Goal: Task Accomplishment & Management: Complete application form

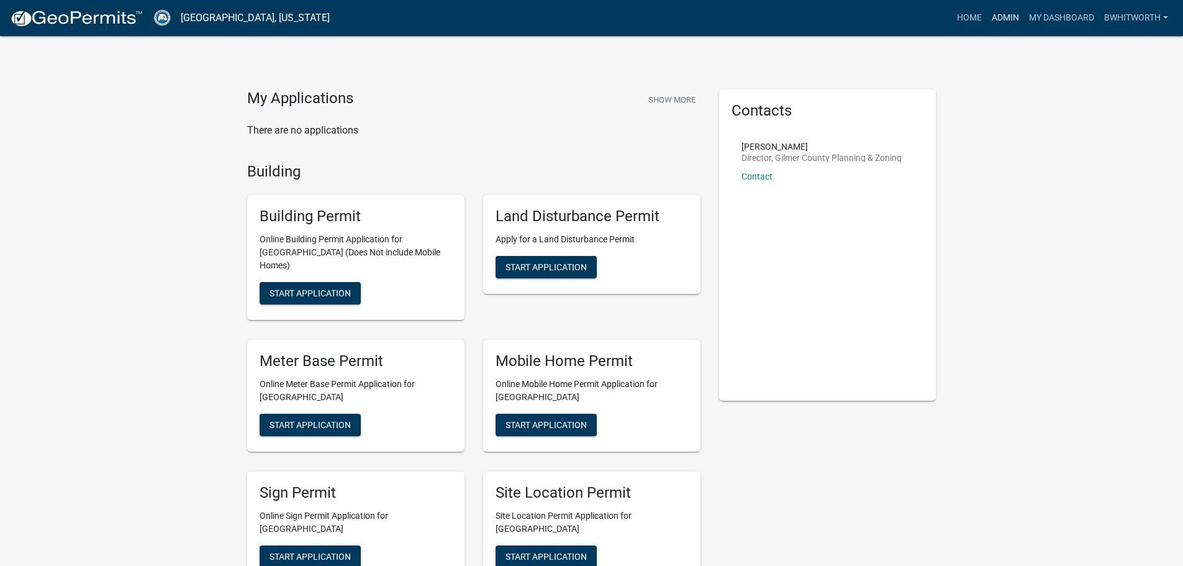
click at [1003, 16] on link "Admin" at bounding box center [1005, 18] width 37 height 24
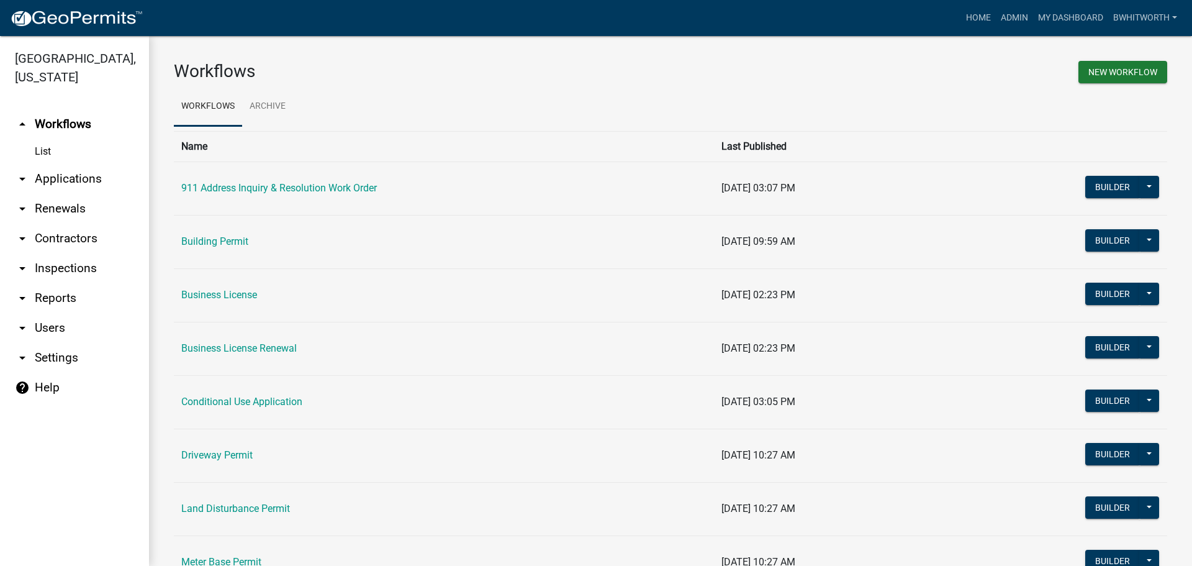
click at [58, 172] on link "arrow_drop_down Applications" at bounding box center [74, 179] width 149 height 30
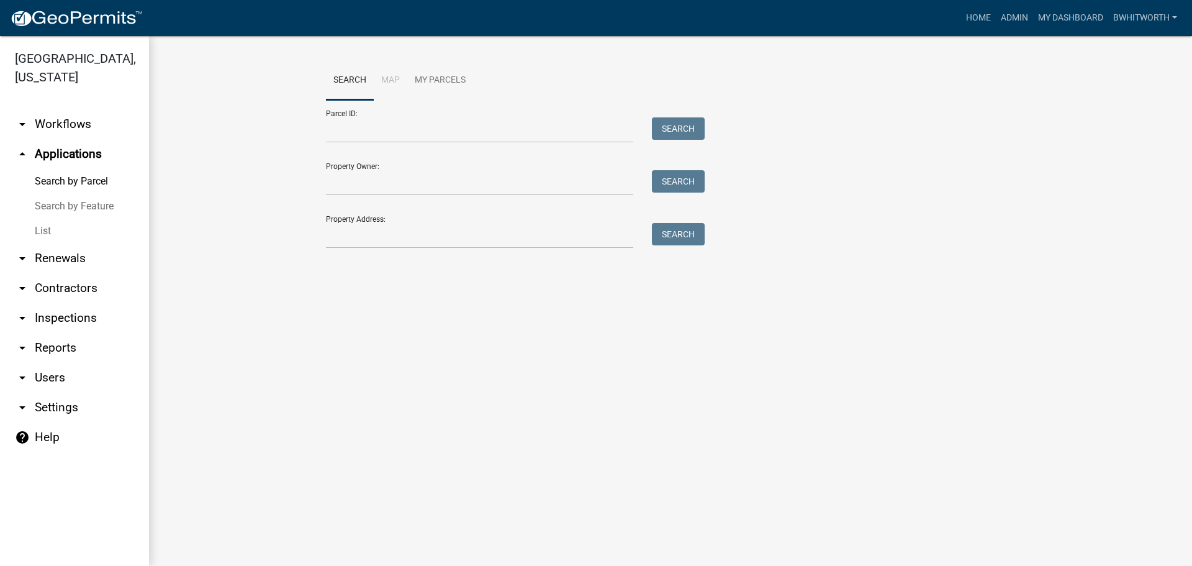
click at [48, 220] on link "List" at bounding box center [74, 231] width 149 height 25
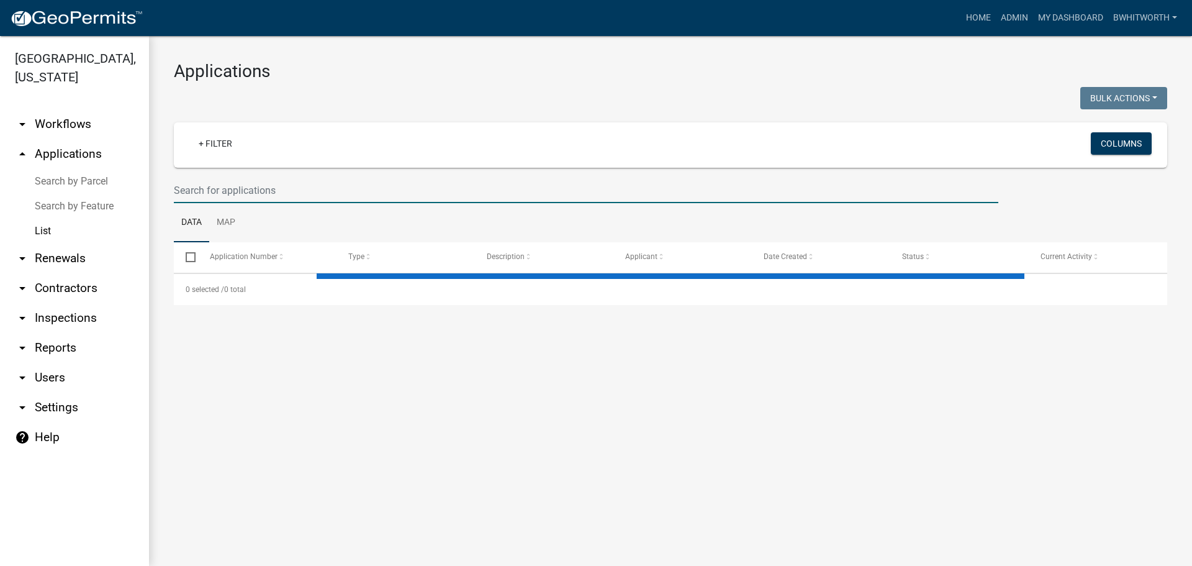
click at [184, 187] on input "text" at bounding box center [586, 190] width 825 height 25
select select "3: 100"
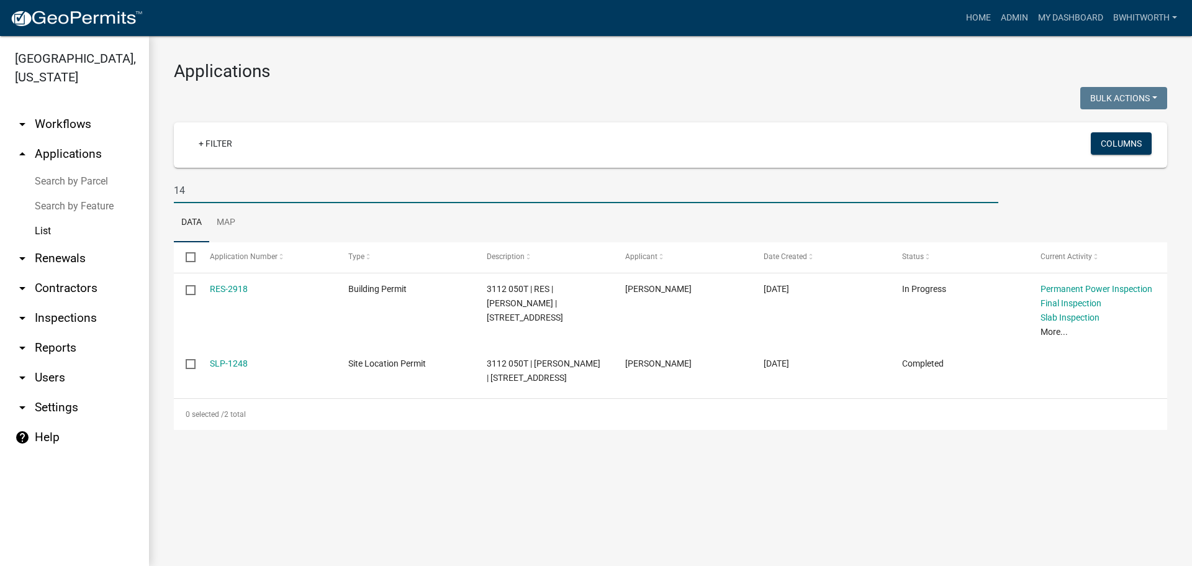
type input "1"
type input "ton"
select select "3: 100"
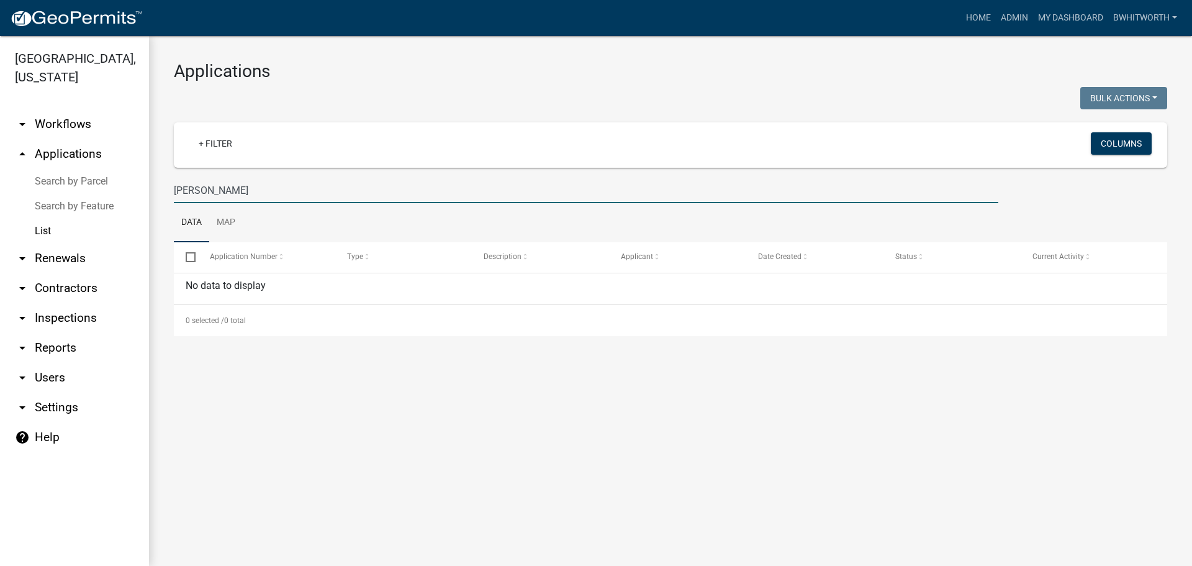
click at [198, 185] on input "tonyn davis" at bounding box center [586, 190] width 825 height 25
type input "tony davis"
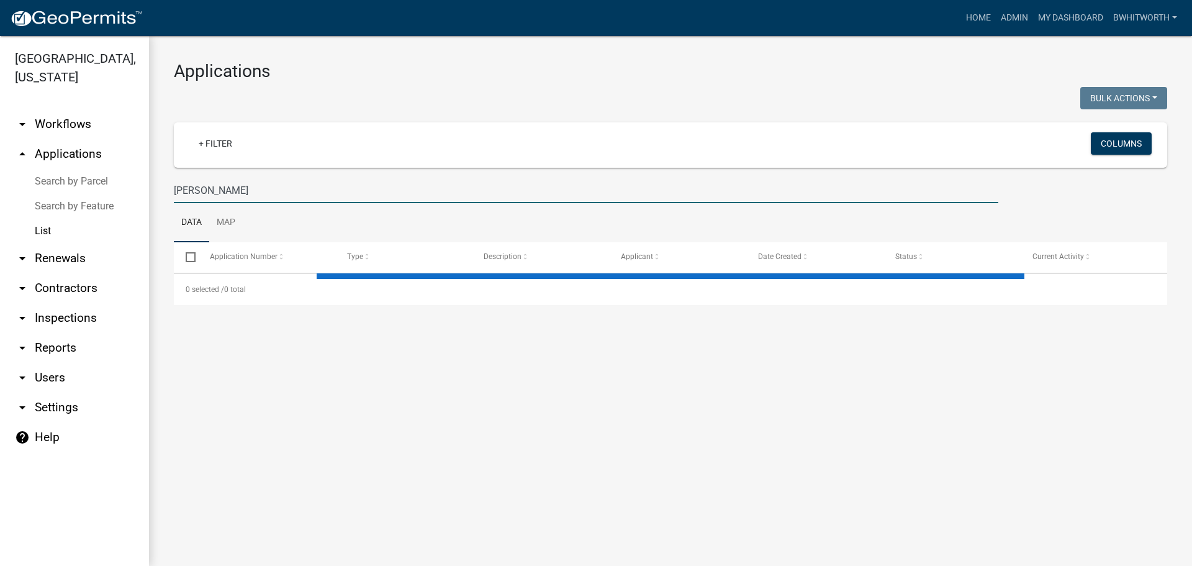
select select "3: 100"
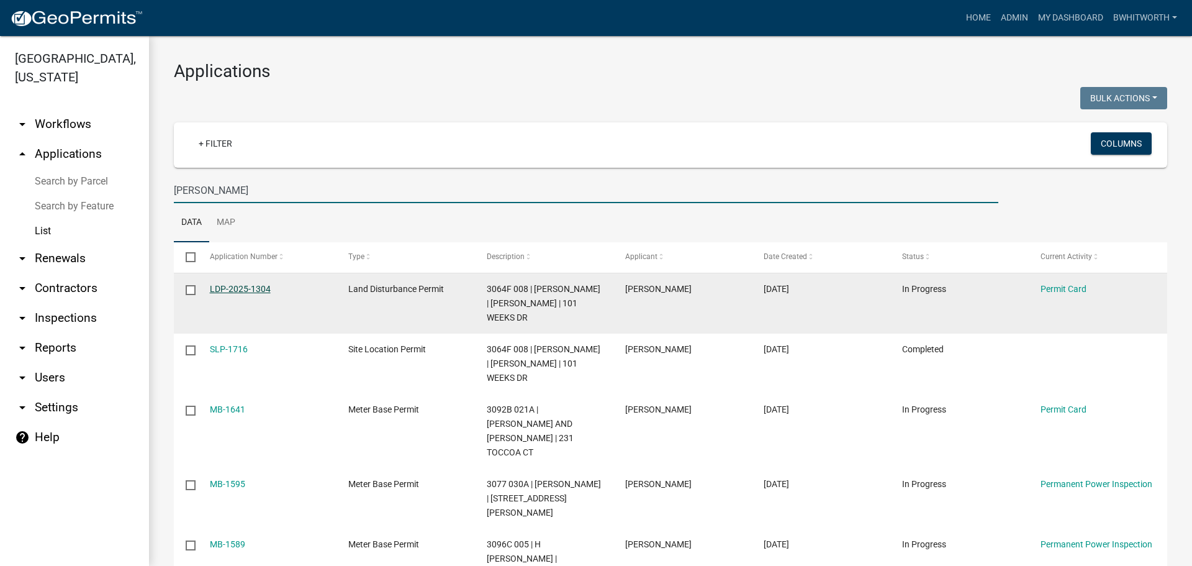
type input "tony davis"
click at [242, 285] on link "LDP-2025-1304" at bounding box center [240, 289] width 61 height 10
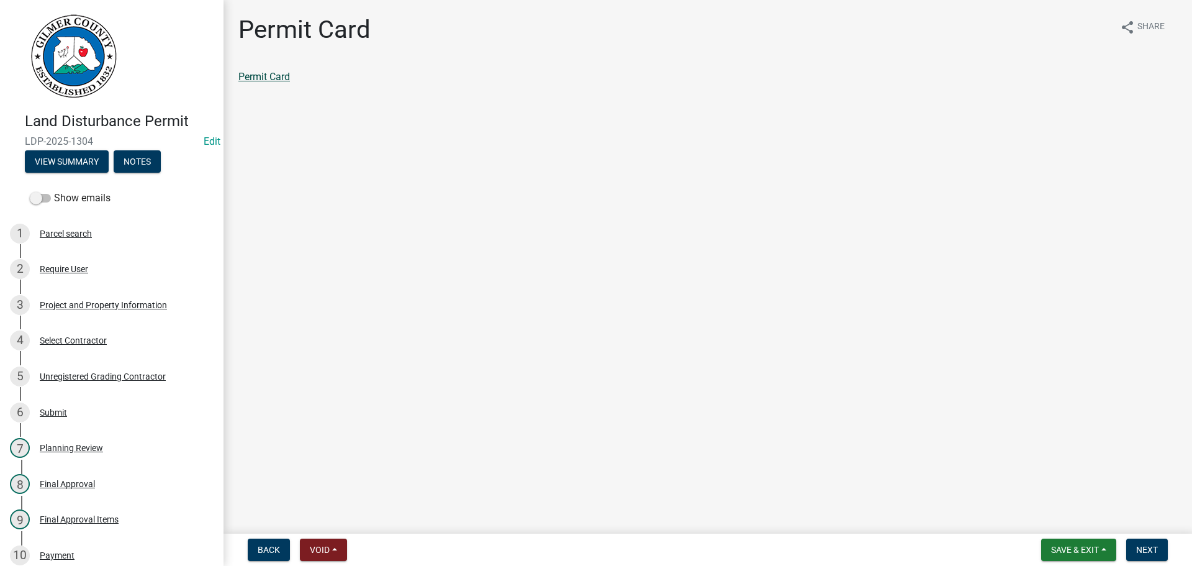
click at [283, 74] on link "Permit Card" at bounding box center [264, 77] width 52 height 12
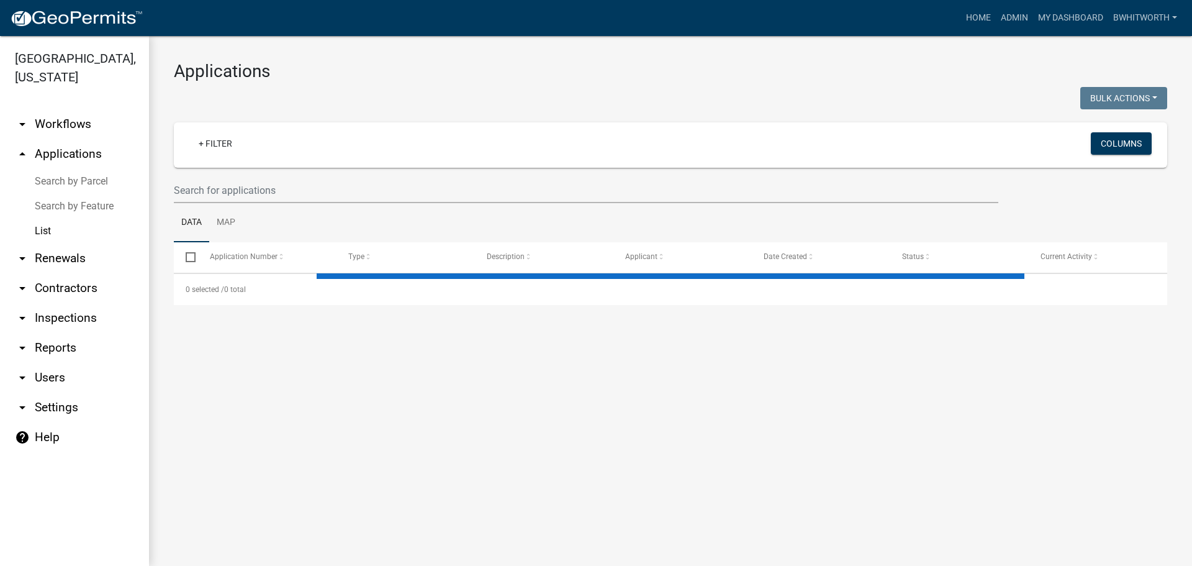
select select "3: 100"
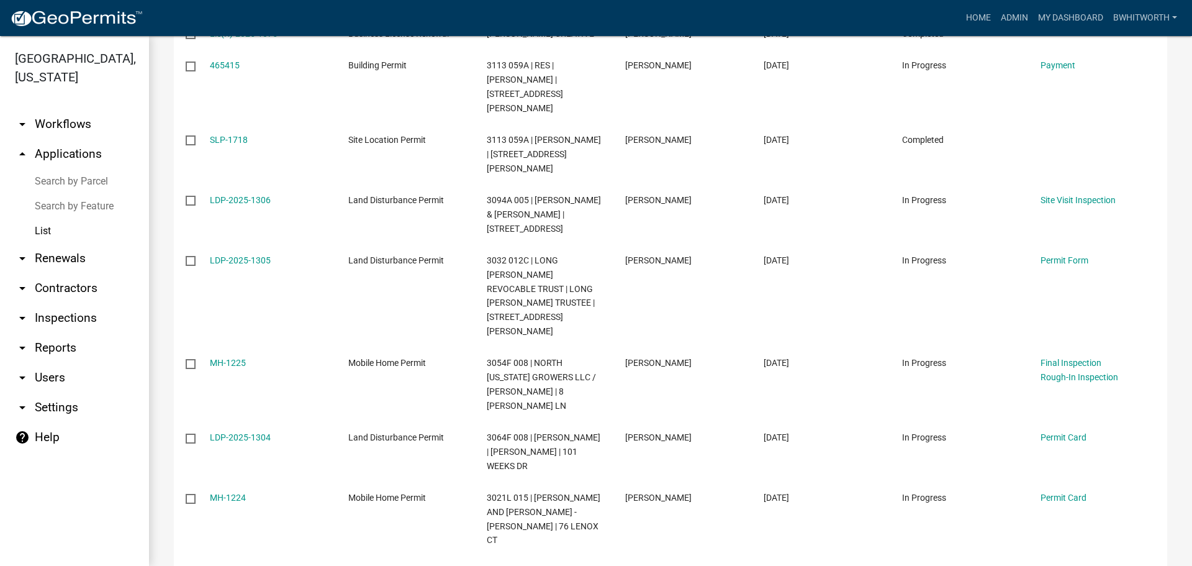
scroll to position [1056, 0]
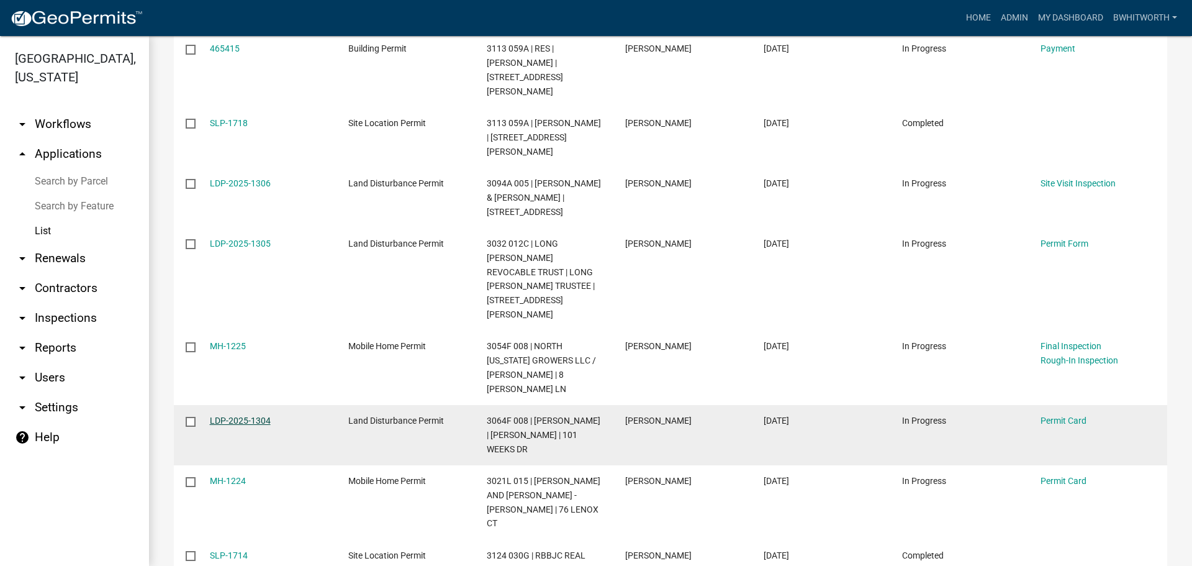
click at [237, 415] on link "LDP-2025-1304" at bounding box center [240, 420] width 61 height 10
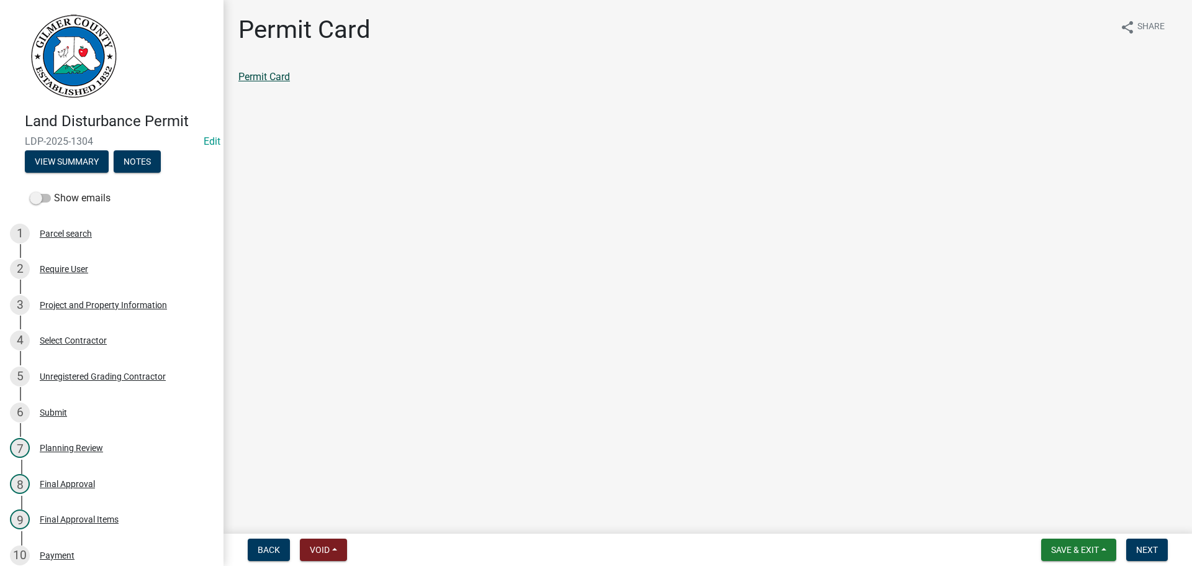
click at [275, 73] on link "Permit Card" at bounding box center [264, 77] width 52 height 12
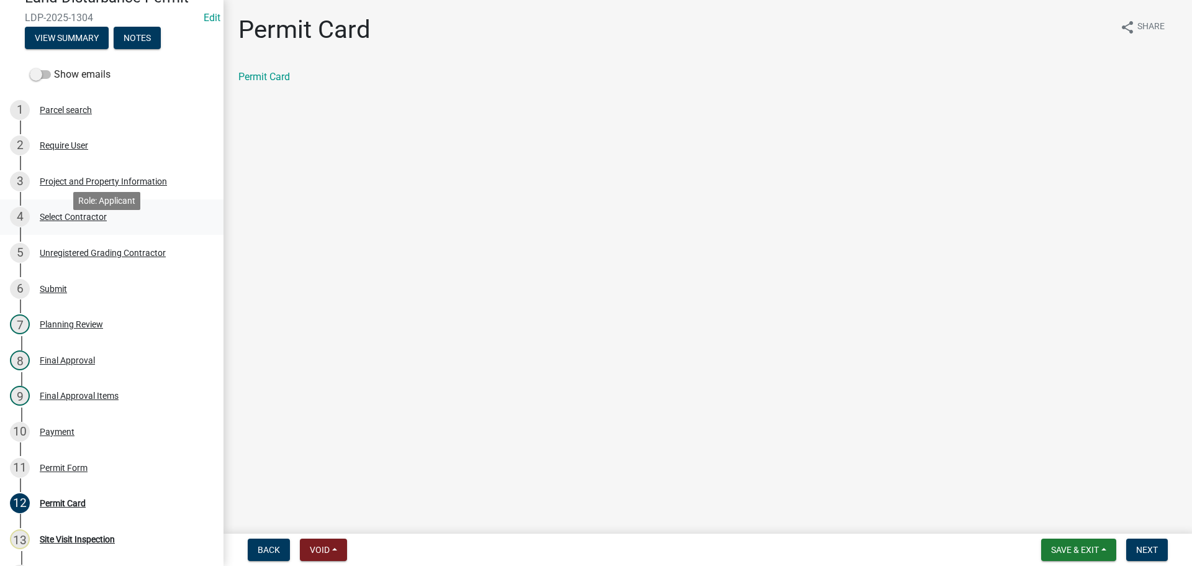
scroll to position [124, 0]
click at [64, 173] on div "3 Project and Property Information" at bounding box center [107, 181] width 194 height 20
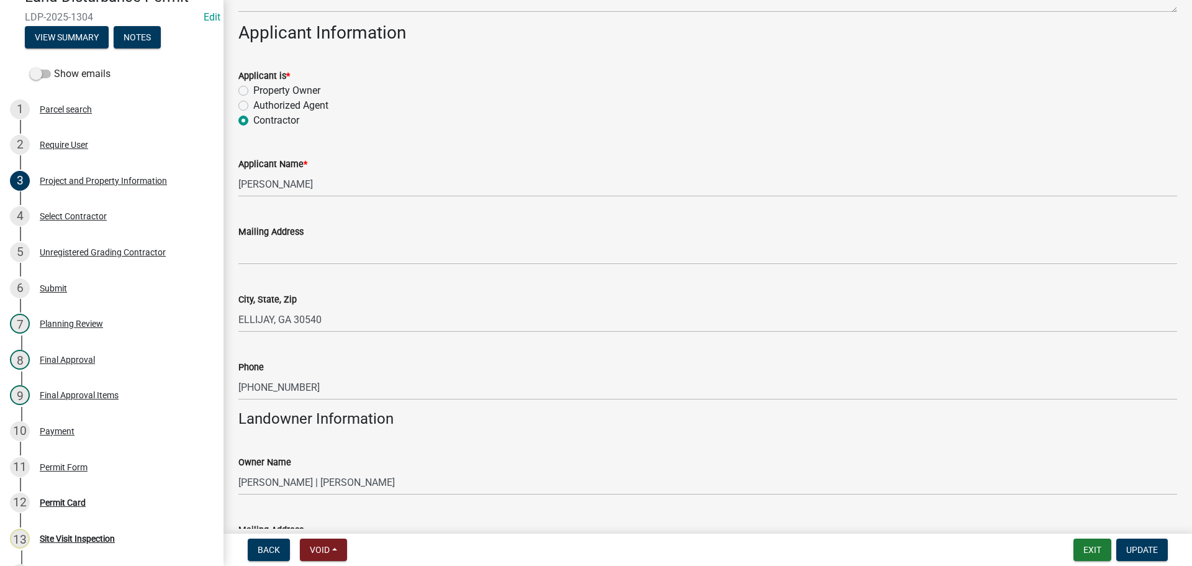
scroll to position [186, 0]
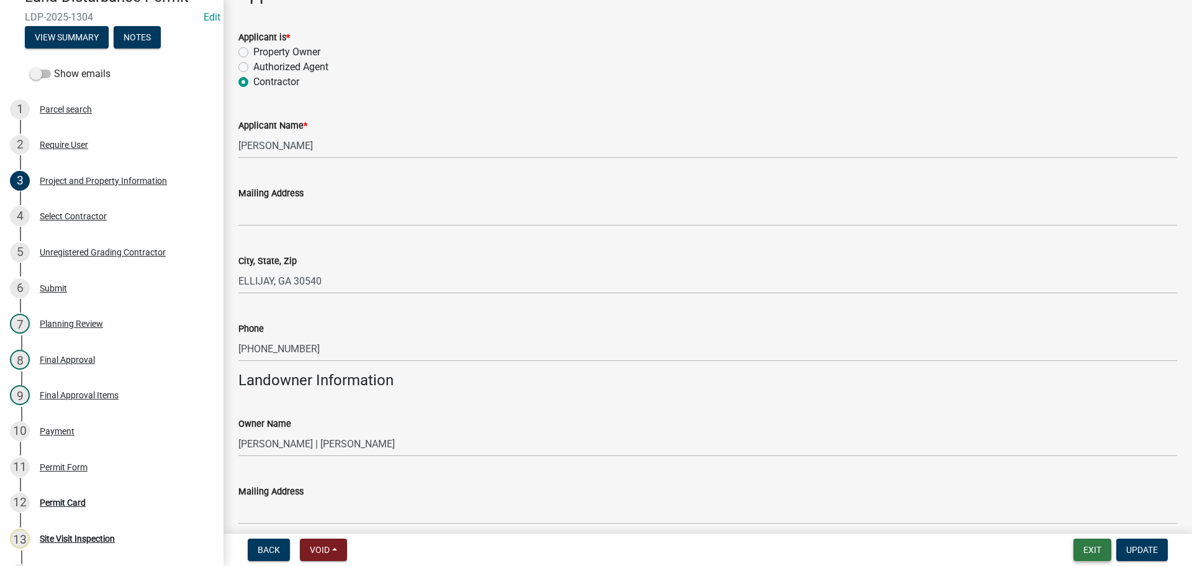
click at [1091, 546] on button "Exit" at bounding box center [1093, 549] width 38 height 22
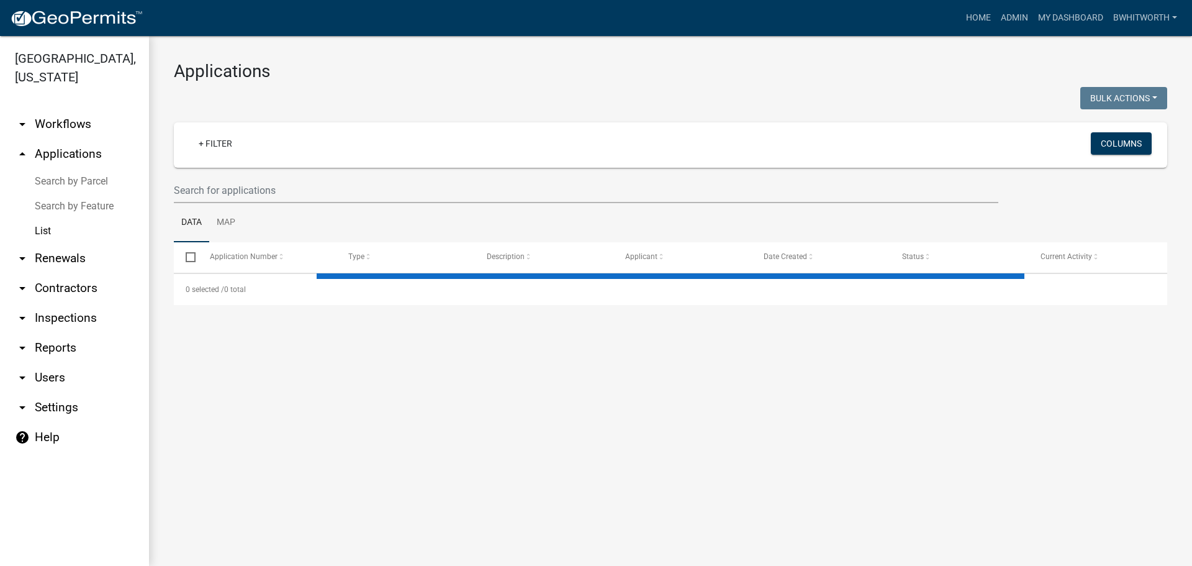
select select "3: 100"
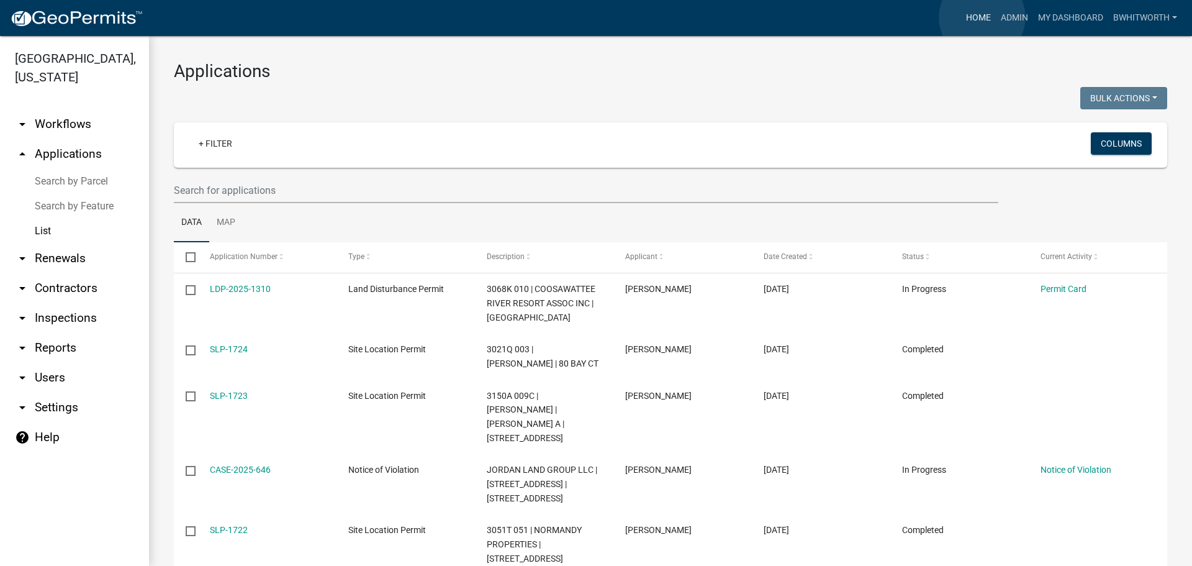
click at [983, 17] on link "Home" at bounding box center [978, 18] width 35 height 24
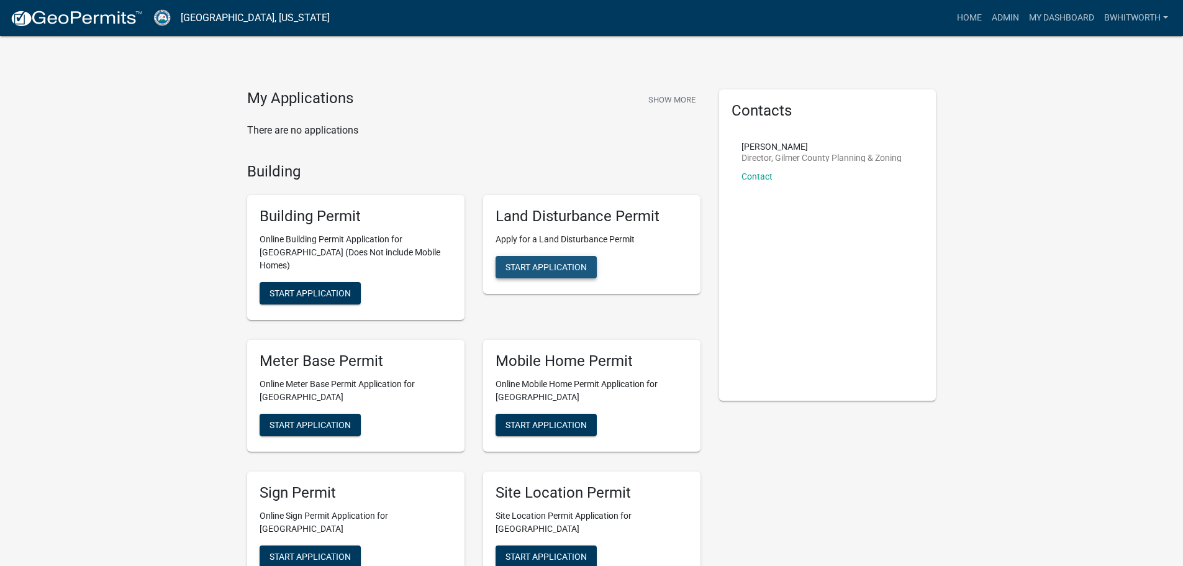
click at [552, 259] on button "Start Application" at bounding box center [546, 267] width 101 height 22
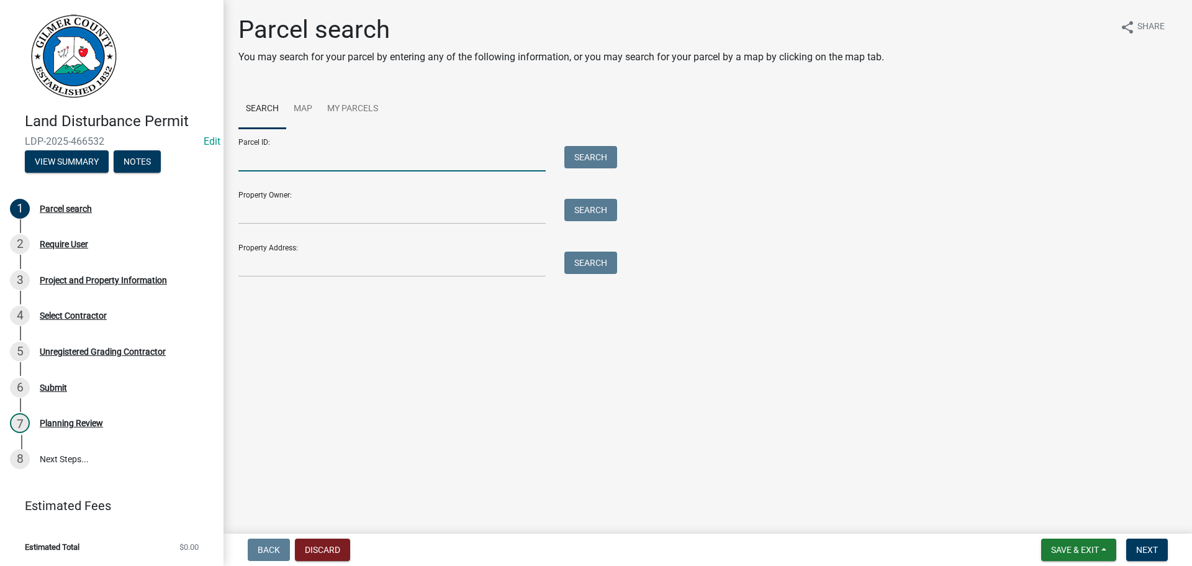
click at [334, 155] on input "Parcel ID:" at bounding box center [391, 158] width 307 height 25
click at [243, 261] on input "Property Address:" at bounding box center [391, 264] width 307 height 25
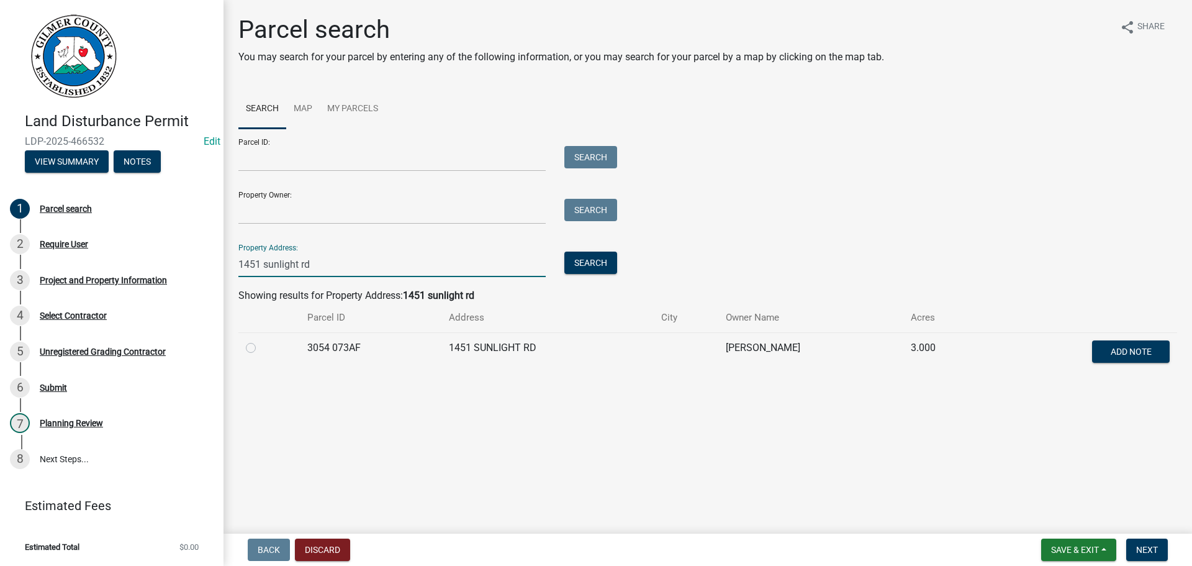
type input "1451 sunlight rd"
click at [261, 340] on label at bounding box center [261, 340] width 0 height 0
click at [261, 348] on 073AF "radio" at bounding box center [265, 344] width 8 height 8
radio 073AF "true"
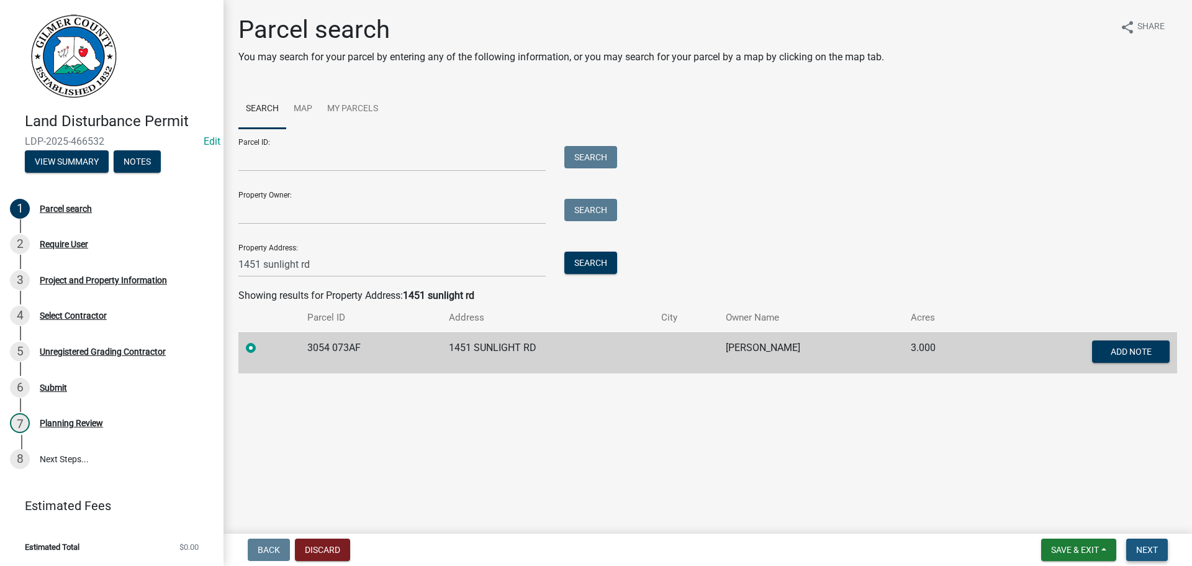
click at [1145, 547] on span "Next" at bounding box center [1148, 550] width 22 height 10
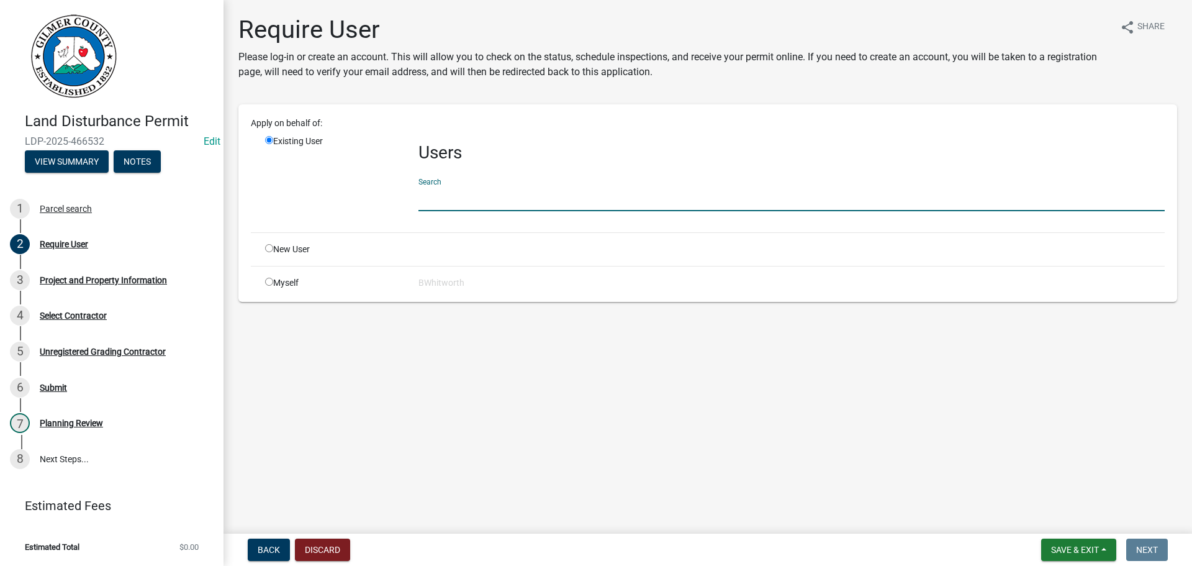
click at [479, 202] on input "text" at bounding box center [792, 198] width 747 height 25
type input "Brown Haven Homes"
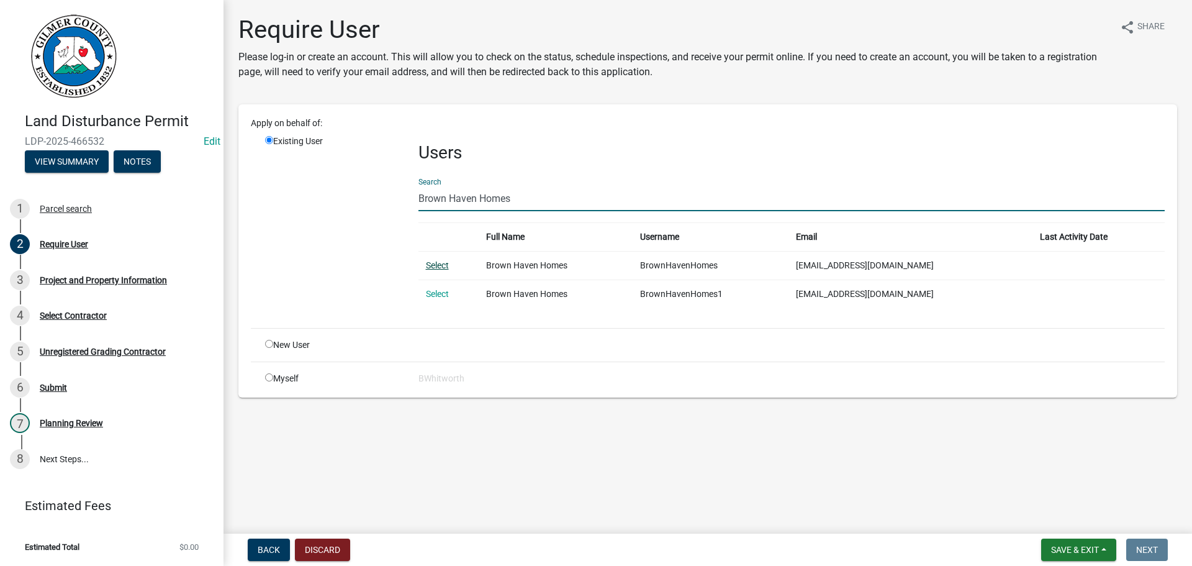
click at [438, 261] on link "Select" at bounding box center [437, 265] width 23 height 10
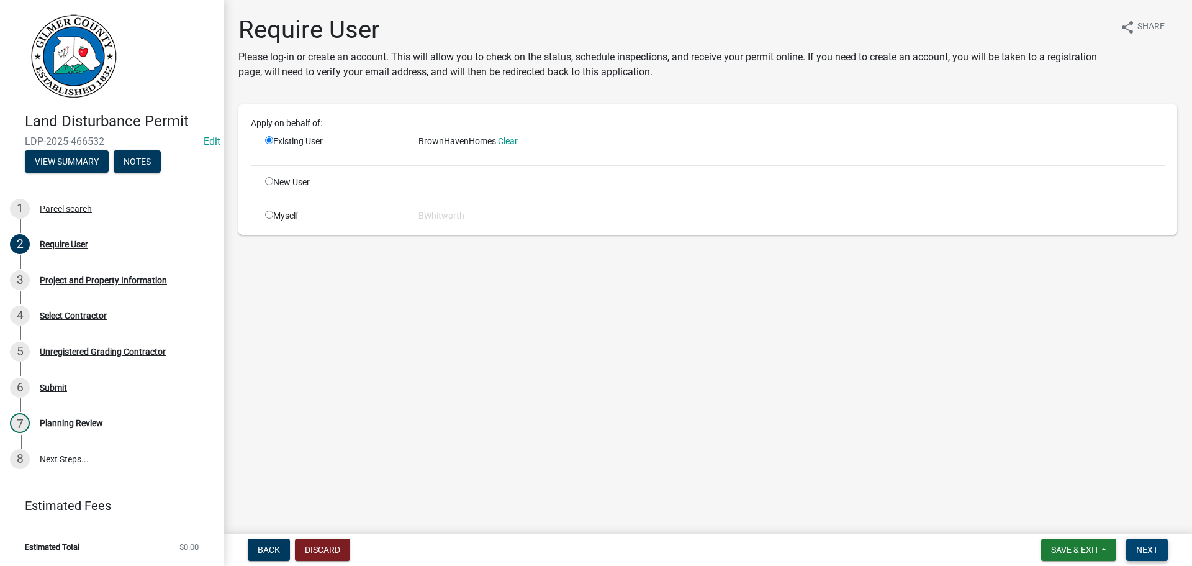
click at [1149, 543] on button "Next" at bounding box center [1148, 549] width 42 height 22
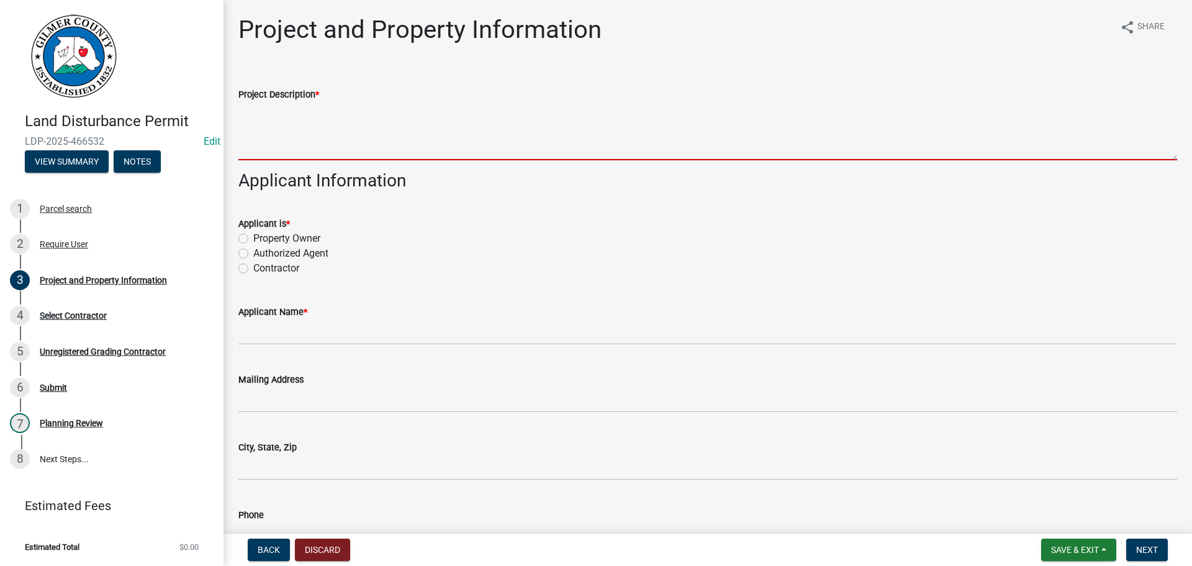
click at [278, 134] on textarea "Project Description *" at bounding box center [707, 131] width 939 height 58
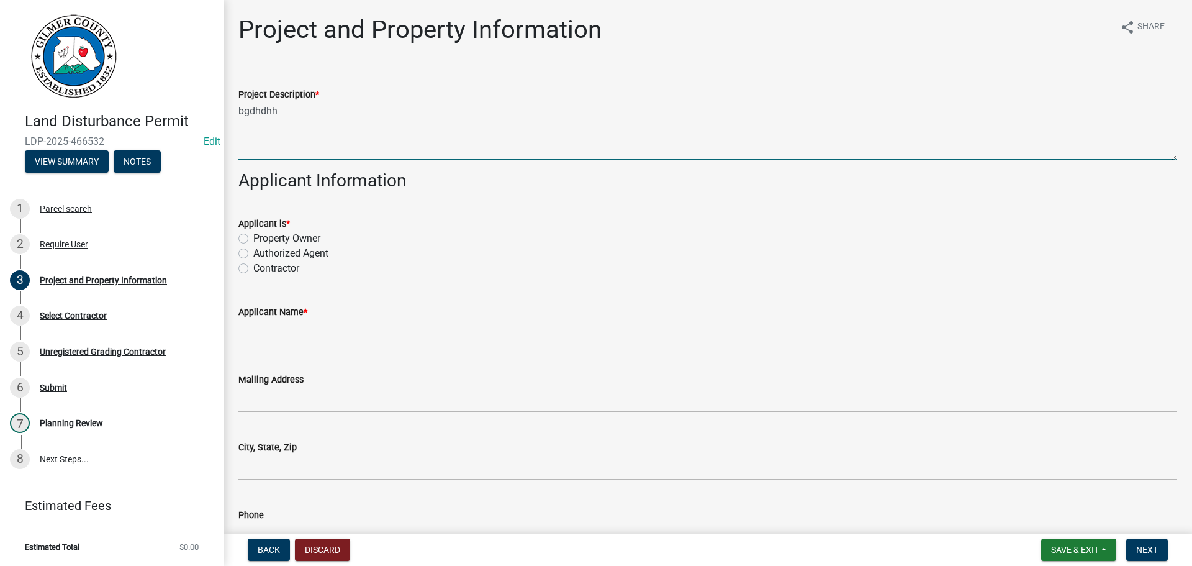
type textarea "bgdhdhh"
click at [253, 271] on label "Contractor" at bounding box center [276, 268] width 46 height 15
click at [253, 269] on input "Contractor" at bounding box center [257, 265] width 8 height 8
radio input "true"
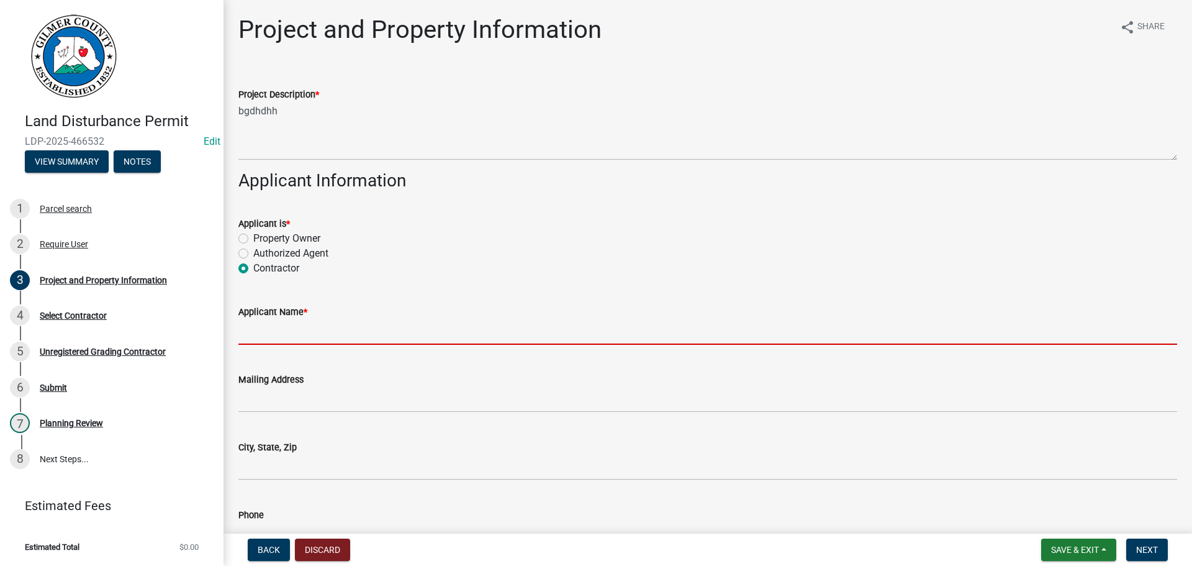
click at [263, 331] on input "Applicant Name *" at bounding box center [707, 331] width 939 height 25
type input "DAVID BAUGHMAN"
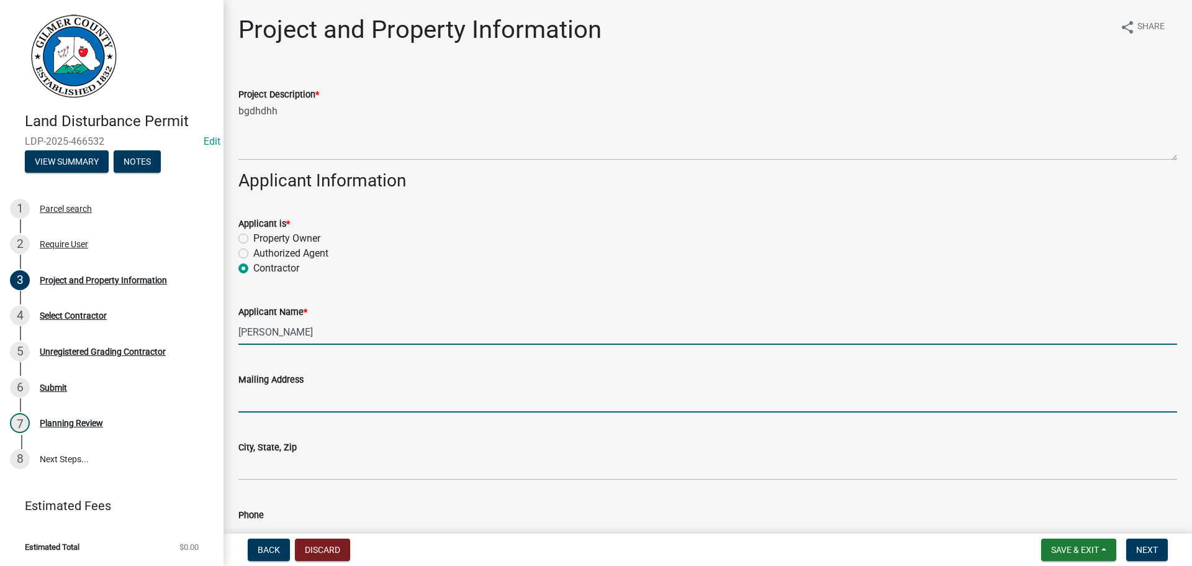
click at [298, 391] on input "Mailing Address" at bounding box center [707, 399] width 939 height 25
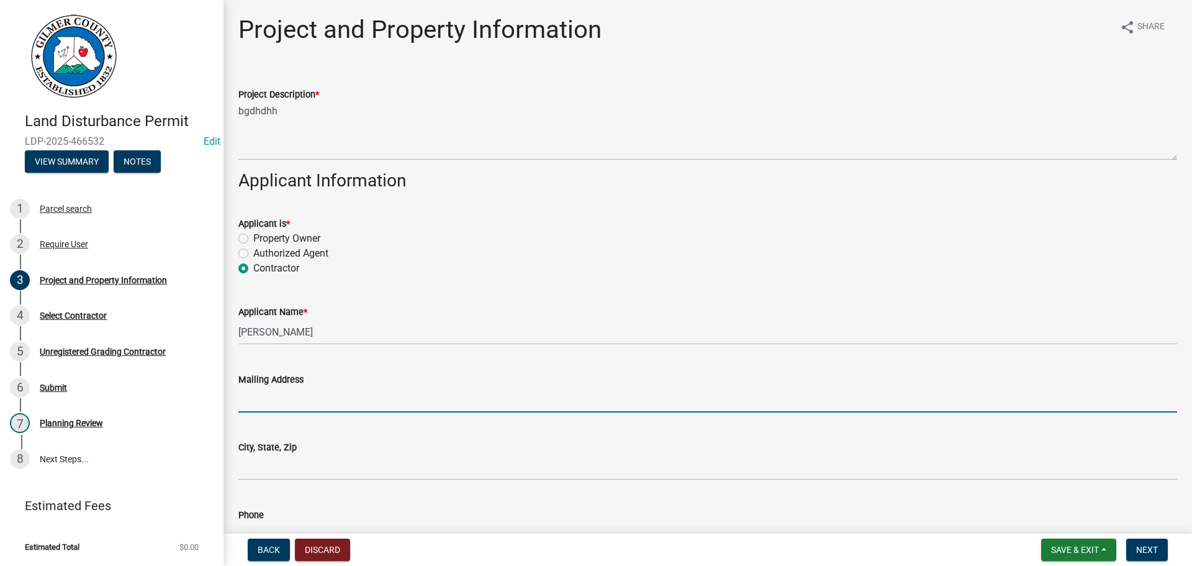
type input "HWY 52 E"
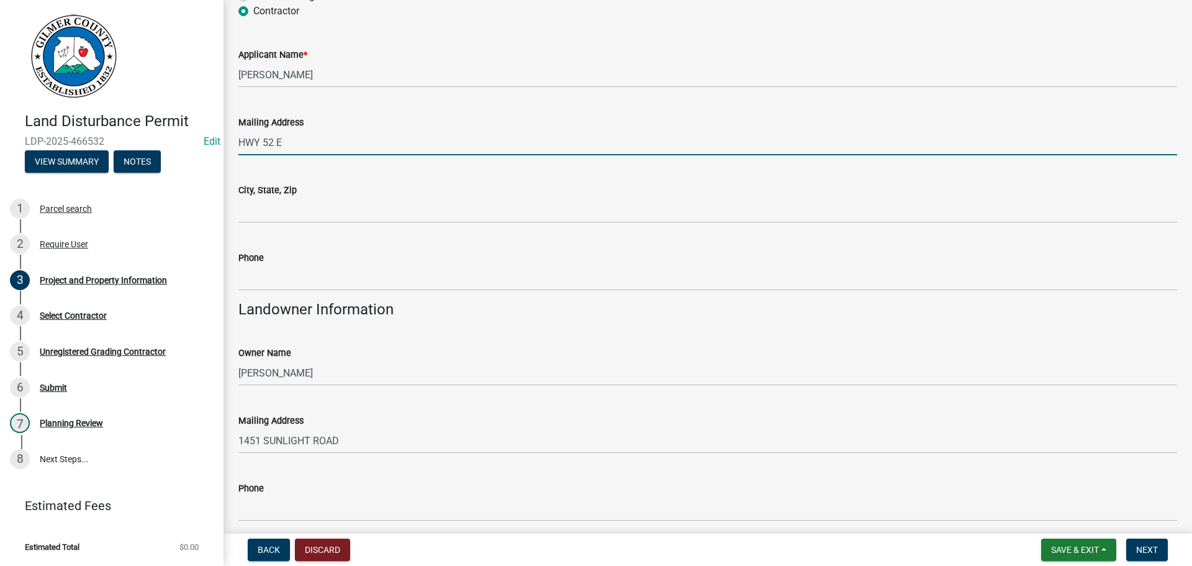
scroll to position [311, 0]
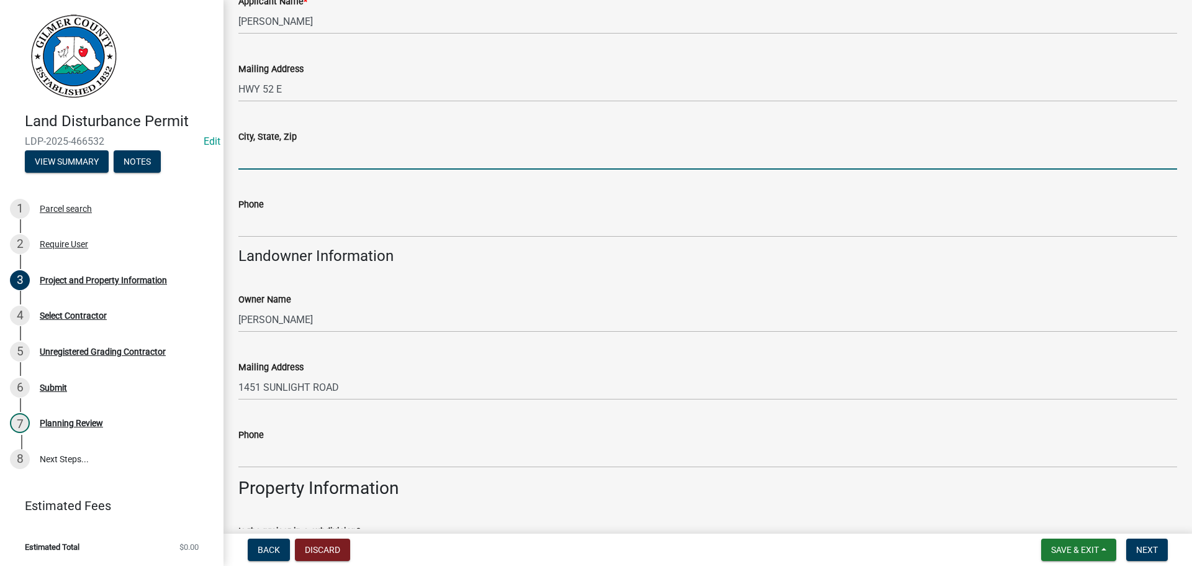
click at [289, 151] on input "City, State, Zip" at bounding box center [707, 156] width 939 height 25
type input "Ellijay Ga 30540"
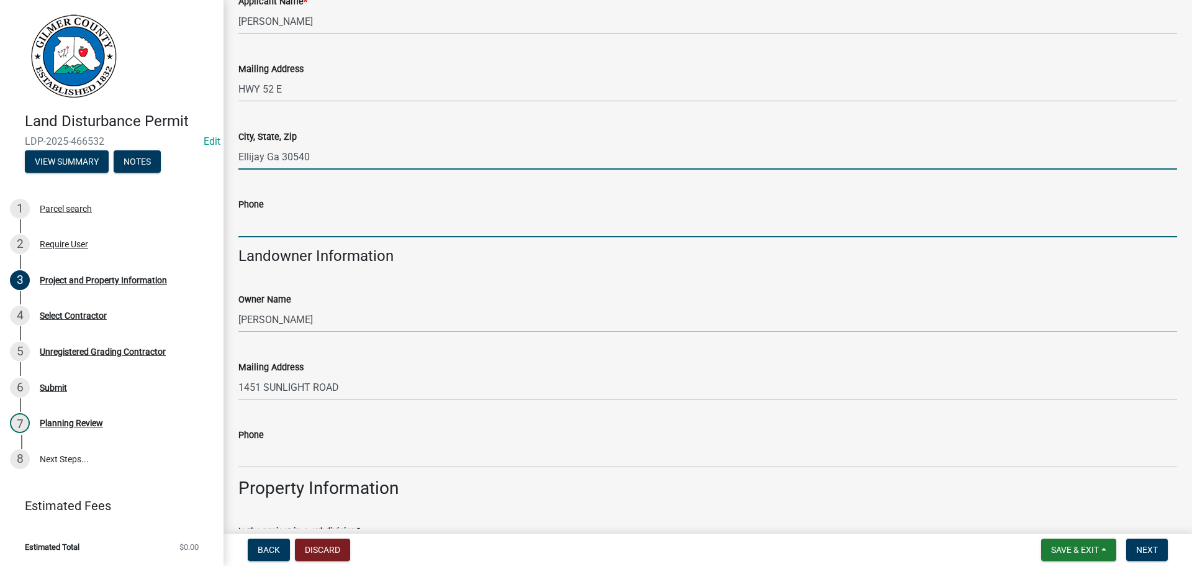
click at [331, 217] on input "Phone" at bounding box center [707, 224] width 939 height 25
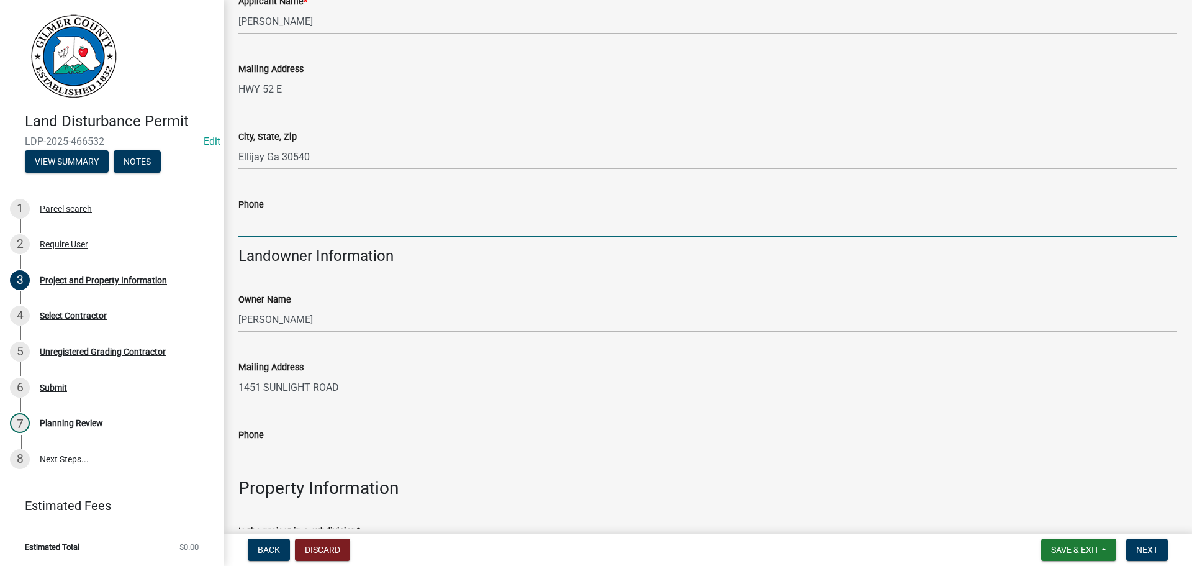
type input "352-234-7777"
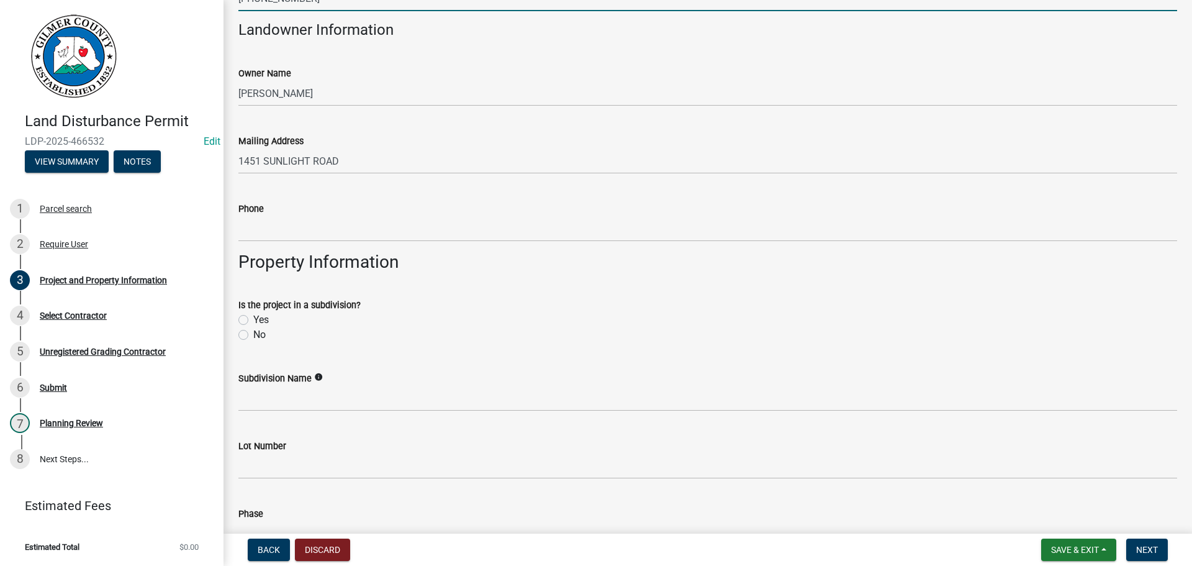
scroll to position [559, 0]
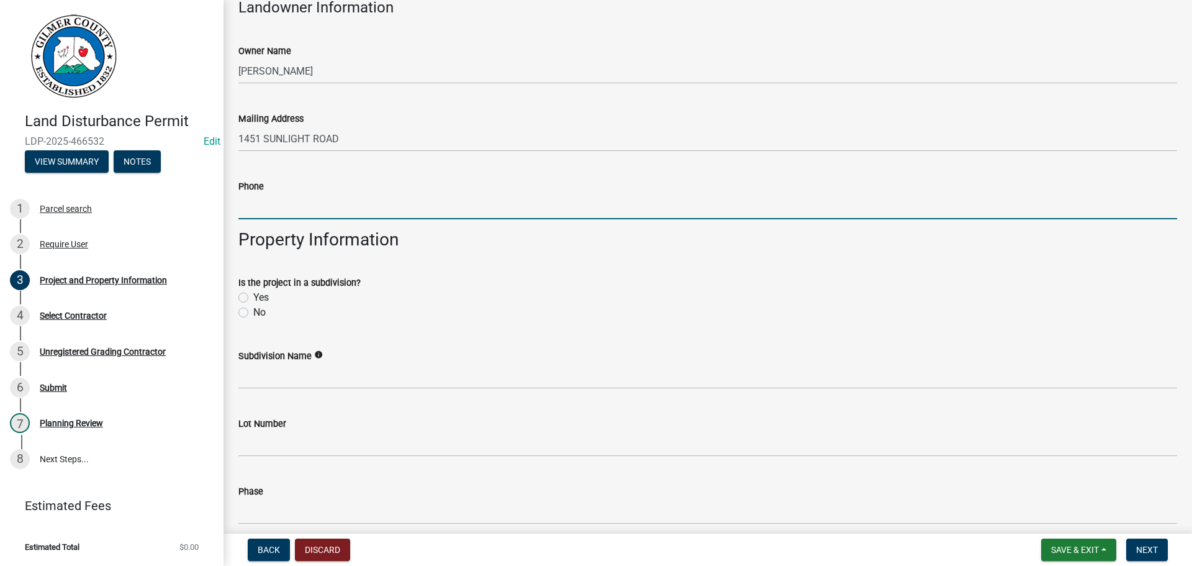
click at [310, 198] on input "Phone" at bounding box center [707, 206] width 939 height 25
type input "706-455-6566"
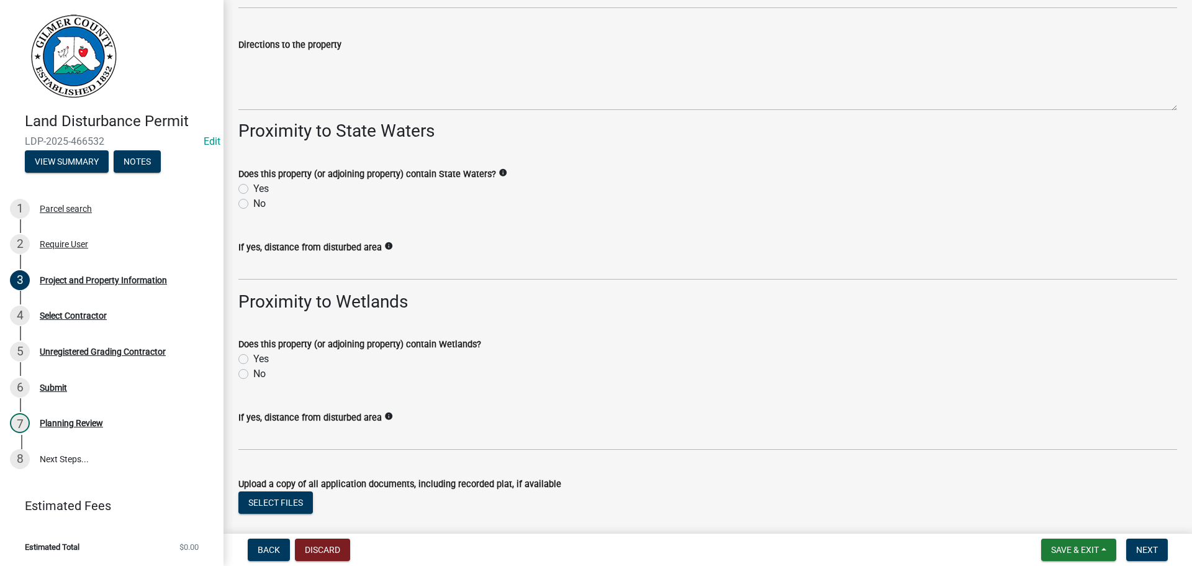
scroll to position [1692, 0]
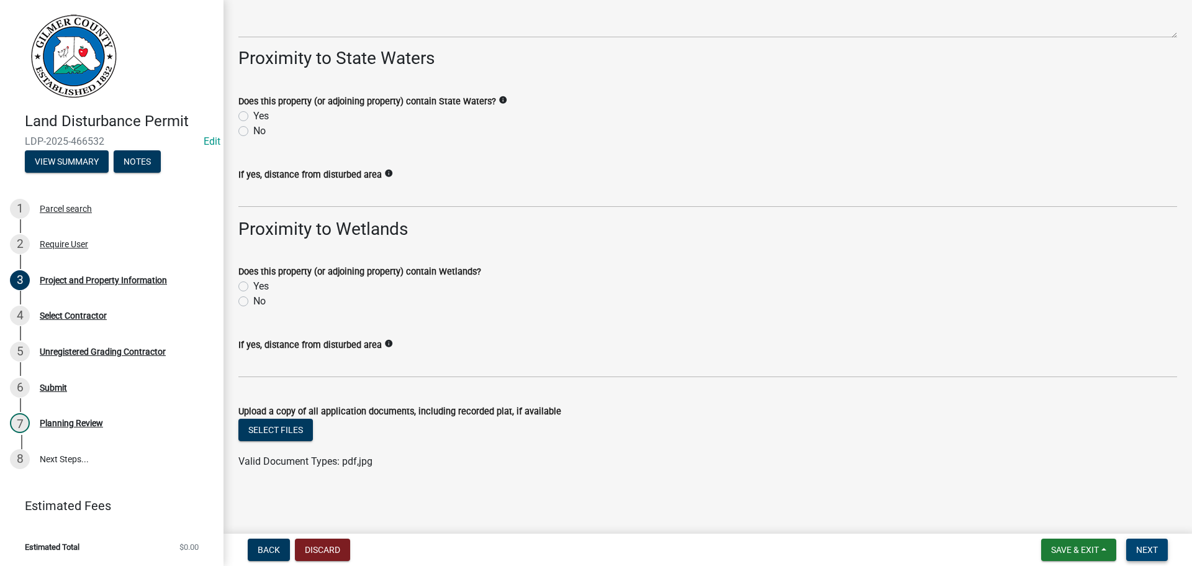
click at [1146, 550] on span "Next" at bounding box center [1148, 550] width 22 height 10
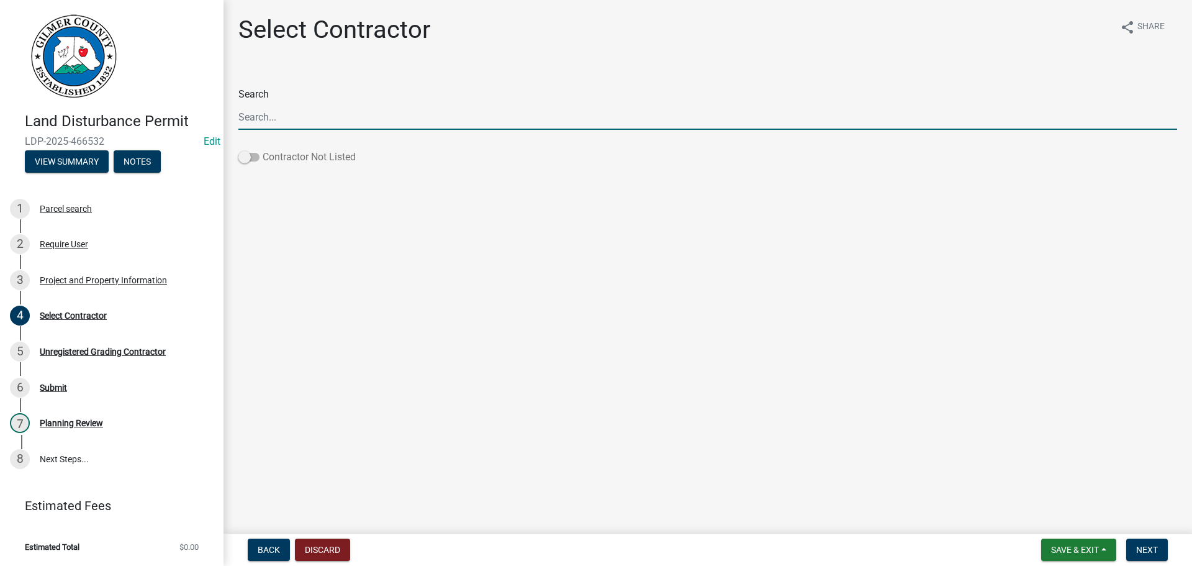
click at [249, 157] on span at bounding box center [248, 157] width 21 height 9
click at [263, 150] on input "Contractor Not Listed" at bounding box center [263, 150] width 0 height 0
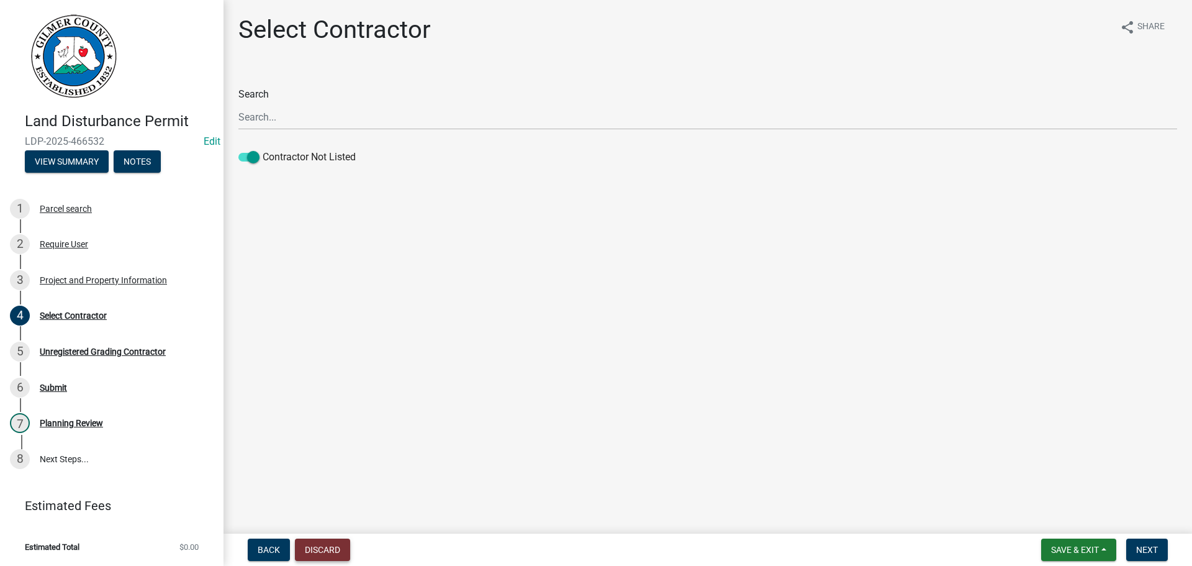
click at [336, 538] on button "Discard" at bounding box center [322, 549] width 55 height 22
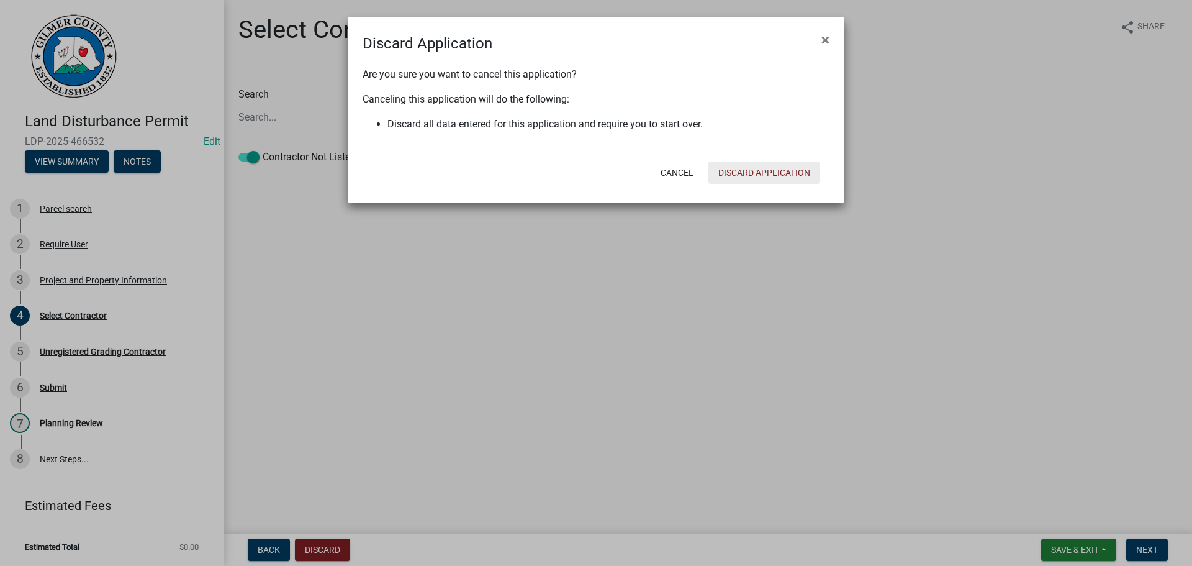
click at [740, 162] on button "Discard Application" at bounding box center [765, 172] width 112 height 22
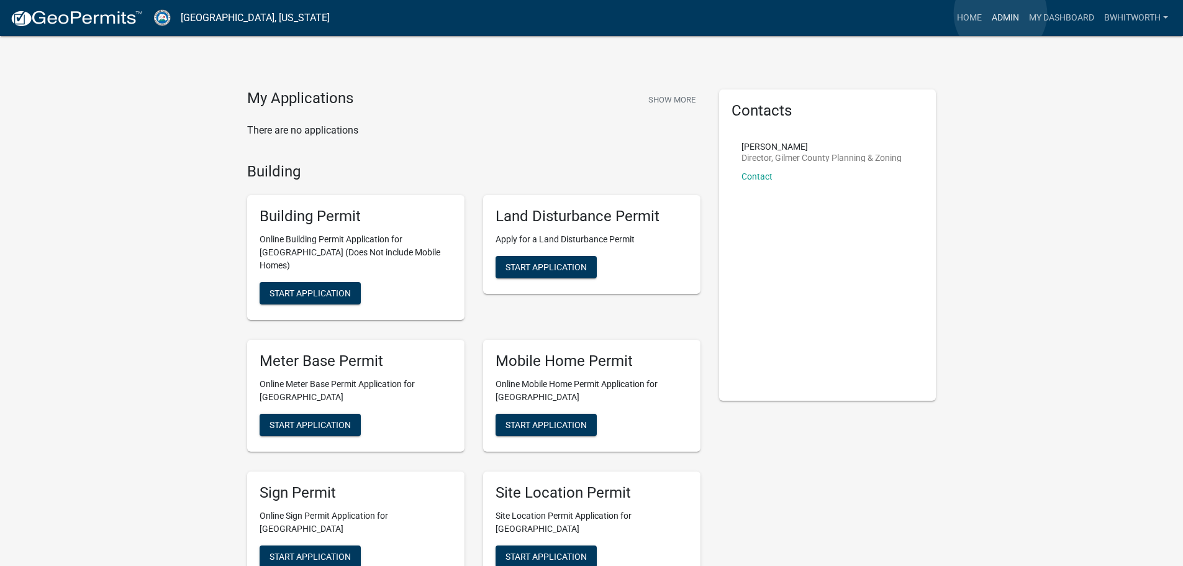
click at [1001, 14] on link "Admin" at bounding box center [1005, 18] width 37 height 24
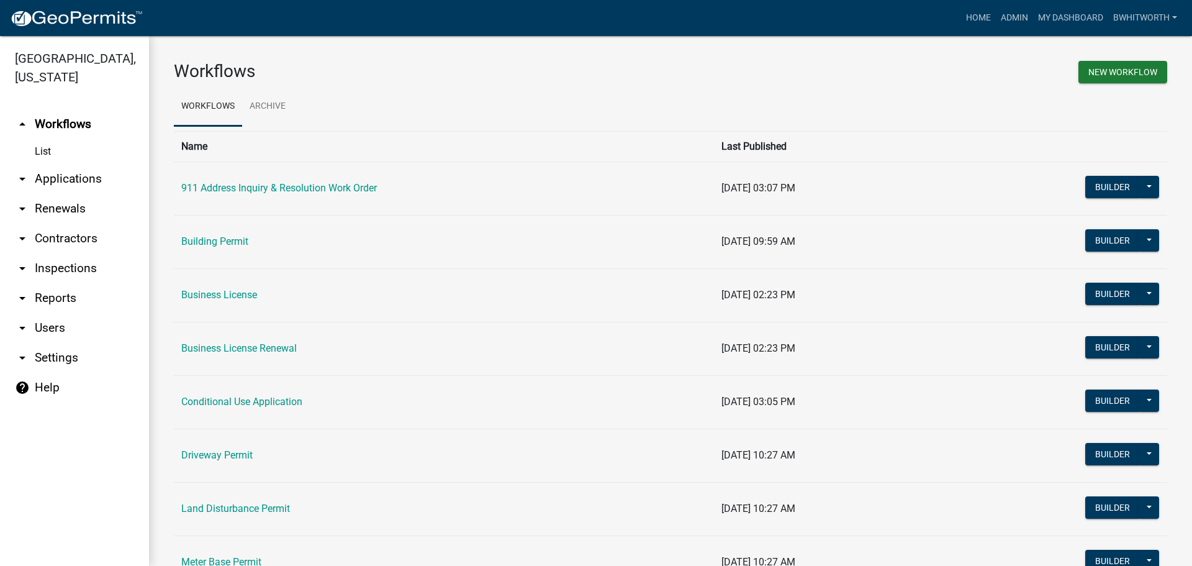
click at [75, 176] on link "arrow_drop_down Applications" at bounding box center [74, 179] width 149 height 30
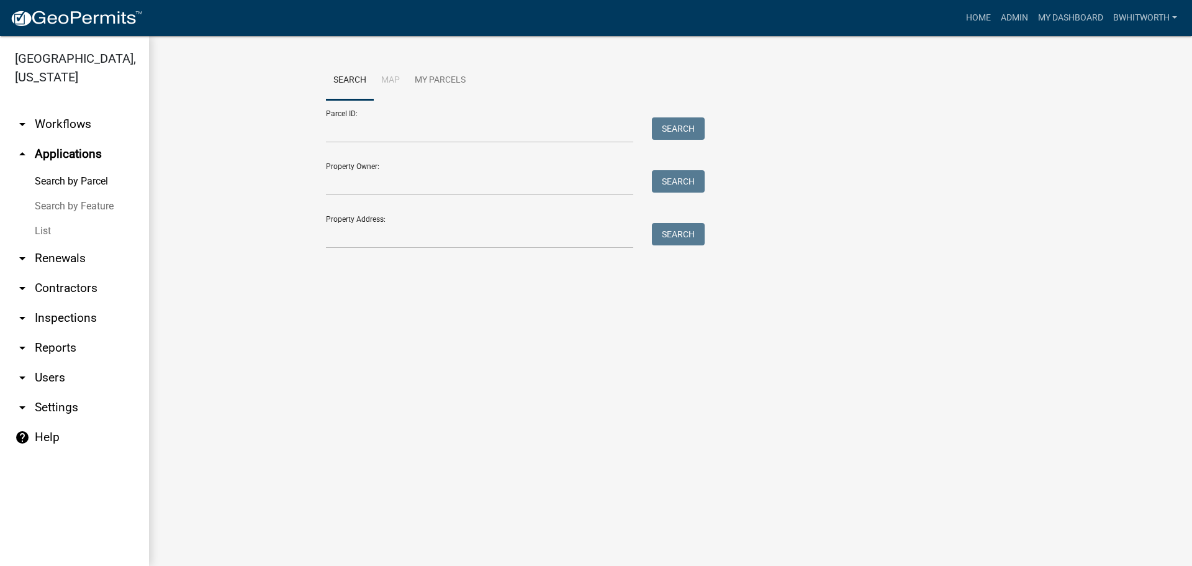
click at [38, 233] on link "List" at bounding box center [74, 231] width 149 height 25
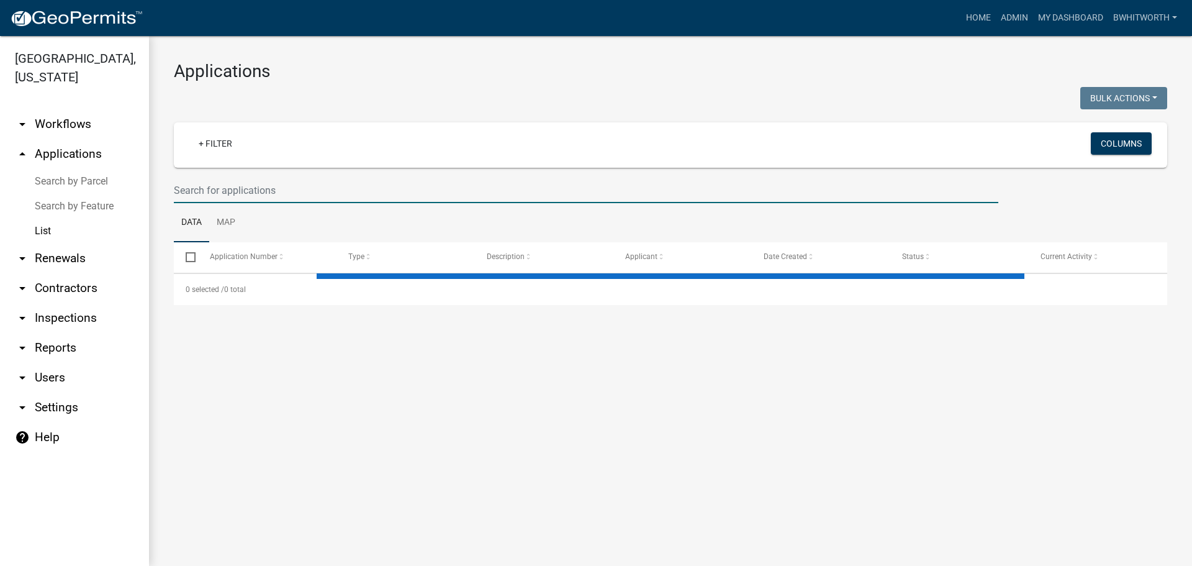
click at [254, 193] on input "text" at bounding box center [586, 190] width 825 height 25
select select "3: 100"
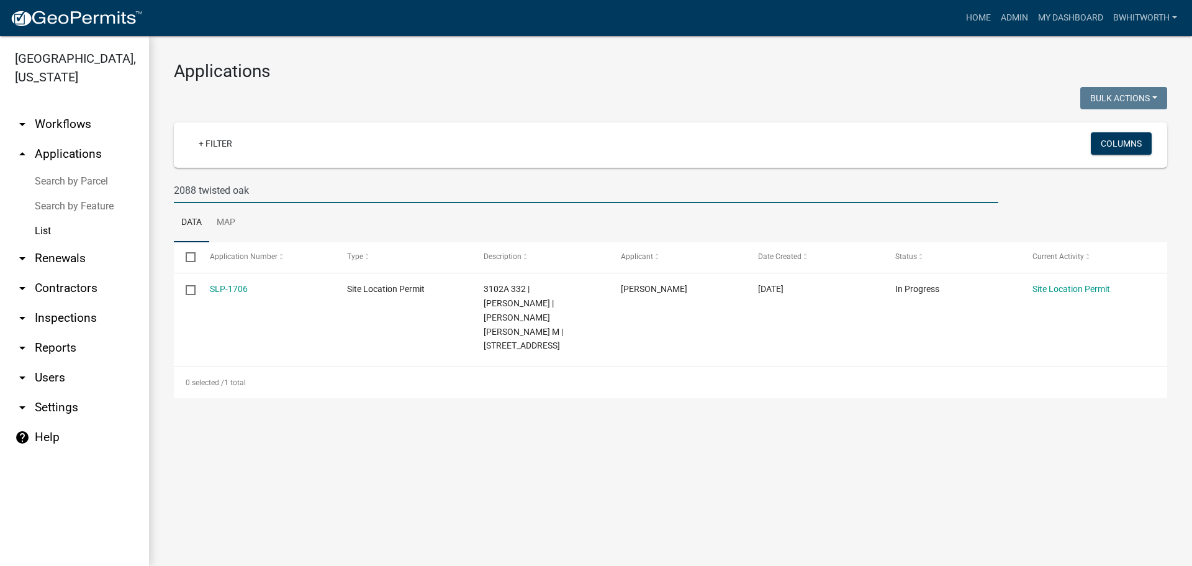
type input "2088 twisted oak"
click at [527, 66] on h3 "Applications" at bounding box center [671, 71] width 994 height 21
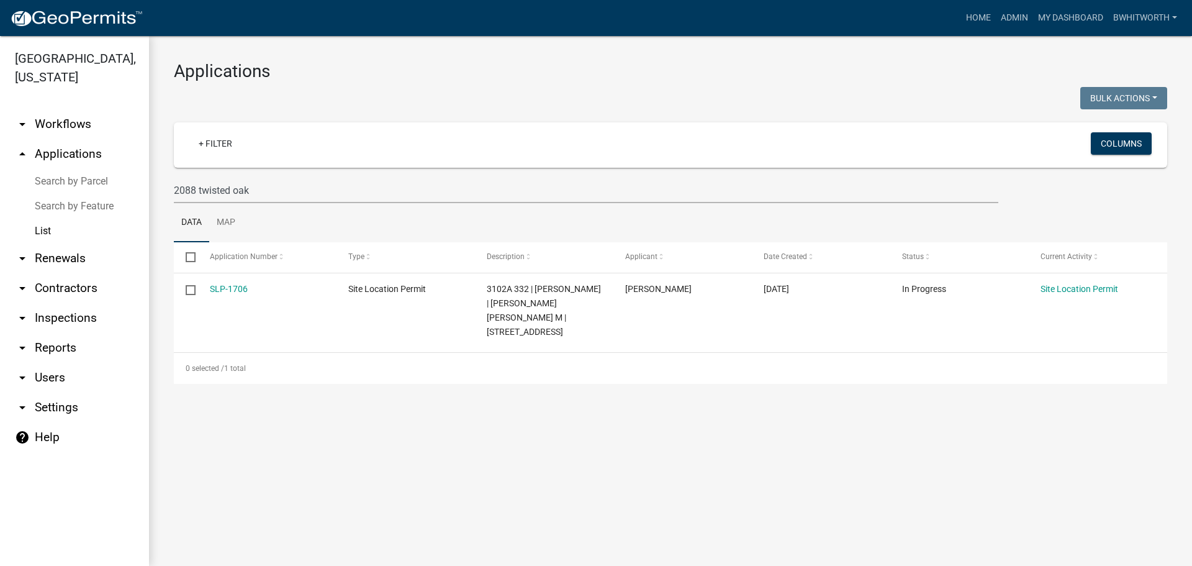
click at [409, 83] on div "Applications Bulk Actions Void Expire Lock Withdraw + Filter Columns 2088 twist…" at bounding box center [670, 222] width 1043 height 372
click at [232, 193] on input "2088 twisted oak" at bounding box center [586, 190] width 825 height 25
drag, startPoint x: 256, startPoint y: 193, endPoint x: 59, endPoint y: 192, distance: 196.9
click at [93, 192] on div "Gilmer County, Georgia arrow_drop_down Workflows List arrow_drop_up Application…" at bounding box center [596, 301] width 1192 height 530
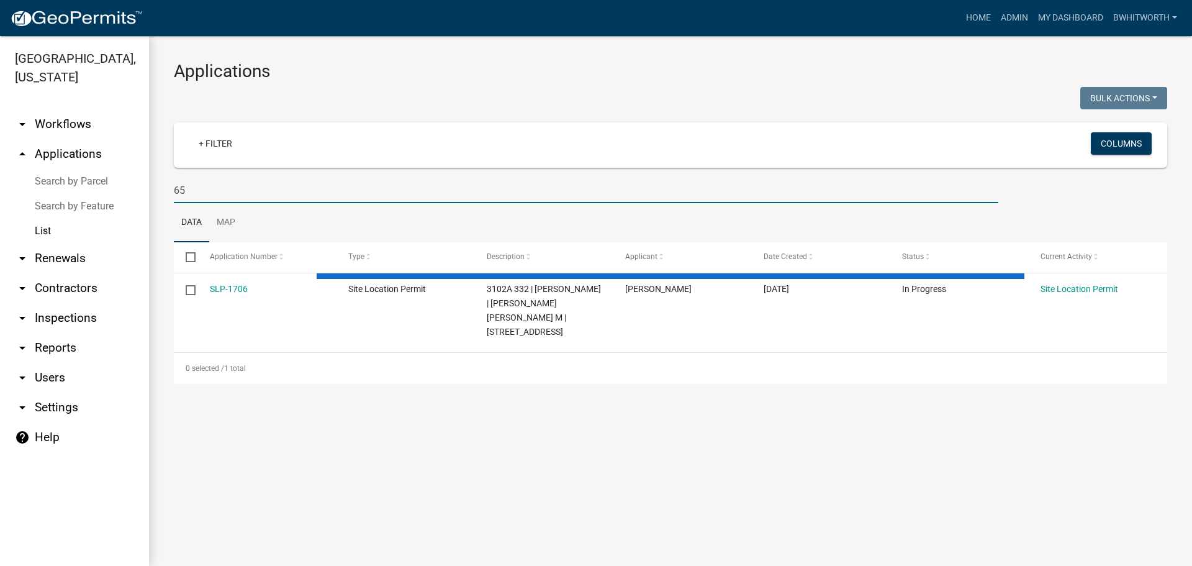
type input "655"
select select "3: 100"
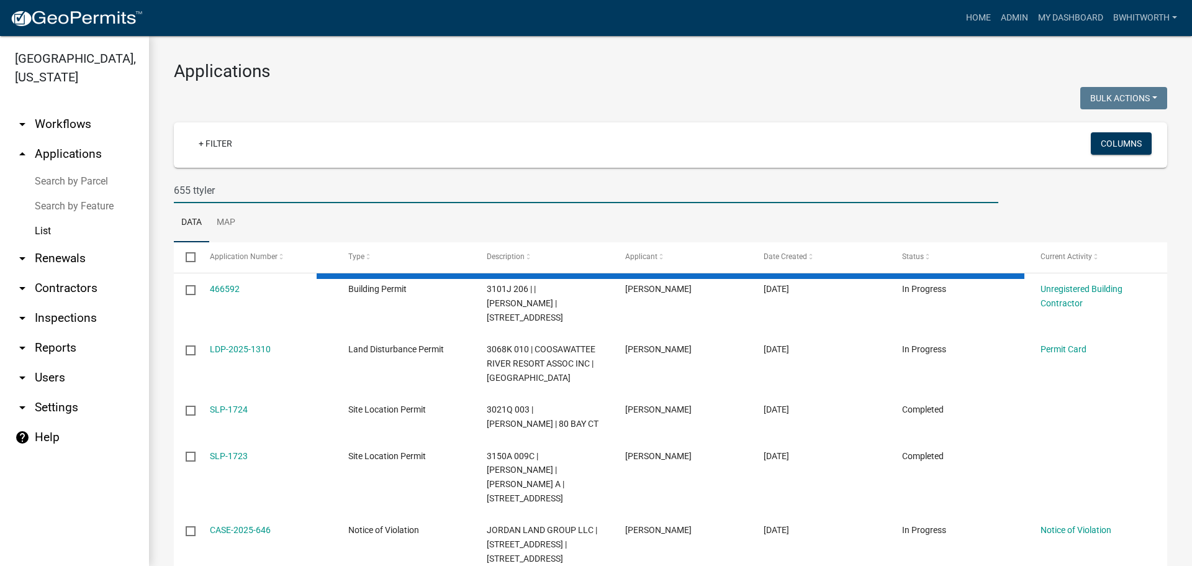
click at [194, 189] on input "655 ttyler" at bounding box center [586, 190] width 825 height 25
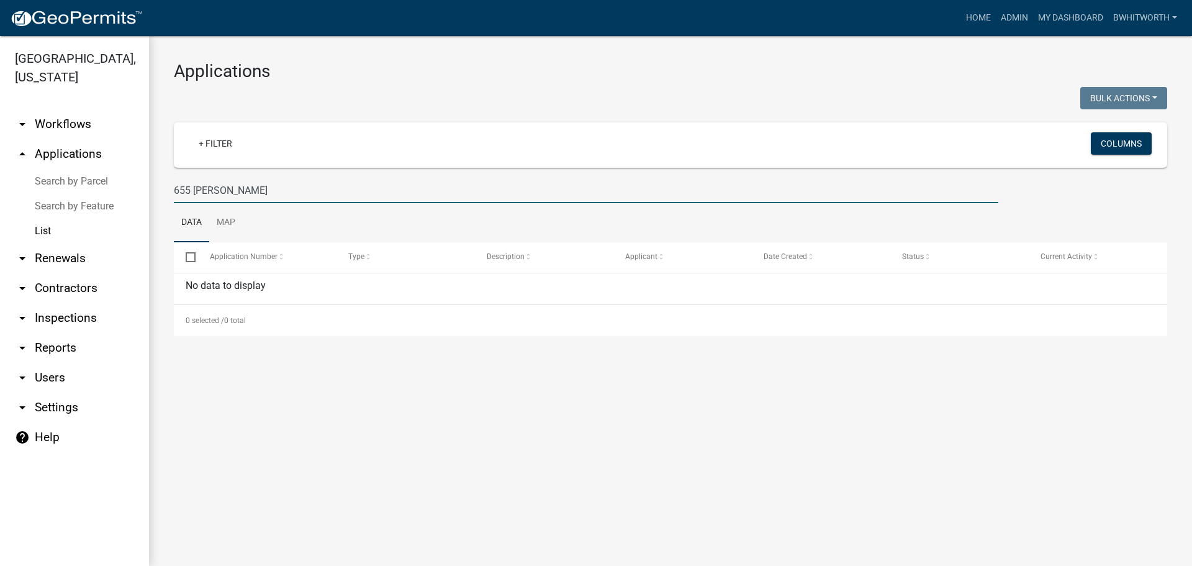
drag, startPoint x: 276, startPoint y: 182, endPoint x: 37, endPoint y: 197, distance: 240.2
click at [37, 197] on div "Gilmer County, Georgia arrow_drop_down Workflows List arrow_drop_up Application…" at bounding box center [596, 301] width 1192 height 530
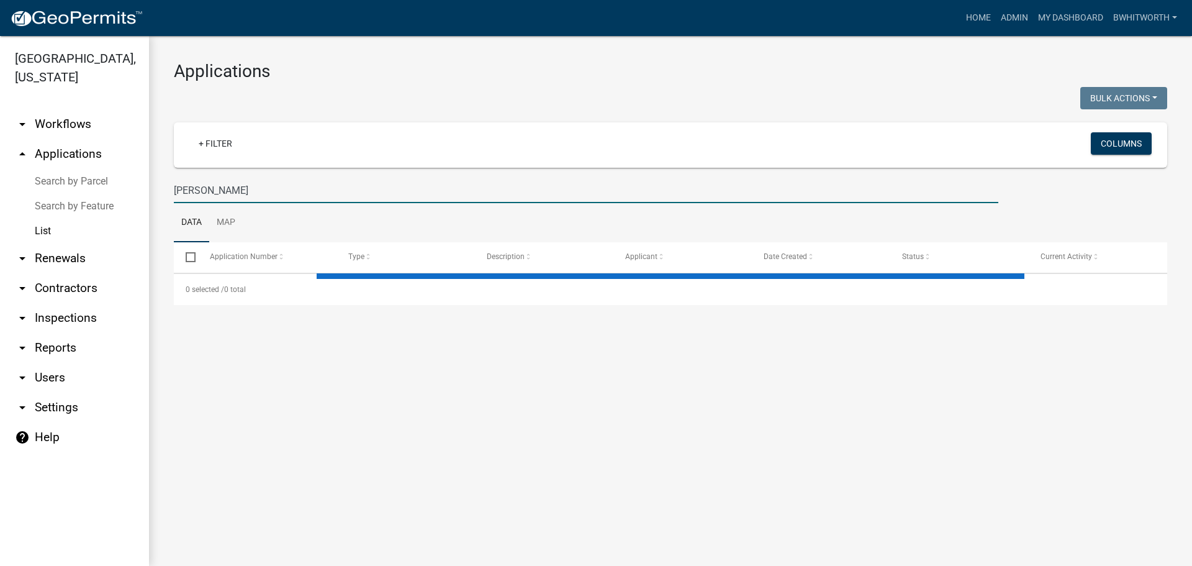
type input "larry seymo"
select select "3: 100"
type input "l"
type input "Se"
select select "3: 100"
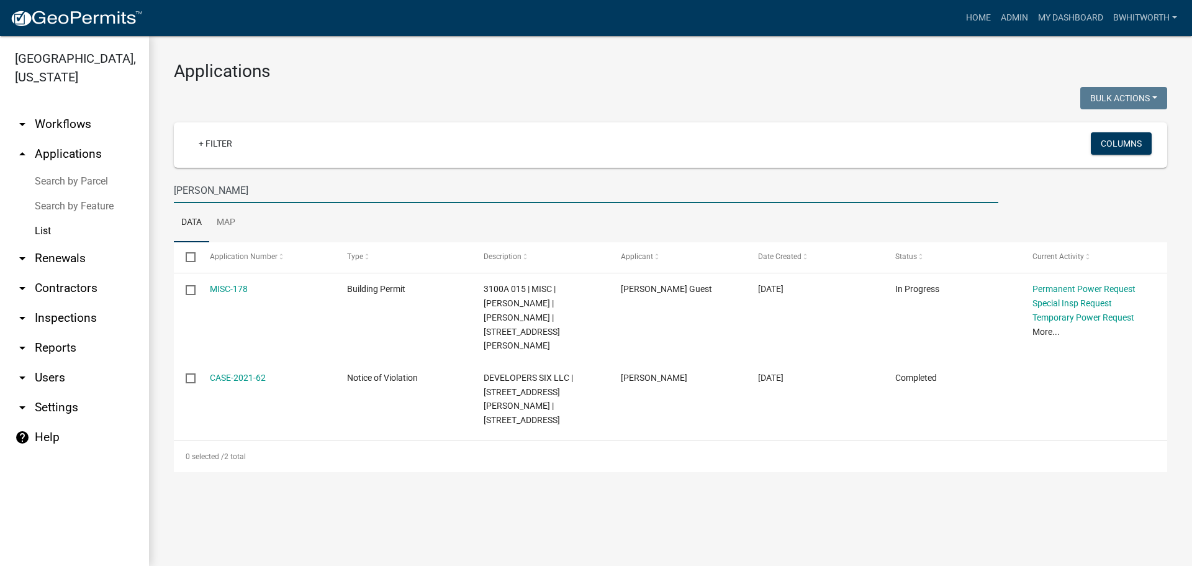
type input "Seymour"
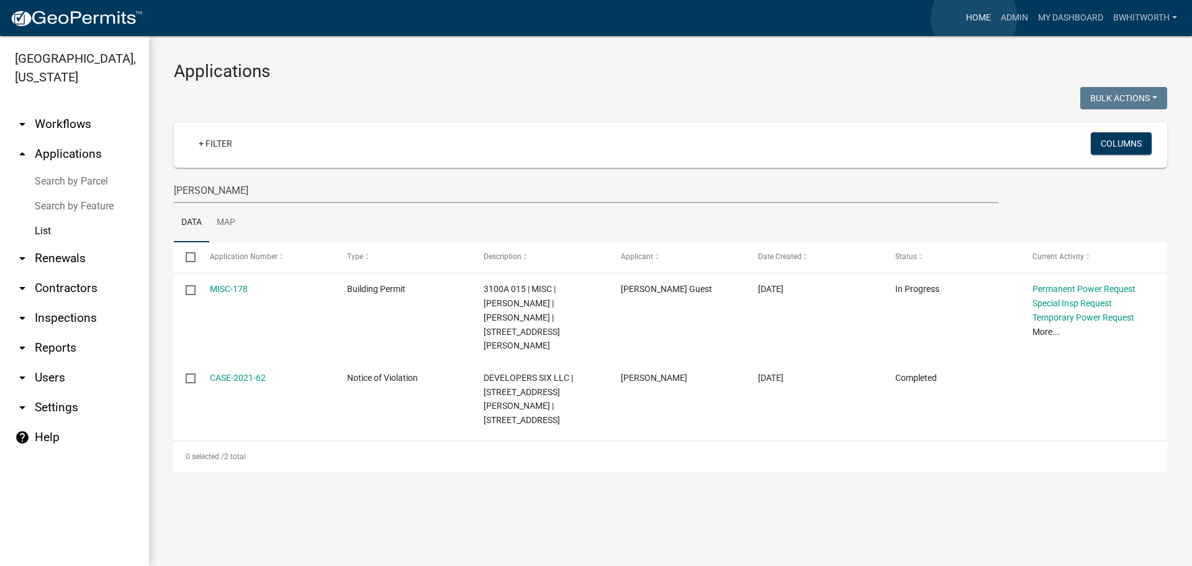
click at [974, 17] on link "Home" at bounding box center [978, 18] width 35 height 24
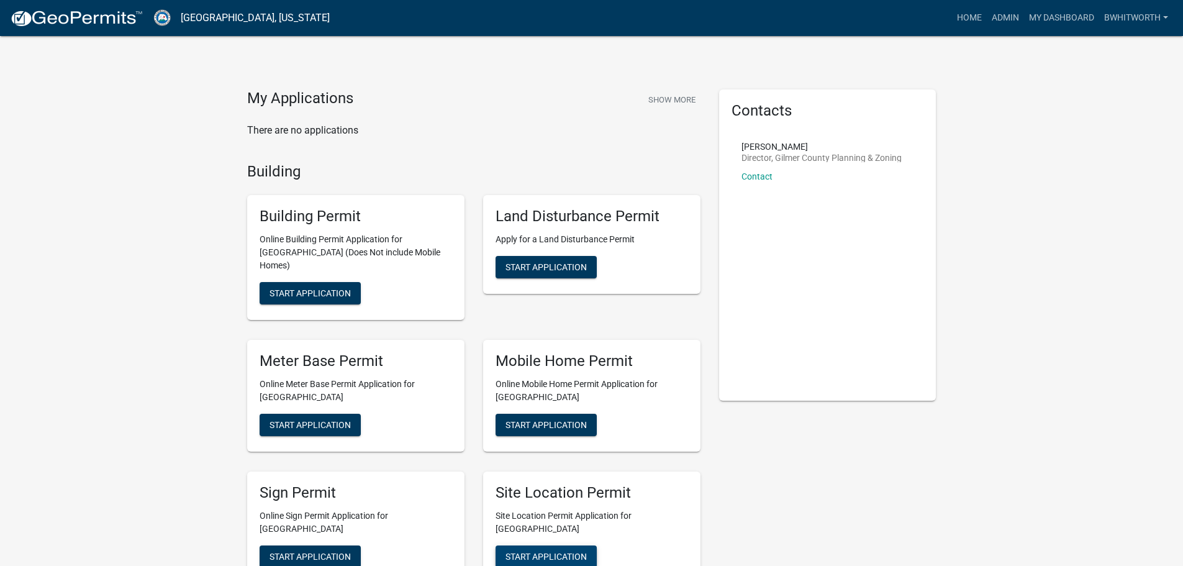
click at [570, 551] on span "Start Application" at bounding box center [546, 556] width 81 height 10
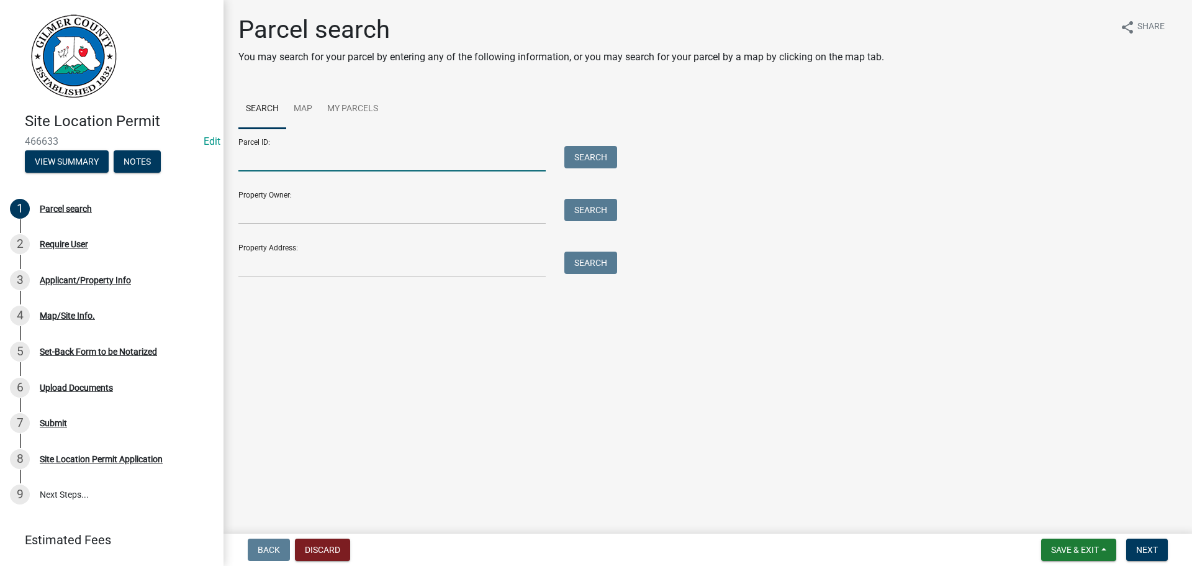
click at [322, 160] on input "Parcel ID:" at bounding box center [391, 158] width 307 height 25
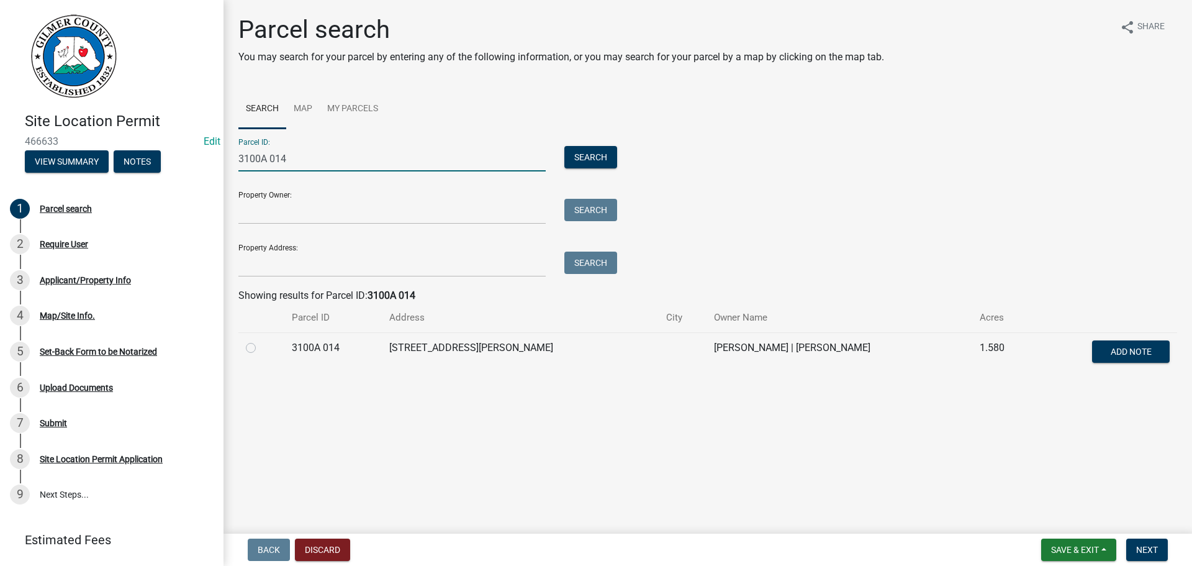
type input "3100A 014"
click at [261, 340] on label at bounding box center [261, 340] width 0 height 0
click at [261, 348] on 014 "radio" at bounding box center [265, 344] width 8 height 8
radio 014 "true"
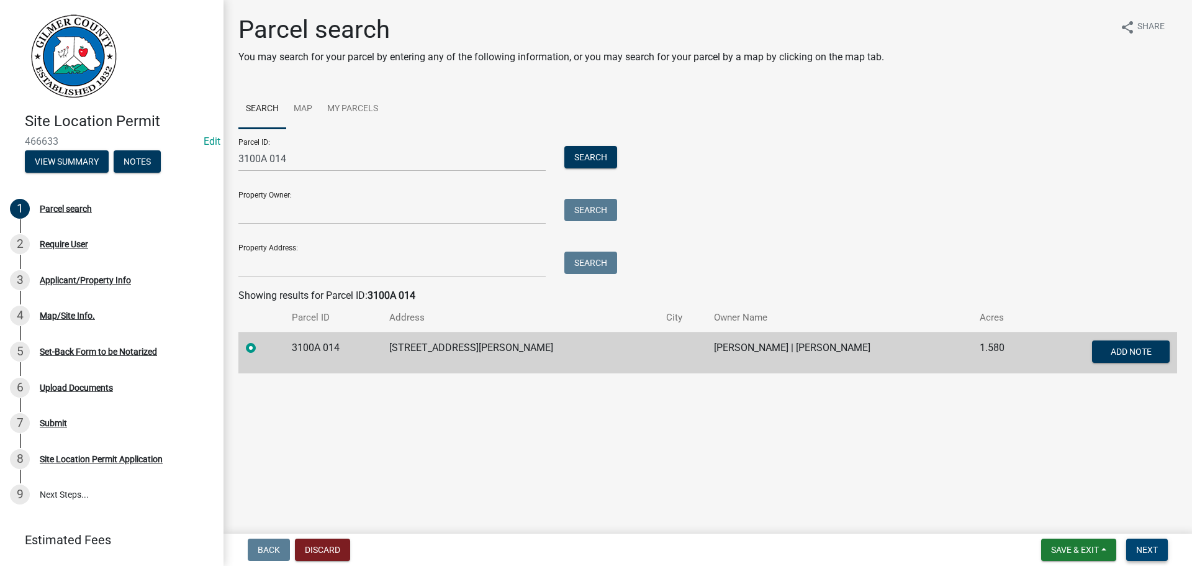
click at [1140, 548] on span "Next" at bounding box center [1148, 550] width 22 height 10
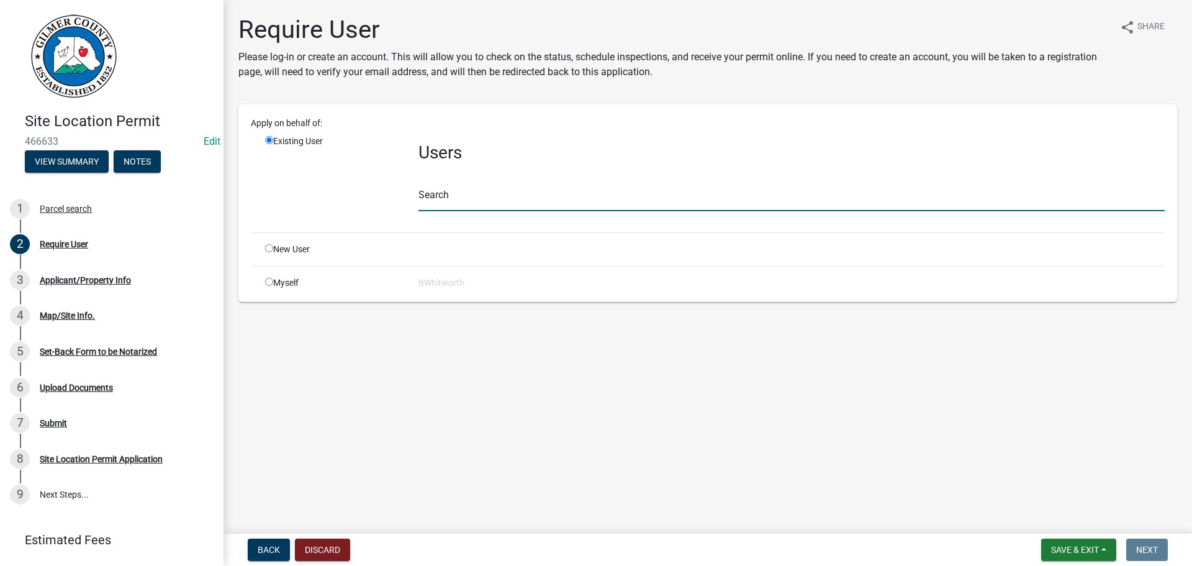
drag, startPoint x: 517, startPoint y: 191, endPoint x: 511, endPoint y: 182, distance: 11.2
click at [517, 191] on input "text" at bounding box center [792, 198] width 747 height 25
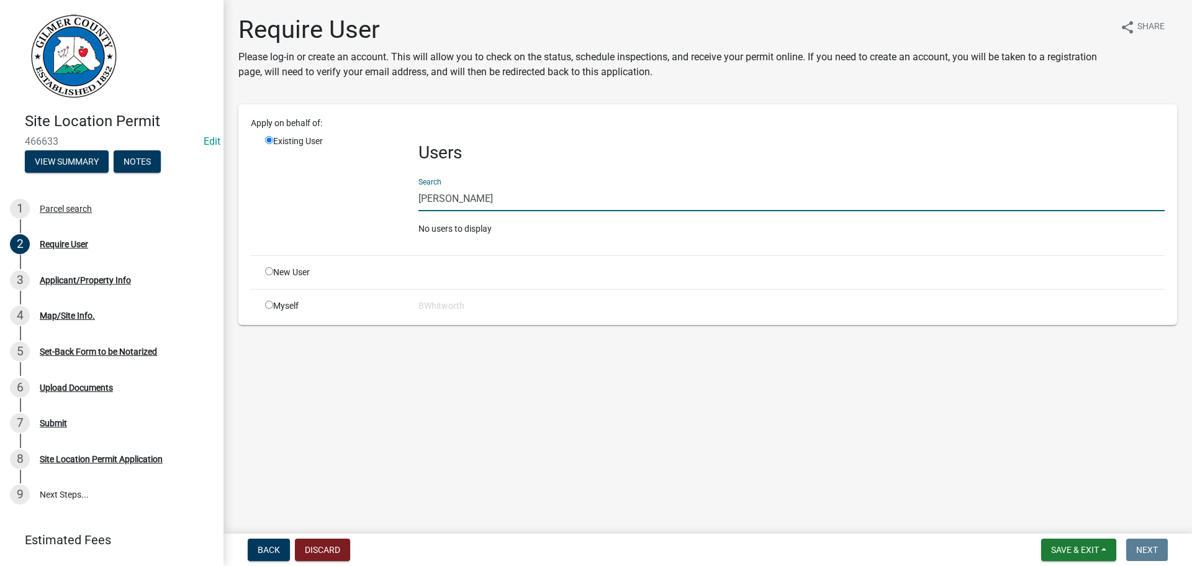
drag, startPoint x: 542, startPoint y: 204, endPoint x: 388, endPoint y: 199, distance: 153.5
click at [394, 200] on div "Existing User Users Search LARRY SEYMOUR No users to display" at bounding box center [715, 190] width 919 height 111
type input "LARRY SEYMOUR"
click at [271, 270] on input "radio" at bounding box center [269, 271] width 8 height 8
radio input "true"
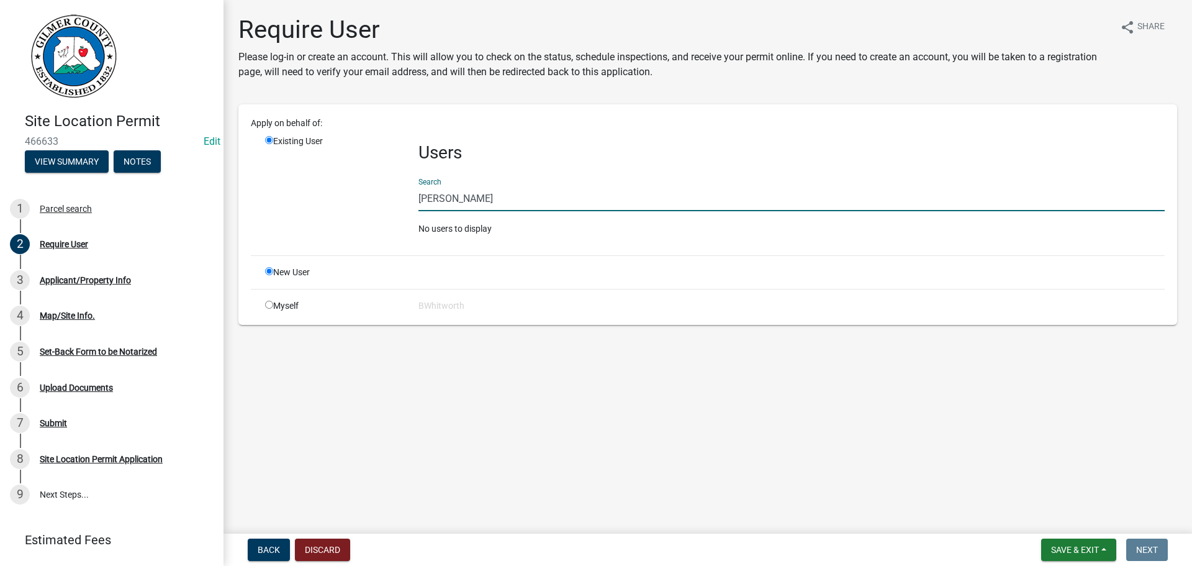
radio input "false"
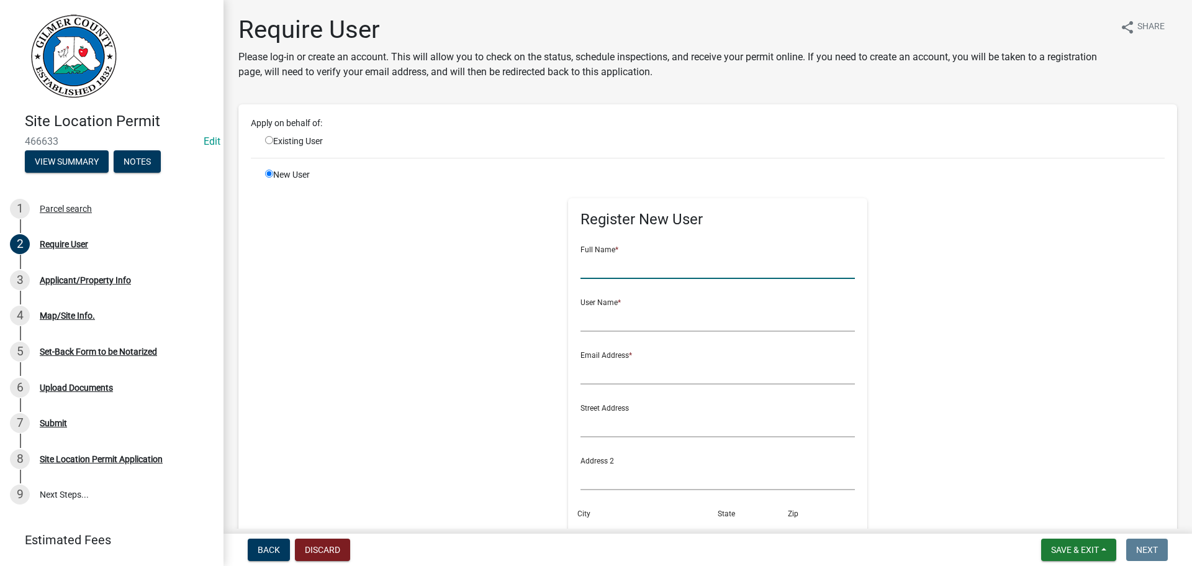
click at [619, 268] on input "text" at bounding box center [718, 265] width 275 height 25
paste input "LARRY SEYMOUR"
type input "LARRY SEYMOUR"
click at [587, 319] on input "text" at bounding box center [718, 318] width 275 height 25
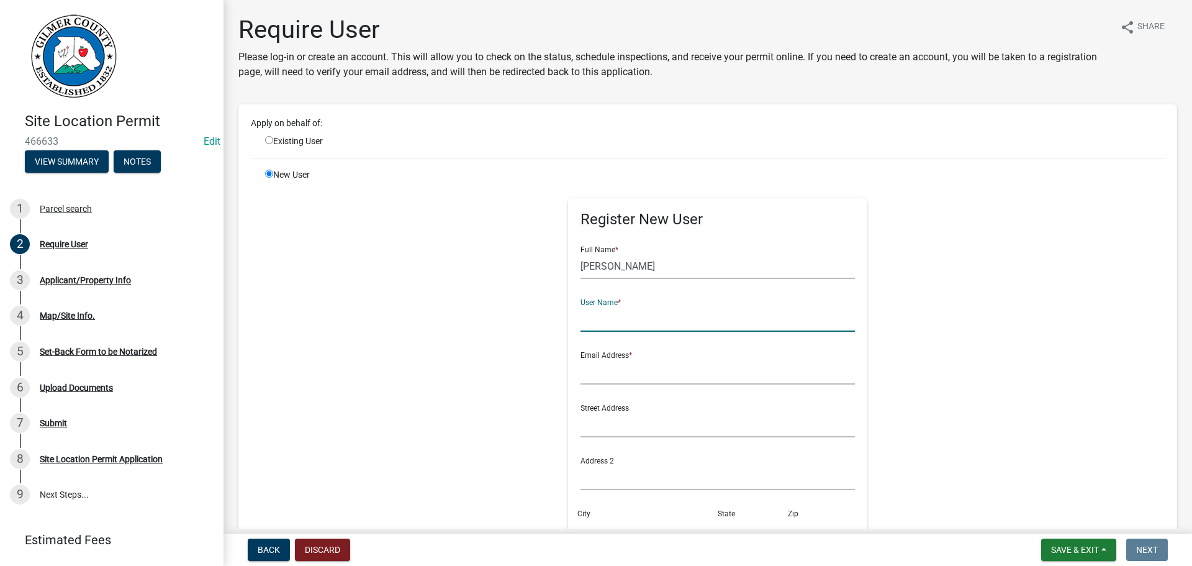
paste input "LARRY SEYMOUR"
click at [609, 320] on input "LARRY SEYMOUR" at bounding box center [718, 318] width 275 height 25
type input "LARRYSEYMOUR"
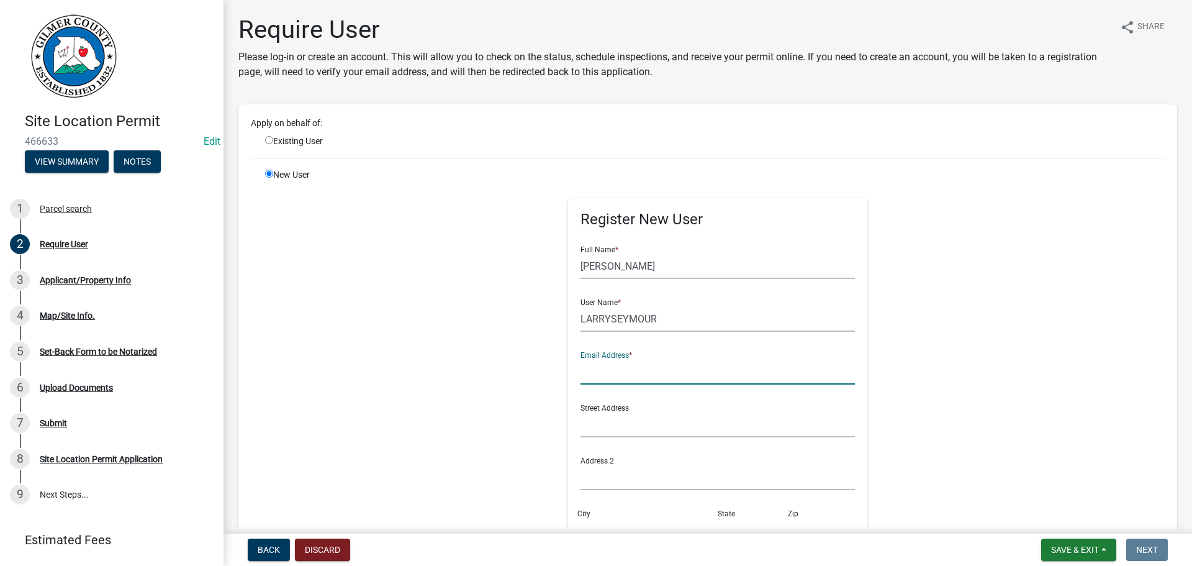
click at [601, 368] on input "text" at bounding box center [718, 371] width 275 height 25
type input "unknown@unknown.com"
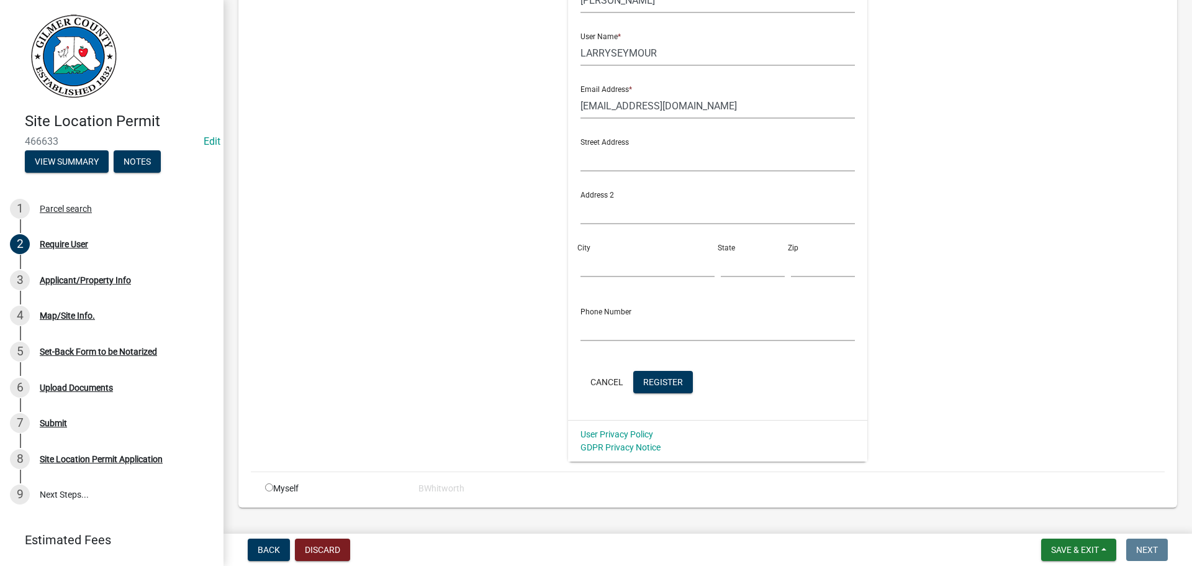
scroll to position [293, 0]
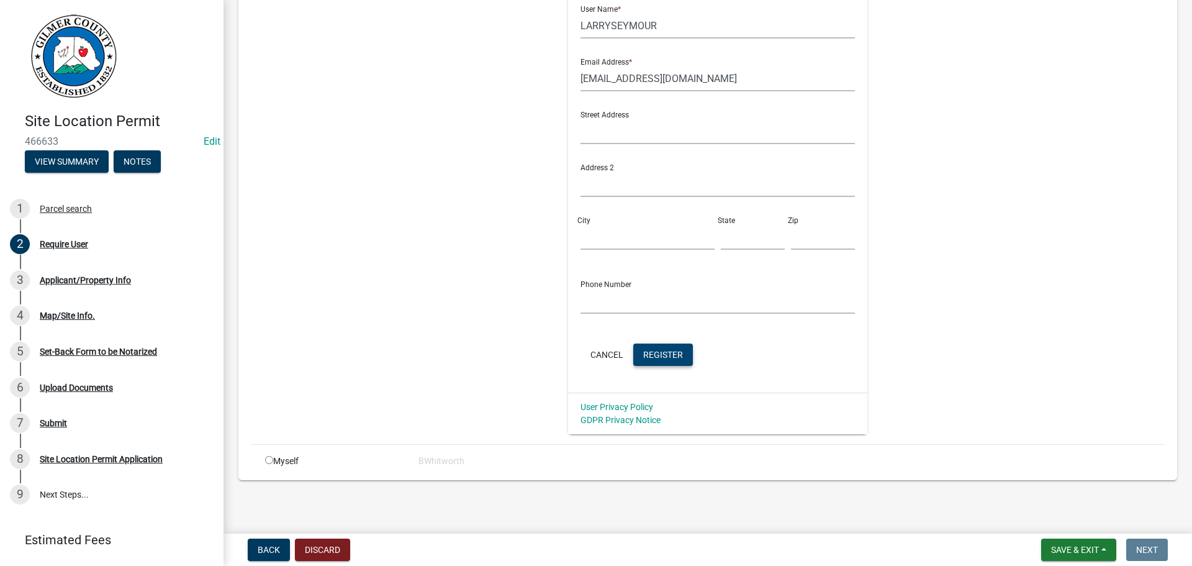
drag, startPoint x: 642, startPoint y: 353, endPoint x: 692, endPoint y: 368, distance: 52.6
click at [643, 352] on span "Register" at bounding box center [663, 354] width 40 height 10
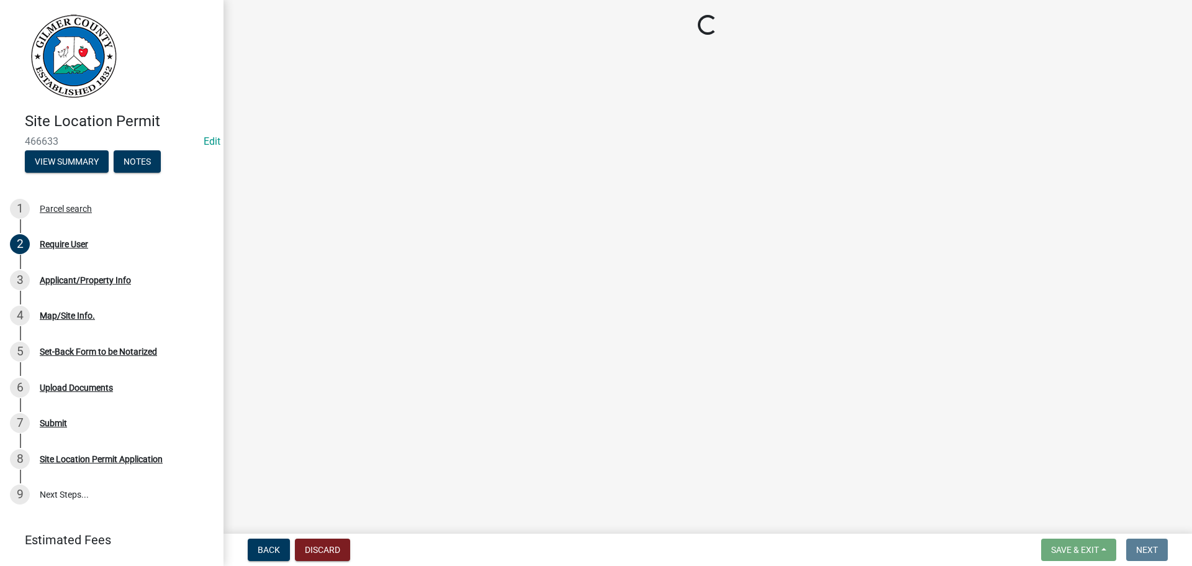
scroll to position [0, 0]
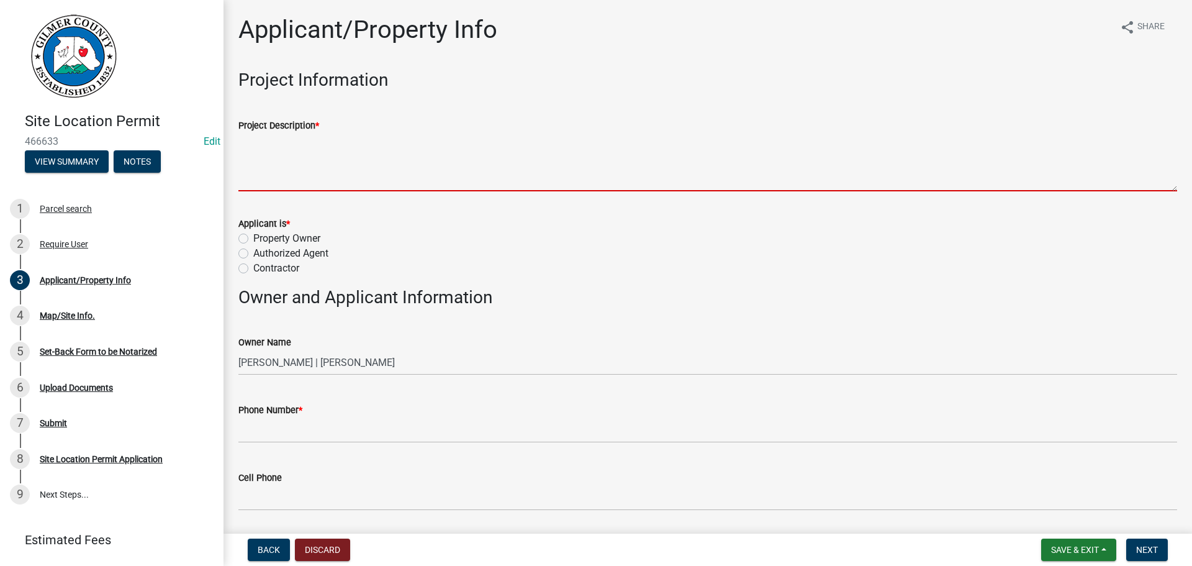
click at [325, 153] on textarea "Project Description *" at bounding box center [707, 162] width 939 height 58
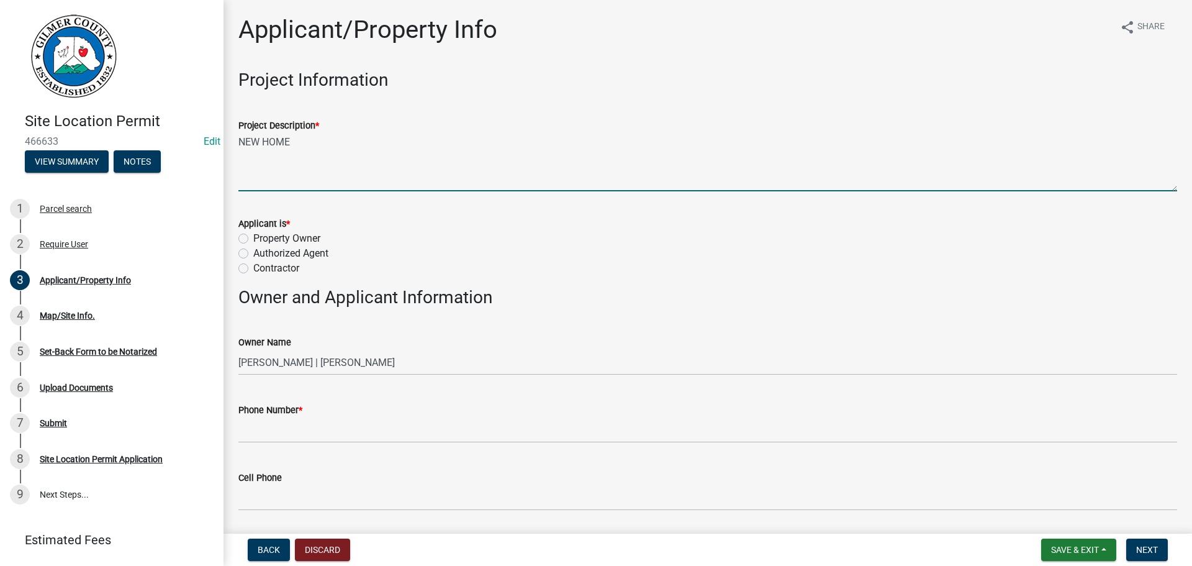
type textarea "NEW HOME"
click at [253, 238] on label "Property Owner" at bounding box center [286, 238] width 67 height 15
click at [253, 238] on input "Property Owner" at bounding box center [257, 235] width 8 height 8
radio input "true"
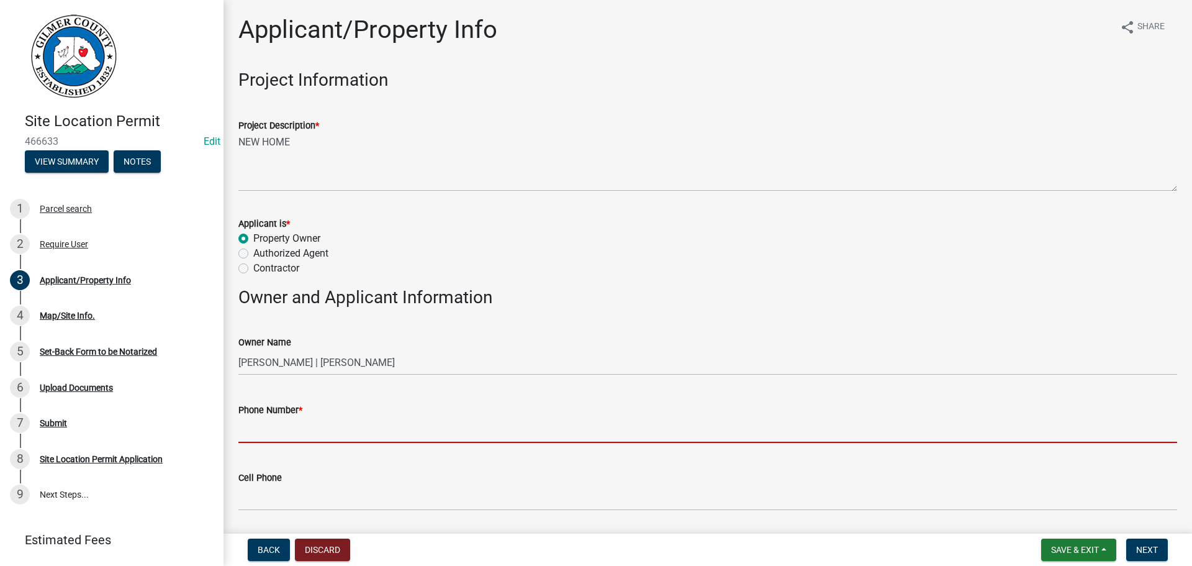
click at [263, 424] on input "Phone Number *" at bounding box center [707, 429] width 939 height 25
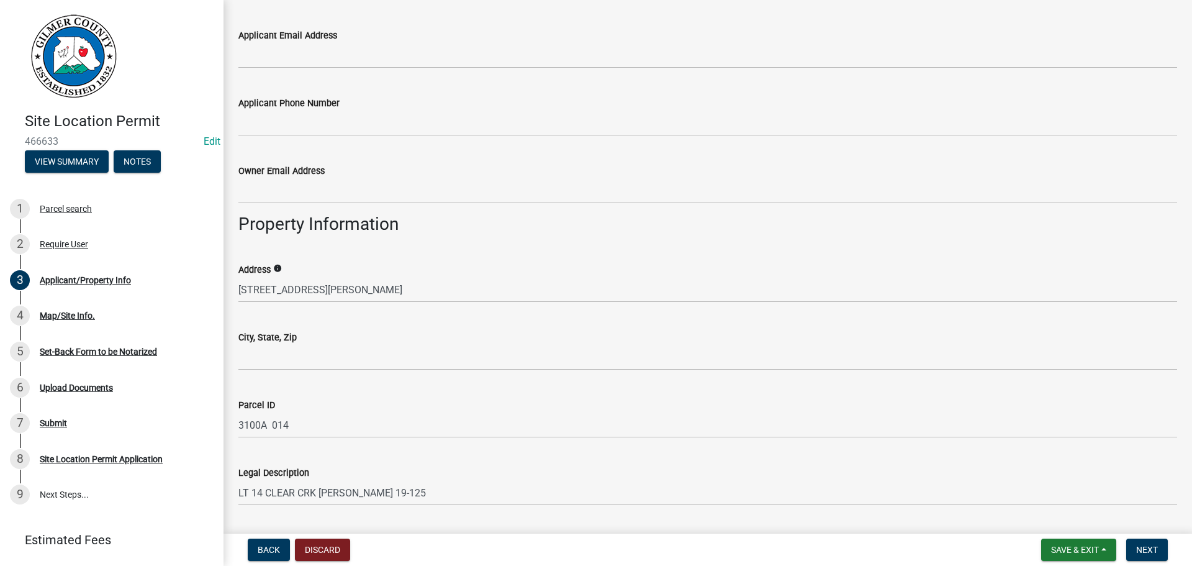
scroll to position [683, 0]
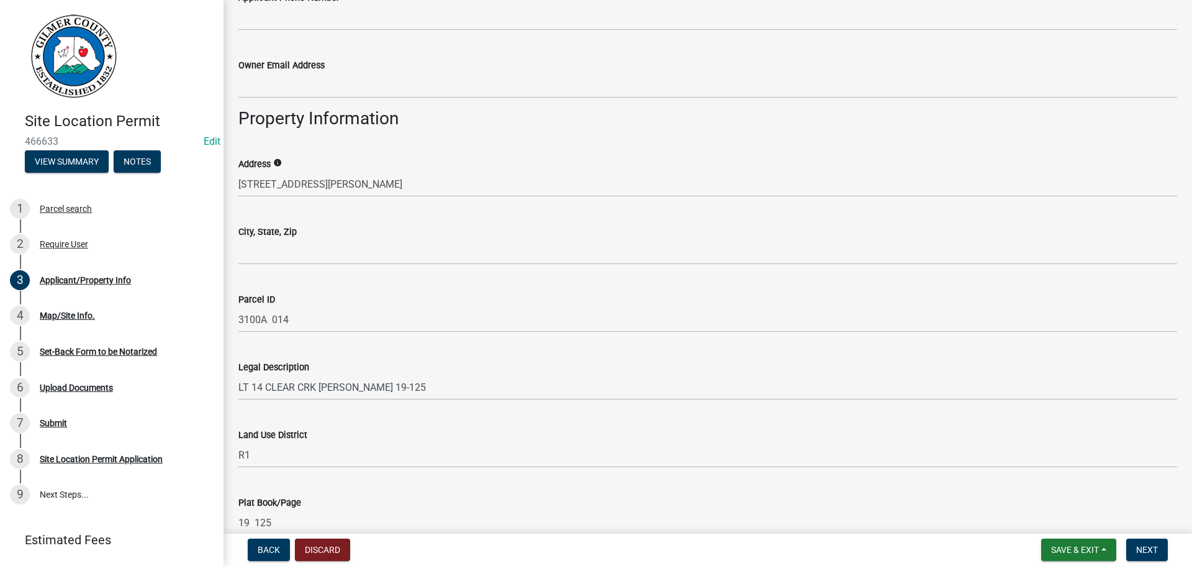
type input "762-282-7467"
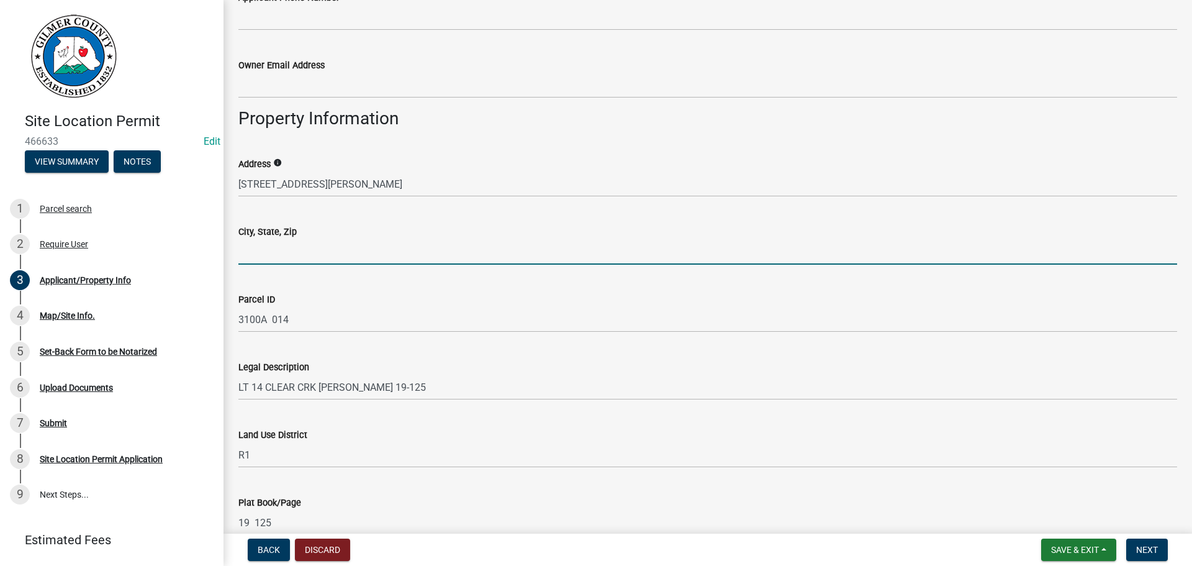
click at [299, 255] on input "City, State, Zip" at bounding box center [707, 251] width 939 height 25
type input "ELLIJAY GA 30536"
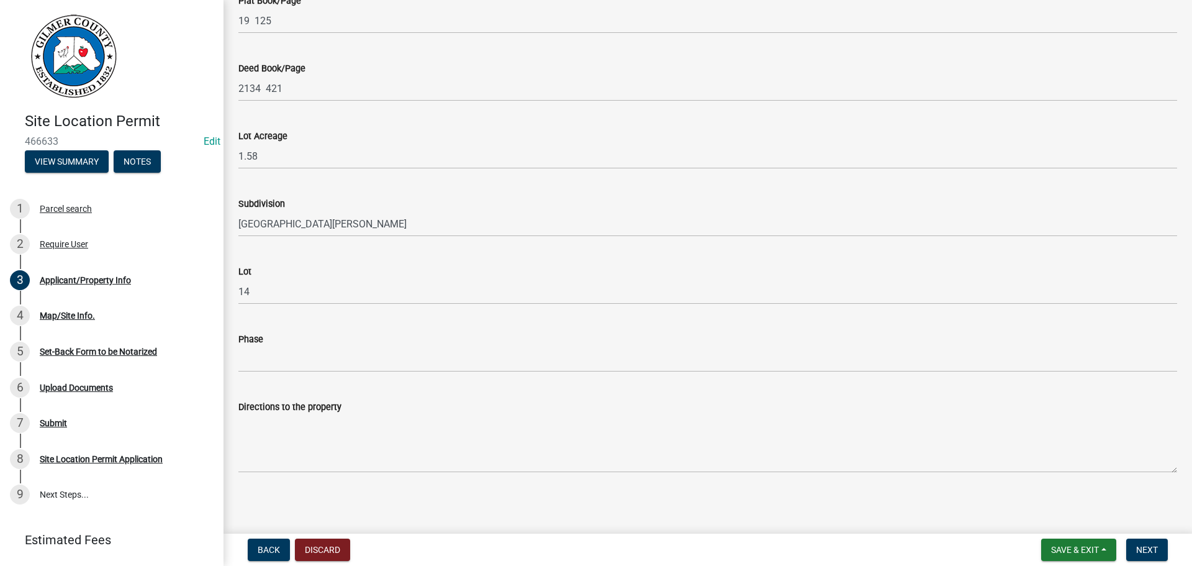
scroll to position [1187, 0]
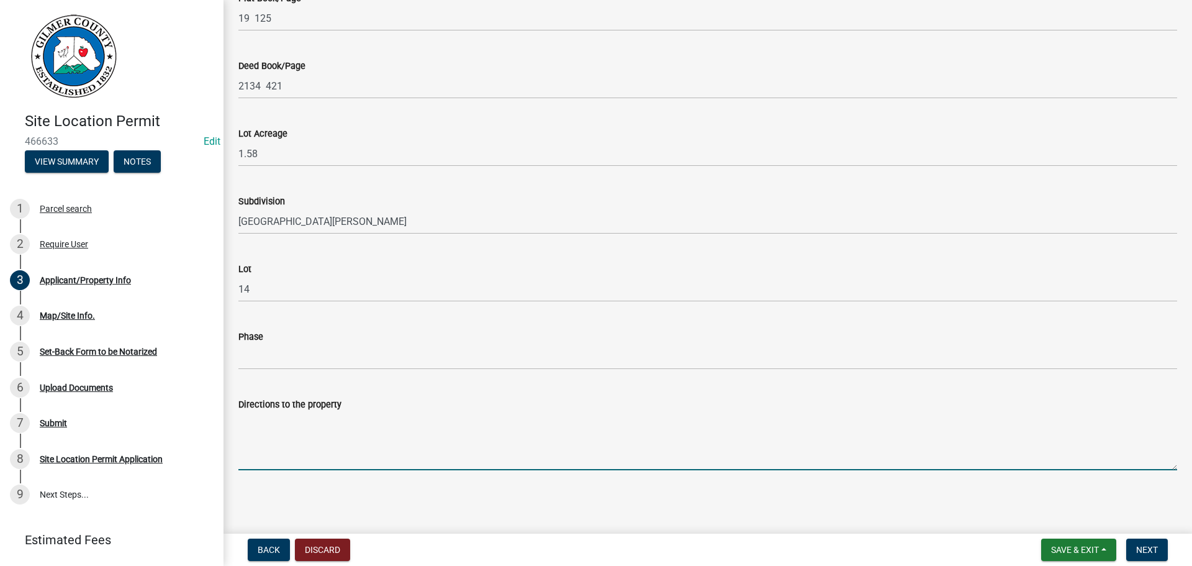
drag, startPoint x: 330, startPoint y: 430, endPoint x: 324, endPoint y: 425, distance: 7.5
click at [332, 432] on textarea "Directions to the property" at bounding box center [707, 441] width 939 height 58
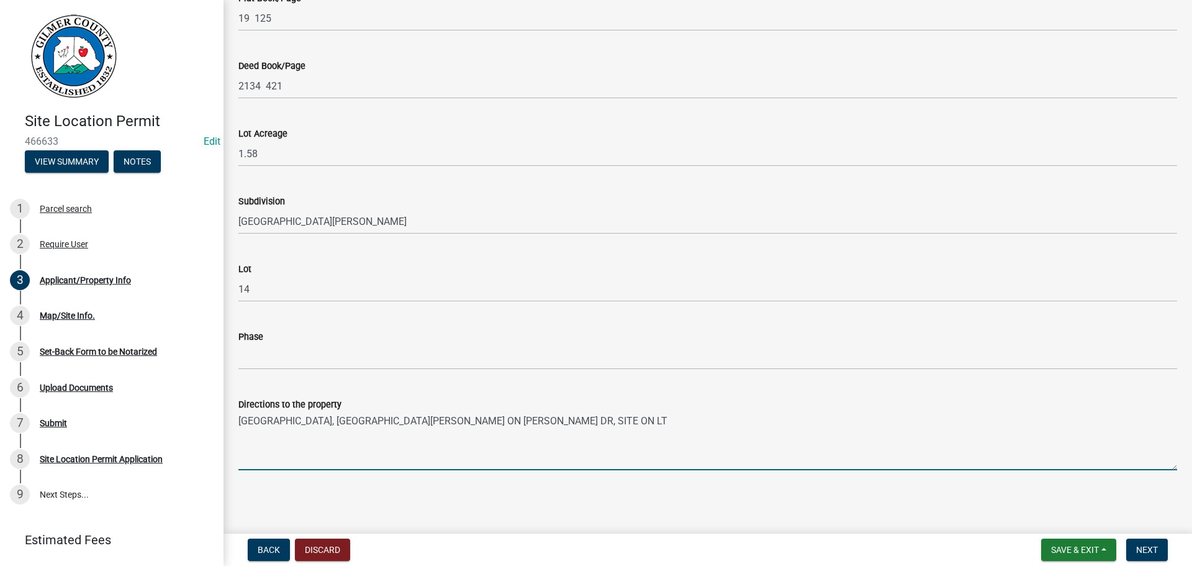
click at [545, 424] on textarea "CLEAR CREEK RD, RT ON FENDLEY, LT ON TYLER DR, SITE ON LT" at bounding box center [707, 441] width 939 height 58
type textarea "CLEAR CREEK RD, RT ON FENDLEY, LT ON TYLER DR, SITE ON LT"
click at [1150, 552] on span "Next" at bounding box center [1148, 550] width 22 height 10
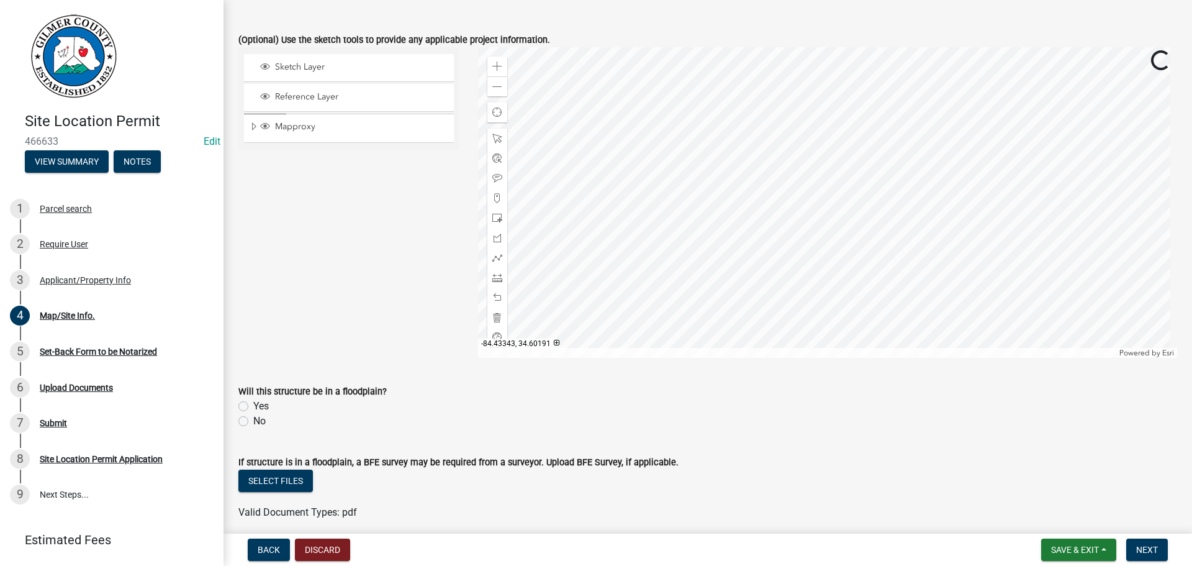
scroll to position [186, 0]
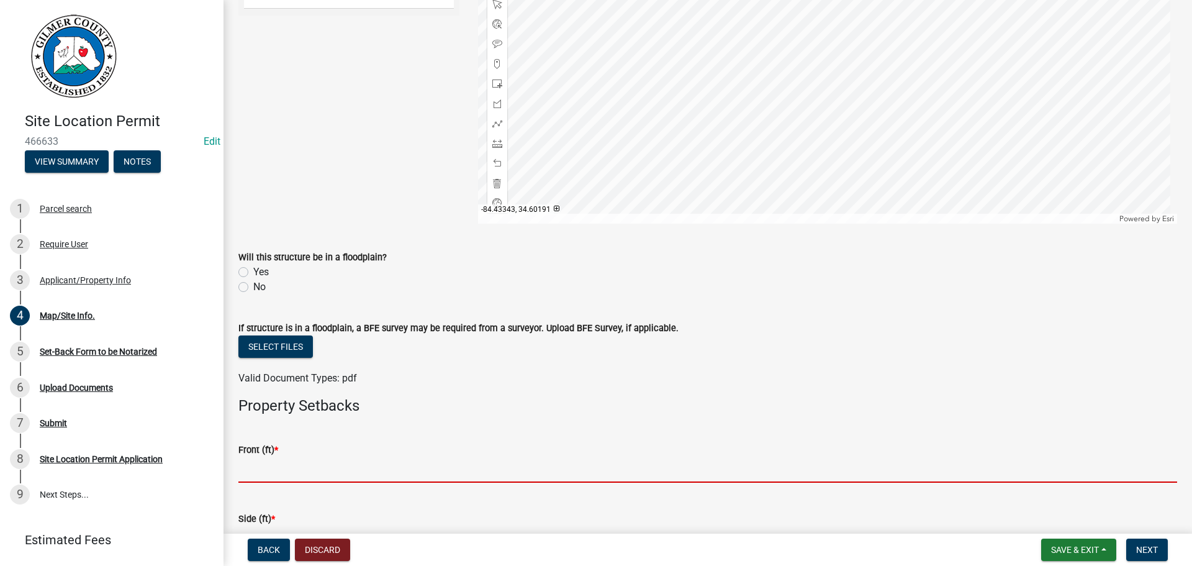
click at [332, 461] on input "text" at bounding box center [707, 469] width 939 height 25
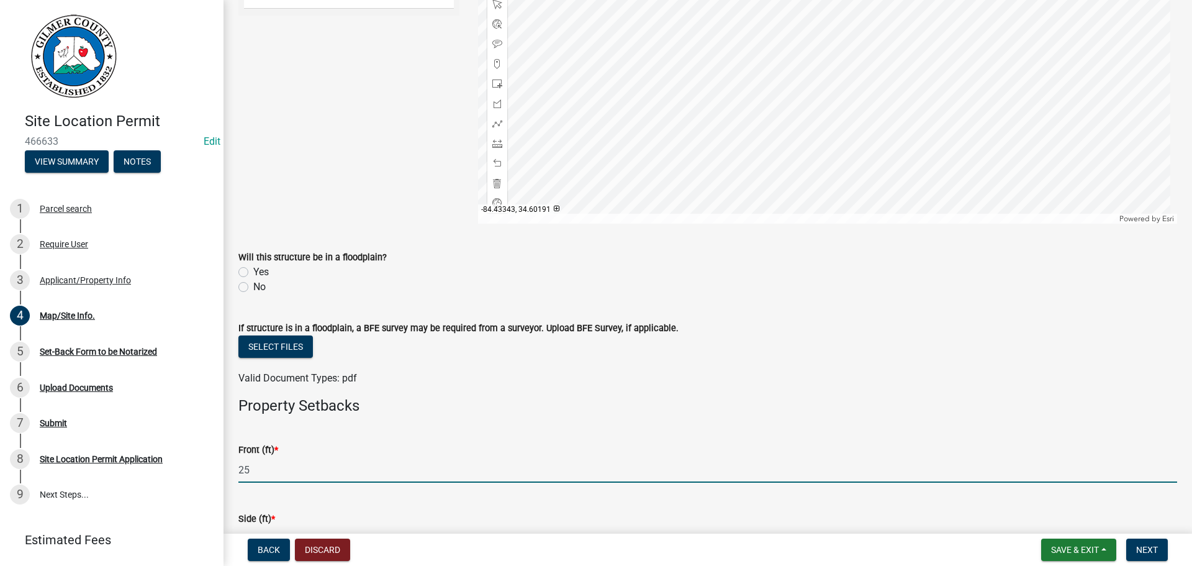
type input "25"
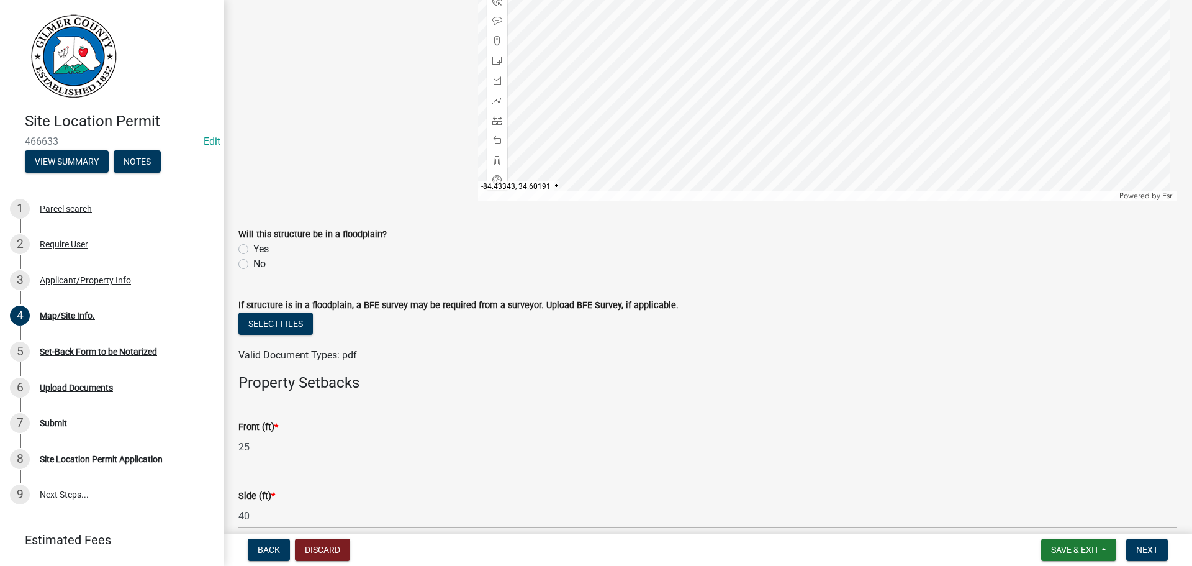
scroll to position [438, 0]
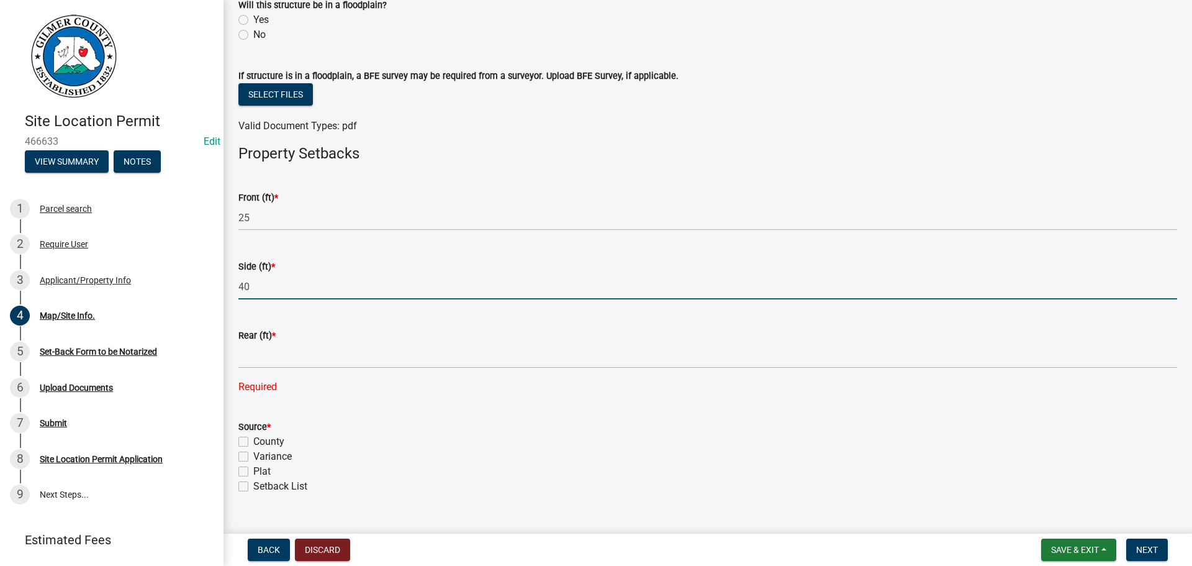
click at [244, 287] on input "40" at bounding box center [707, 286] width 939 height 25
type input "20"
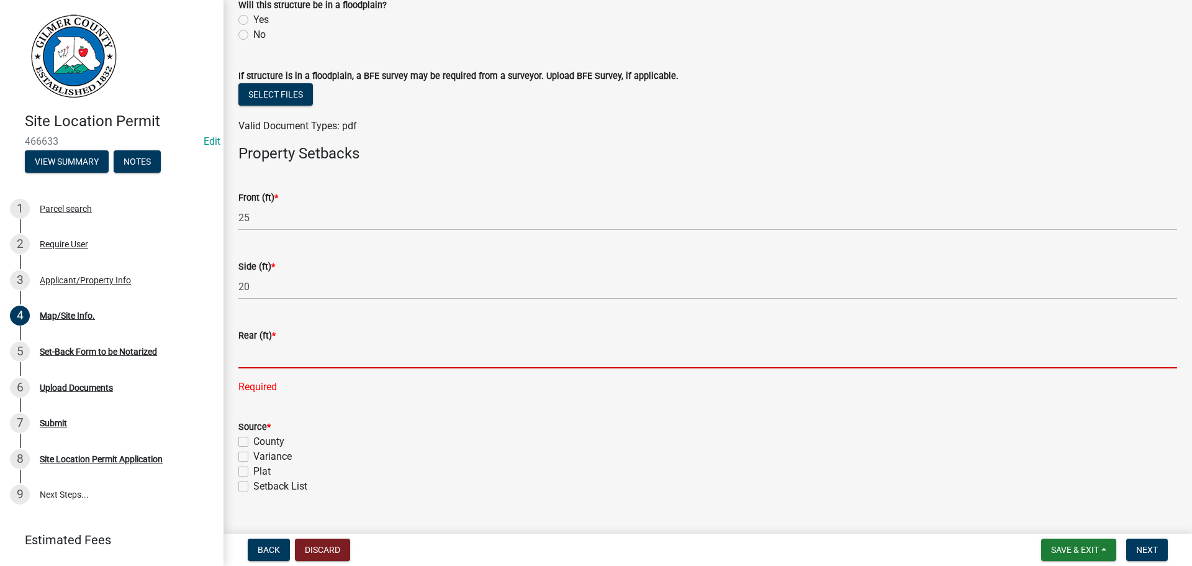
click at [271, 356] on input "text" at bounding box center [707, 355] width 939 height 25
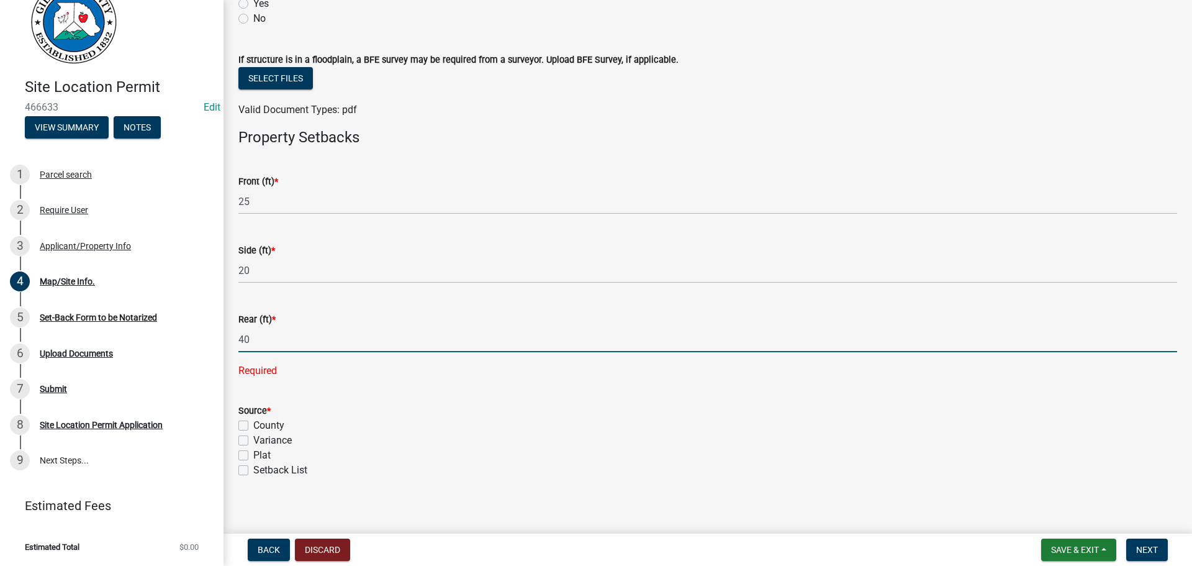
scroll to position [463, 0]
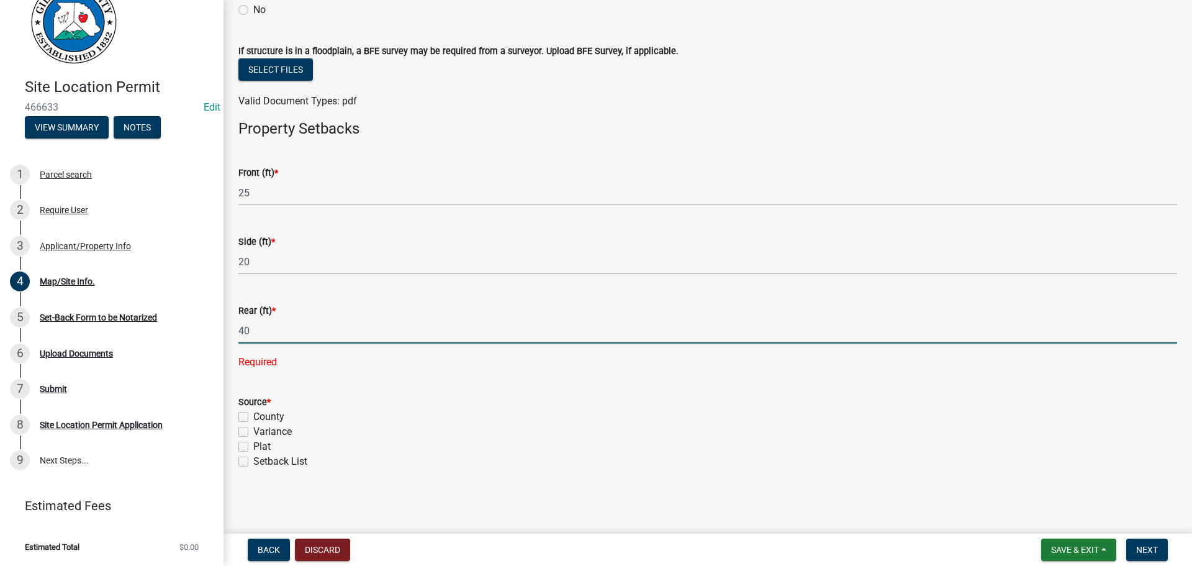
type input "40"
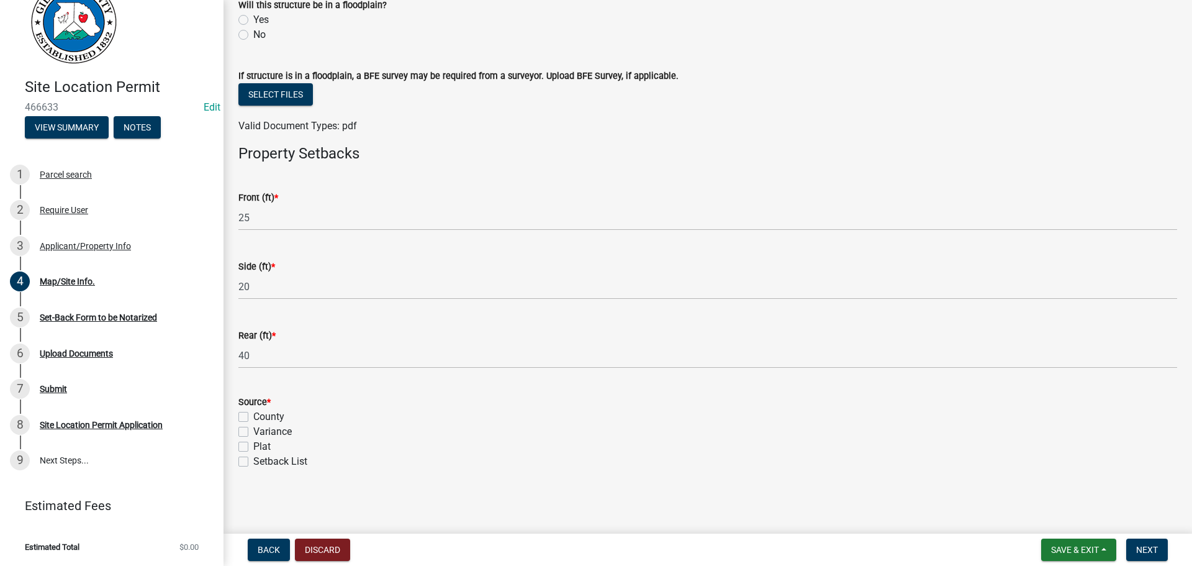
click at [253, 418] on label "County" at bounding box center [268, 416] width 31 height 15
click at [253, 417] on input "County" at bounding box center [257, 413] width 8 height 8
checkbox input "true"
checkbox input "false"
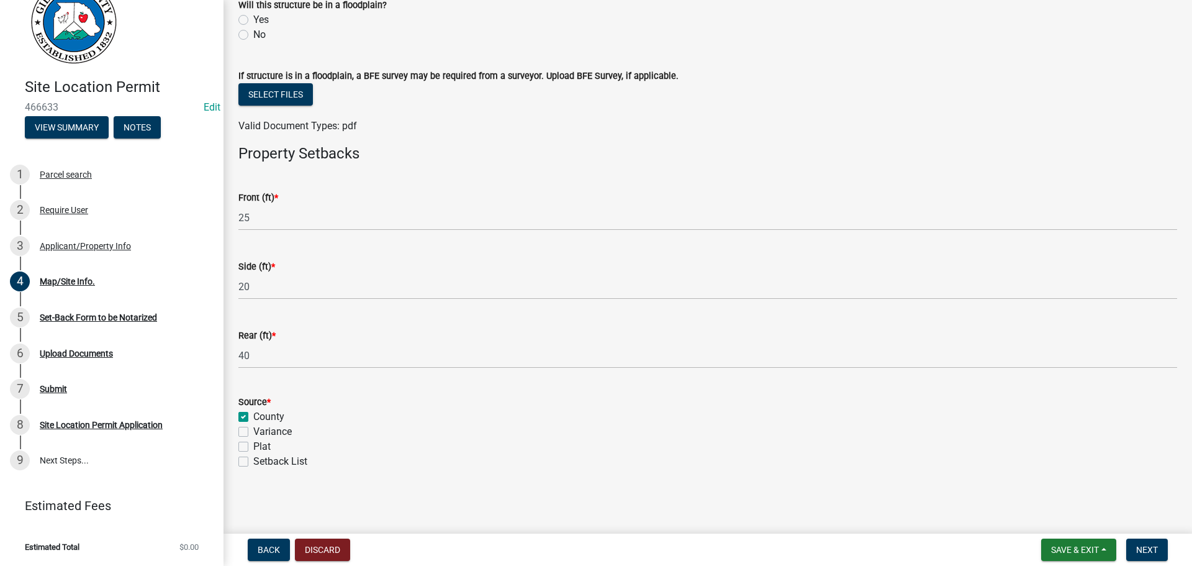
checkbox input "false"
click at [1139, 548] on span "Next" at bounding box center [1148, 550] width 22 height 10
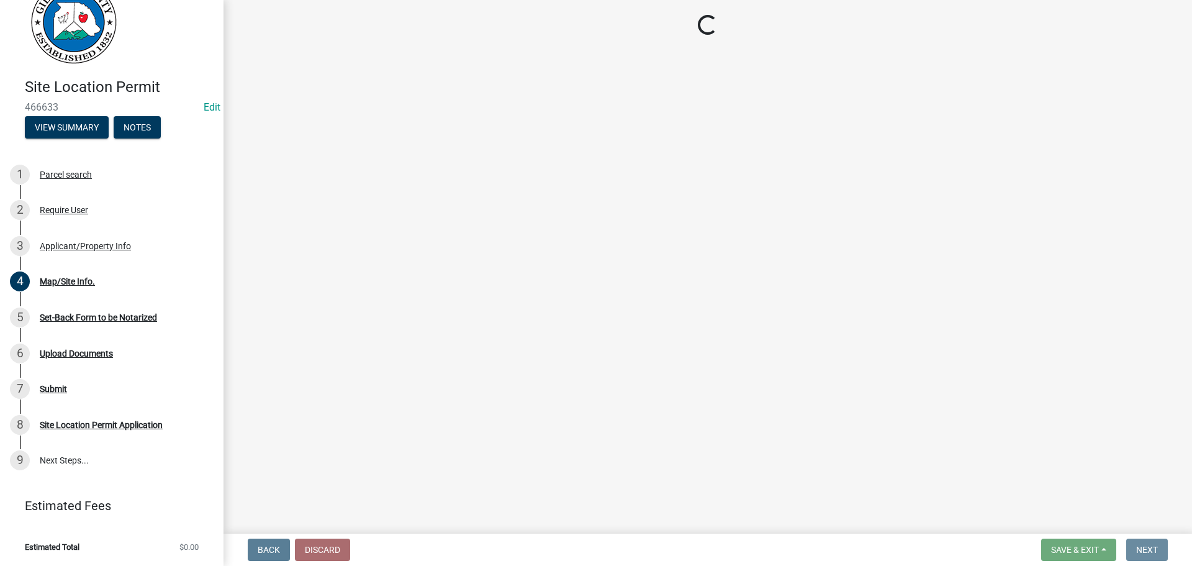
scroll to position [0, 0]
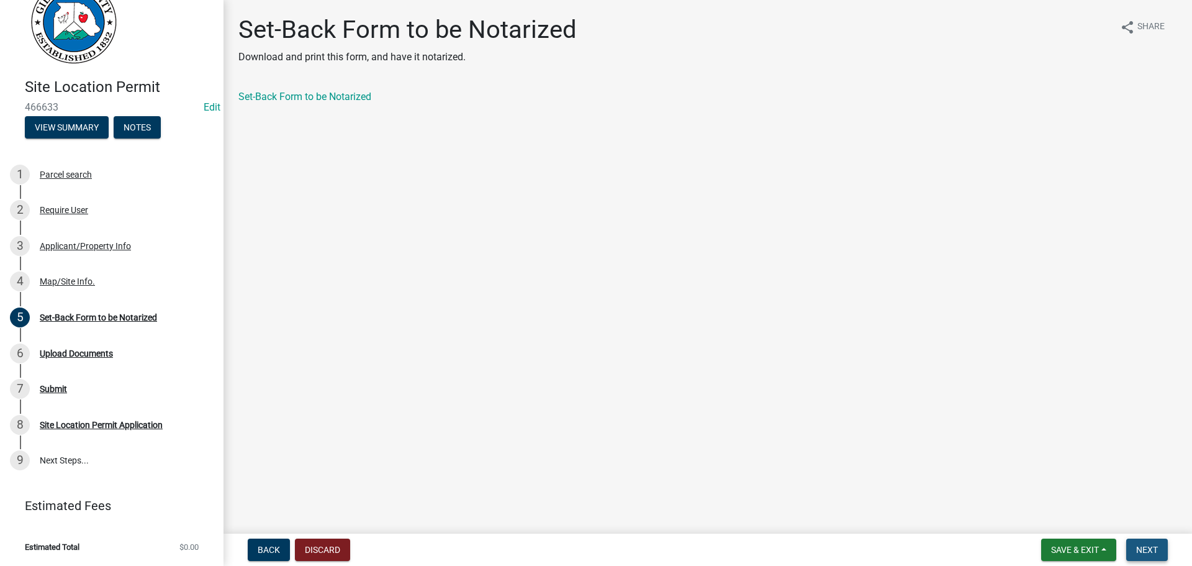
click at [1143, 548] on span "Next" at bounding box center [1148, 550] width 22 height 10
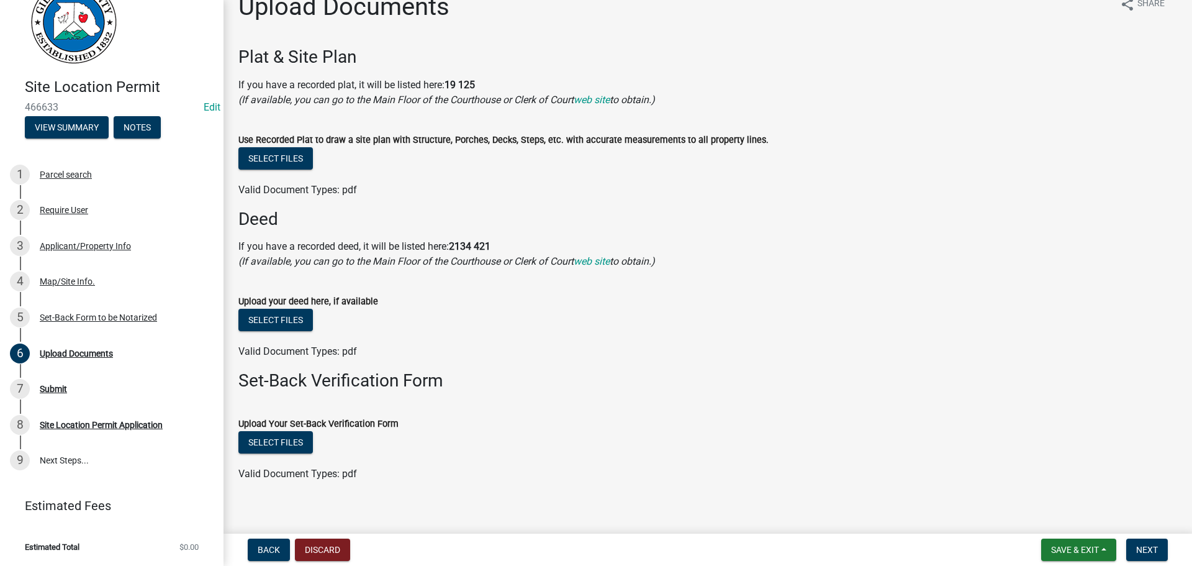
scroll to position [35, 0]
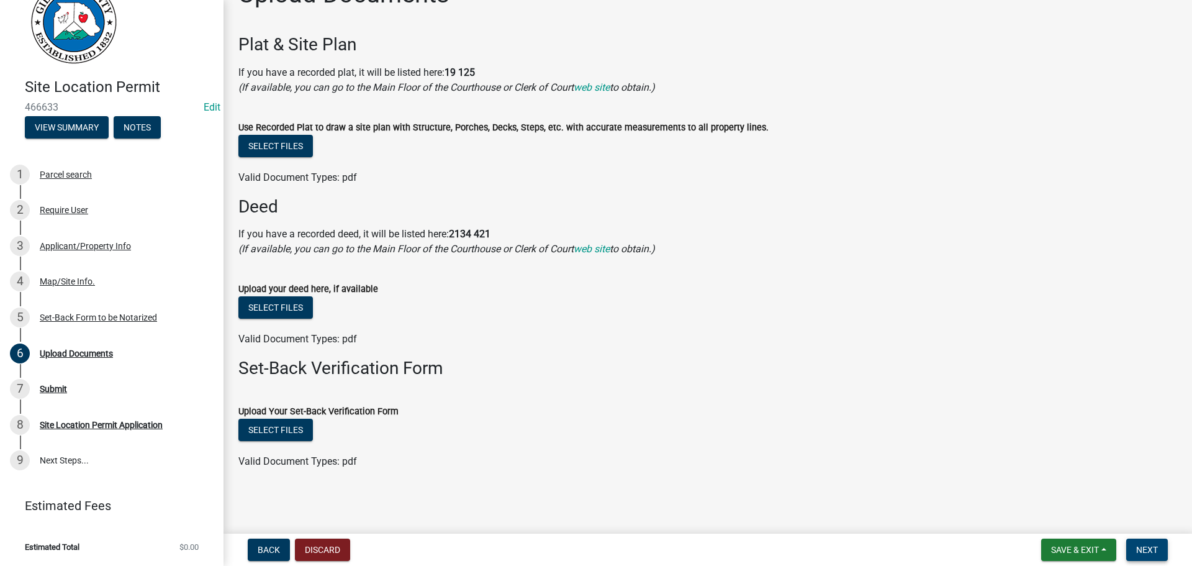
click at [1151, 549] on span "Next" at bounding box center [1148, 550] width 22 height 10
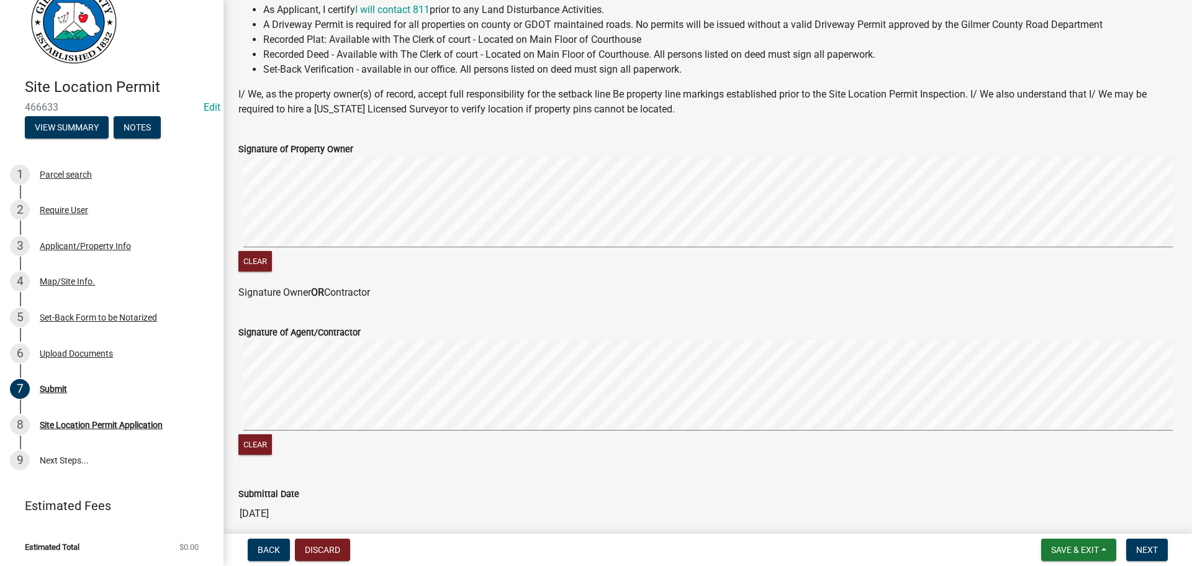
scroll to position [248, 0]
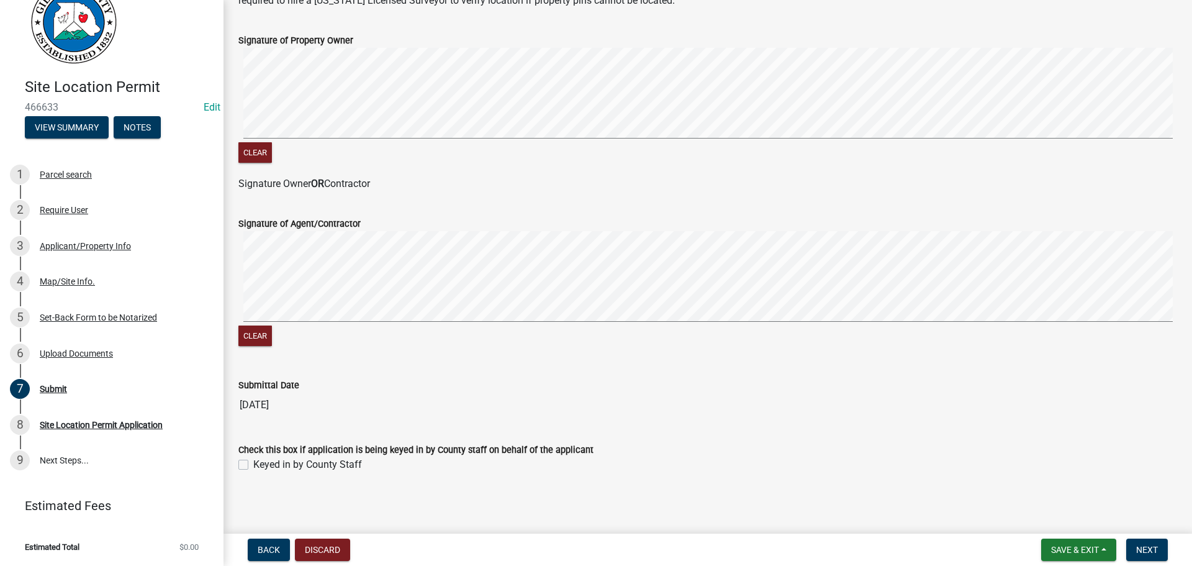
click at [253, 464] on label "Keyed in by County Staff" at bounding box center [307, 464] width 109 height 15
click at [253, 464] on input "Keyed in by County Staff" at bounding box center [257, 461] width 8 height 8
checkbox input "true"
click at [1146, 547] on span "Next" at bounding box center [1148, 550] width 22 height 10
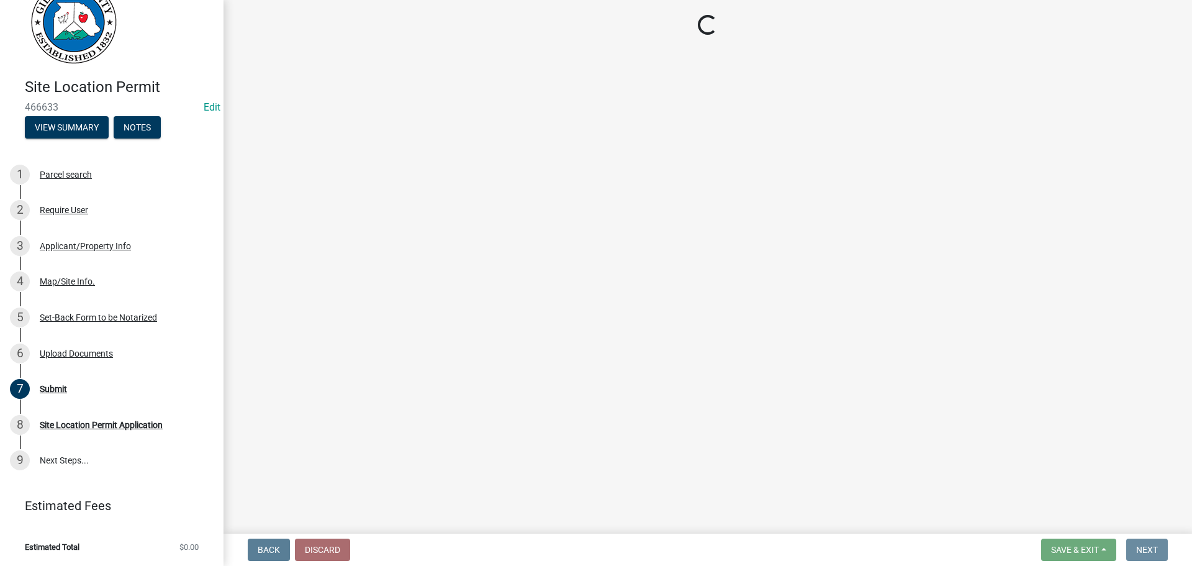
scroll to position [0, 0]
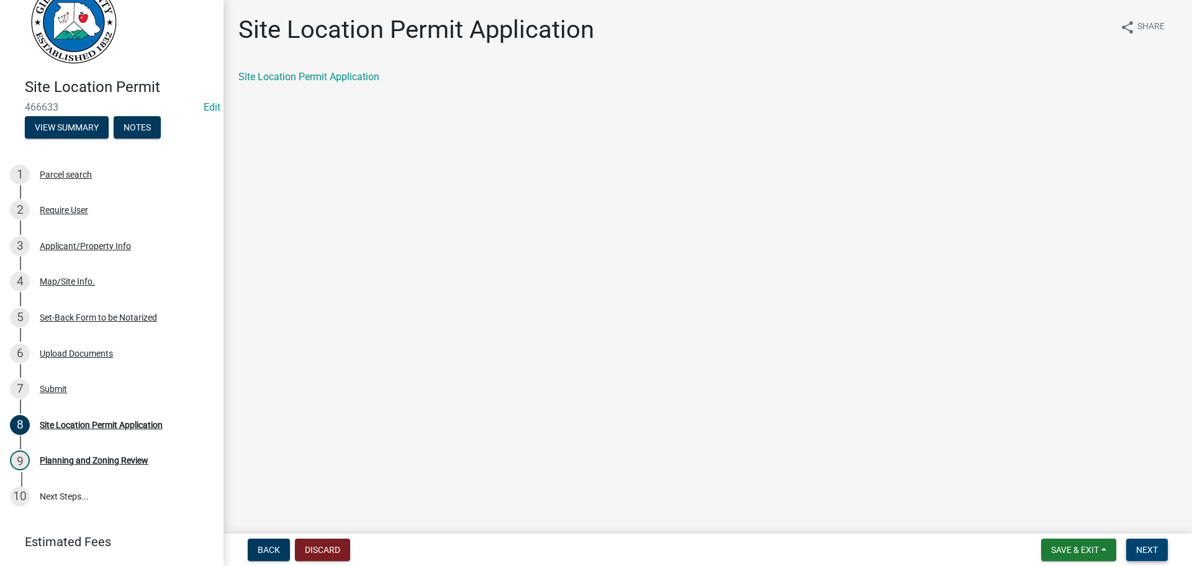
click at [1144, 549] on span "Next" at bounding box center [1148, 550] width 22 height 10
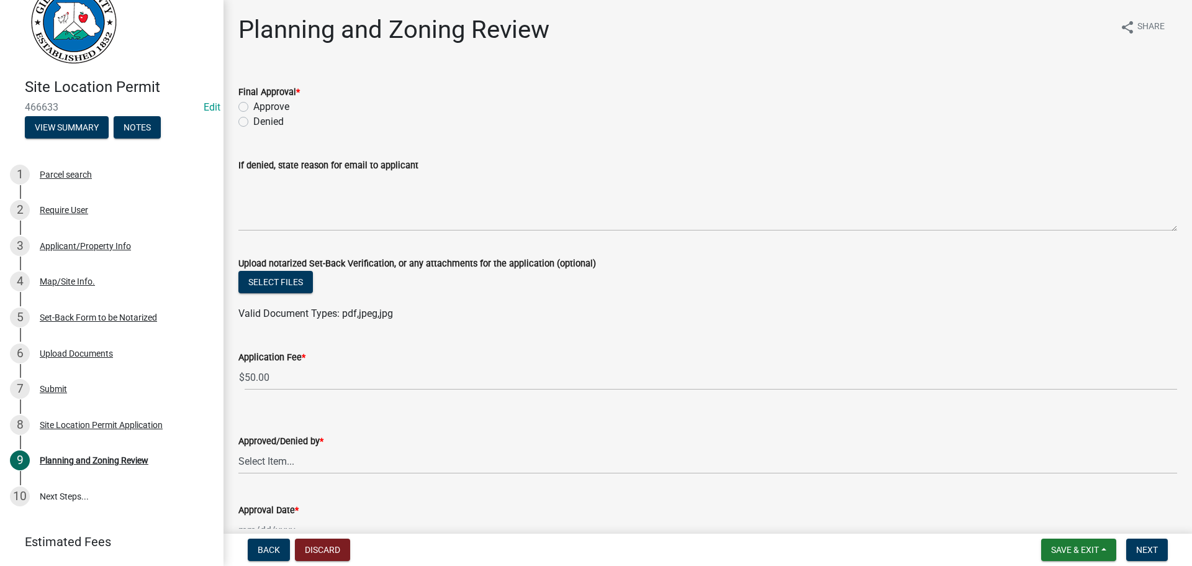
click at [253, 103] on label "Approve" at bounding box center [271, 106] width 36 height 15
click at [253, 103] on input "Approve" at bounding box center [257, 103] width 8 height 8
radio input "true"
click at [277, 459] on select "Select Item... Andrew Mathis Art Wlochowski Becky Whitworth Joe Bouhl Karen Hen…" at bounding box center [707, 460] width 939 height 25
click at [238, 448] on select "Select Item... Andrew Mathis Art Wlochowski Becky Whitworth Joe Bouhl Karen Hen…" at bounding box center [707, 460] width 939 height 25
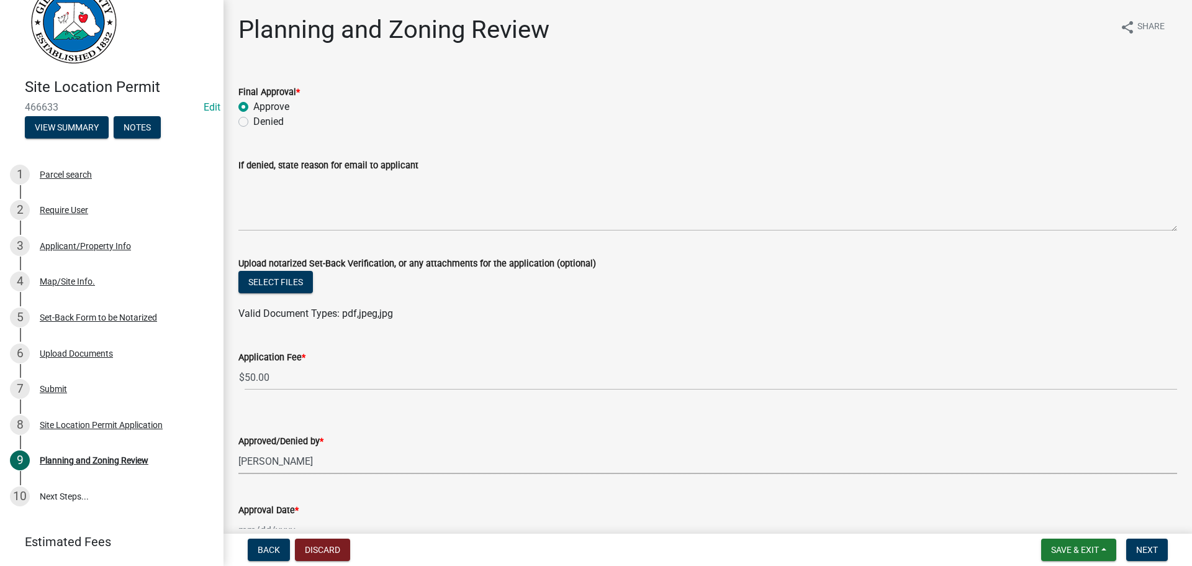
select select "f66b4cef-93c9-440c-84d8-a2c8d35cb7c1"
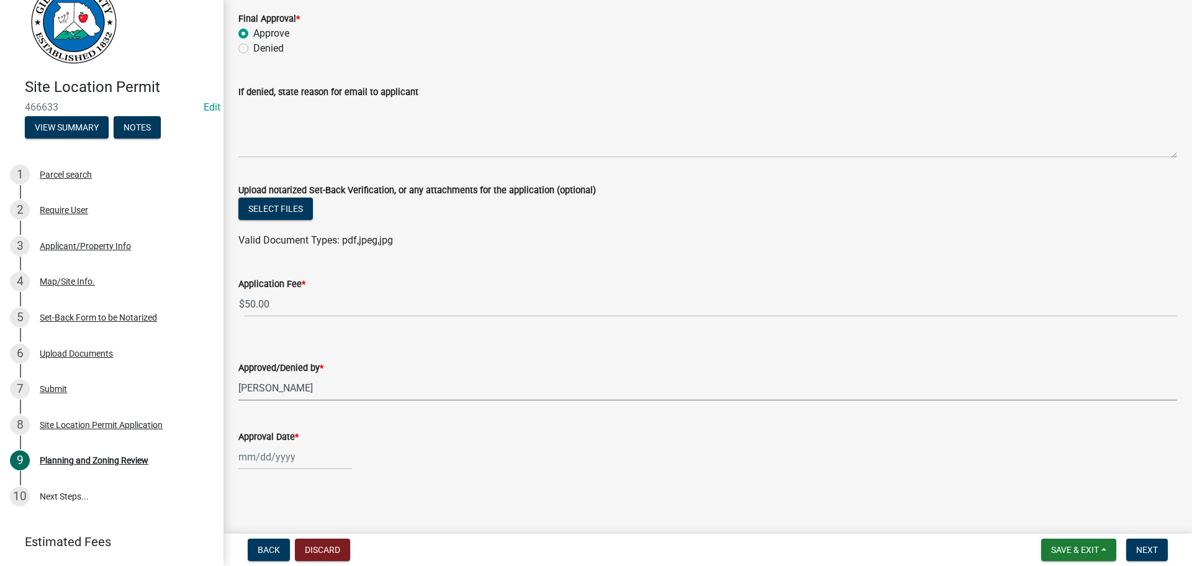
scroll to position [74, 0]
click at [284, 461] on div at bounding box center [295, 455] width 114 height 25
select select "8"
select select "2025"
click at [290, 388] on div "20" at bounding box center [291, 390] width 20 height 20
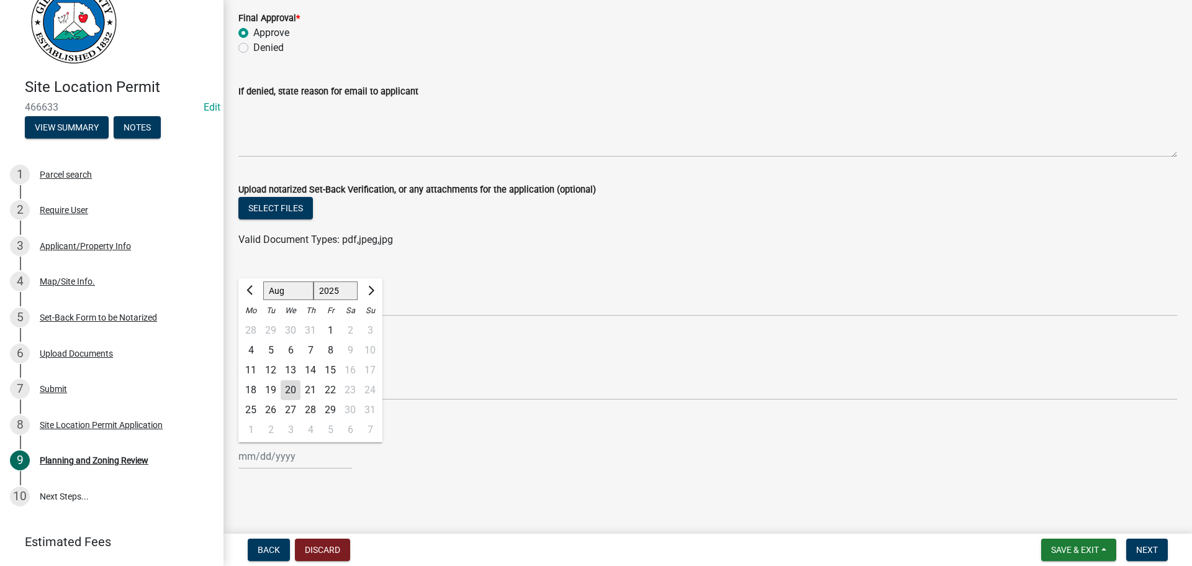
type input "08/20/2025"
click at [1144, 545] on span "Next" at bounding box center [1148, 550] width 22 height 10
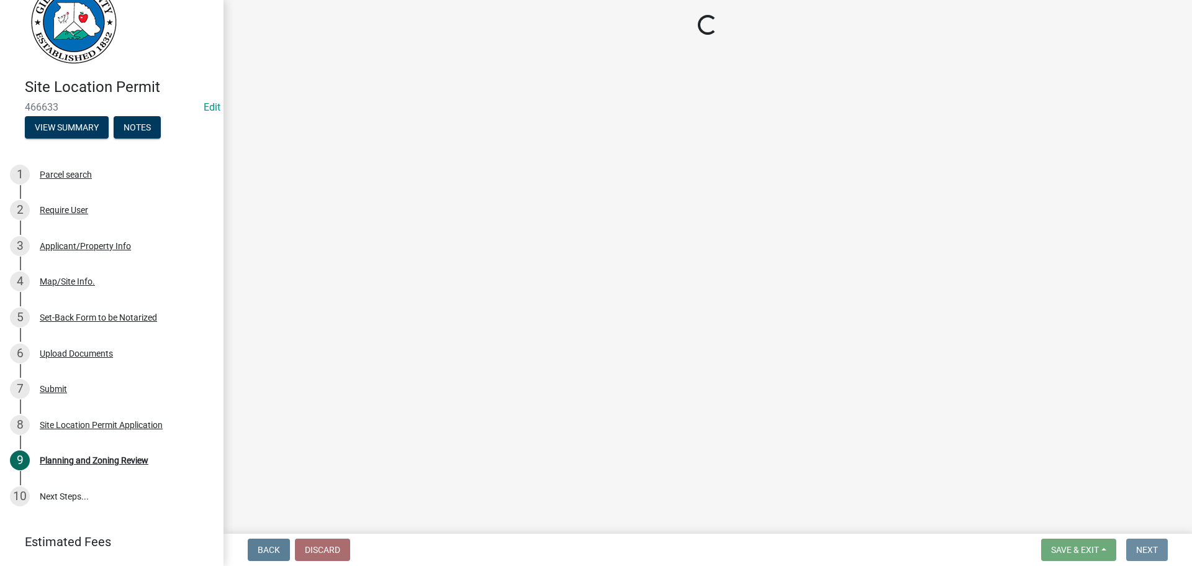
scroll to position [0, 0]
select select "2: 1"
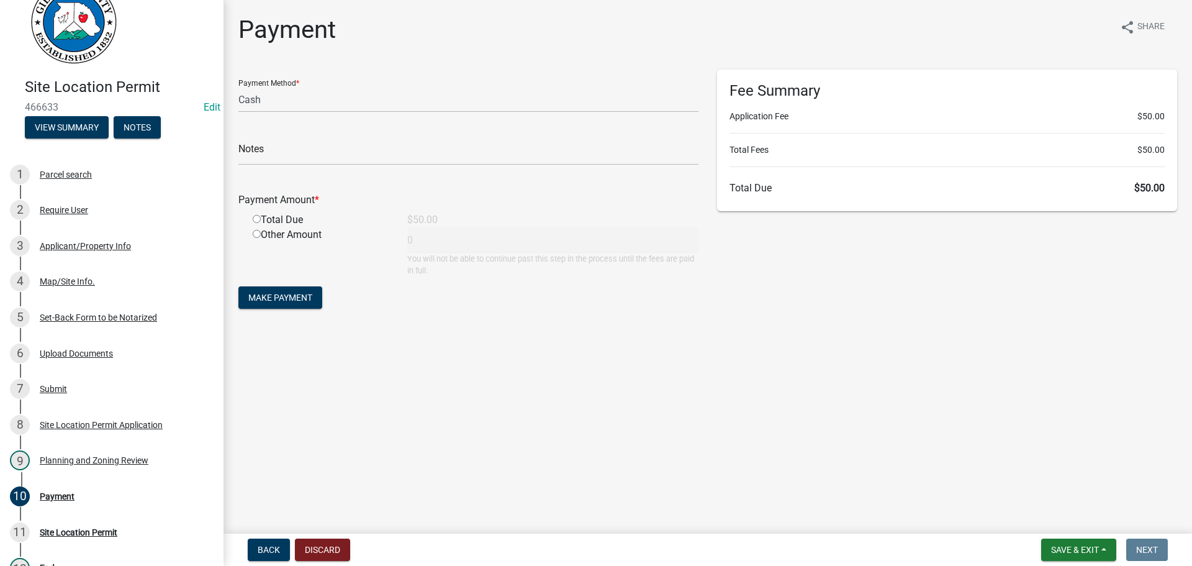
click at [257, 217] on input "radio" at bounding box center [257, 219] width 8 height 8
radio input "true"
type input "50"
click at [266, 293] on span "Make Payment" at bounding box center [280, 298] width 64 height 10
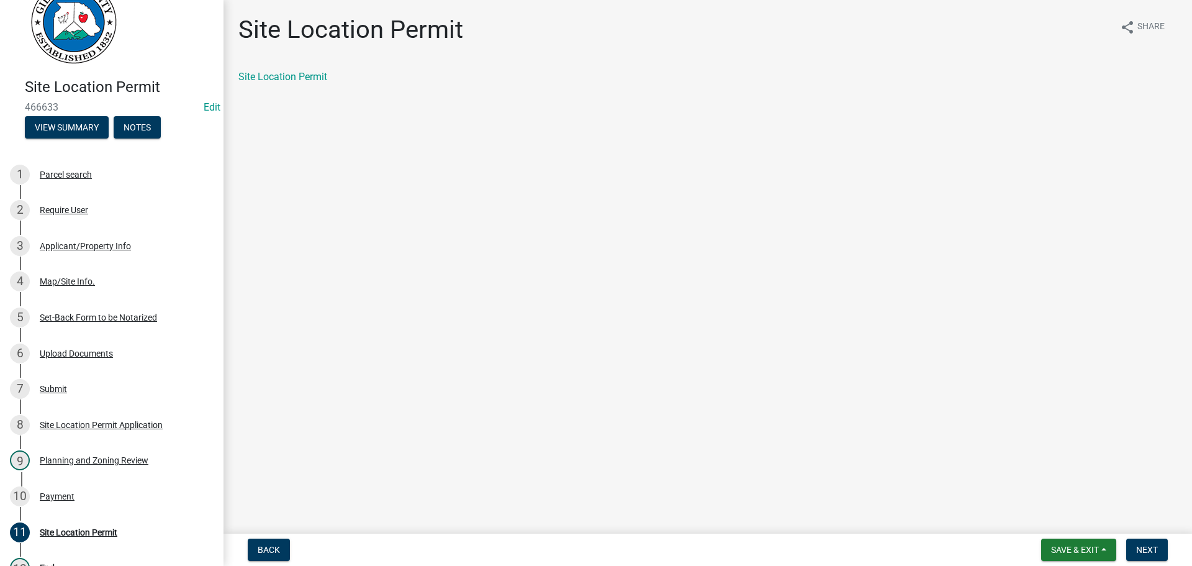
click at [602, 194] on main "Site Location Permit share Share Site Location Permit" at bounding box center [708, 264] width 969 height 529
click at [299, 75] on link "Site Location Permit" at bounding box center [282, 77] width 89 height 12
click at [300, 72] on link "Site Location Permit" at bounding box center [282, 77] width 89 height 12
click at [61, 497] on div "Payment" at bounding box center [57, 496] width 35 height 9
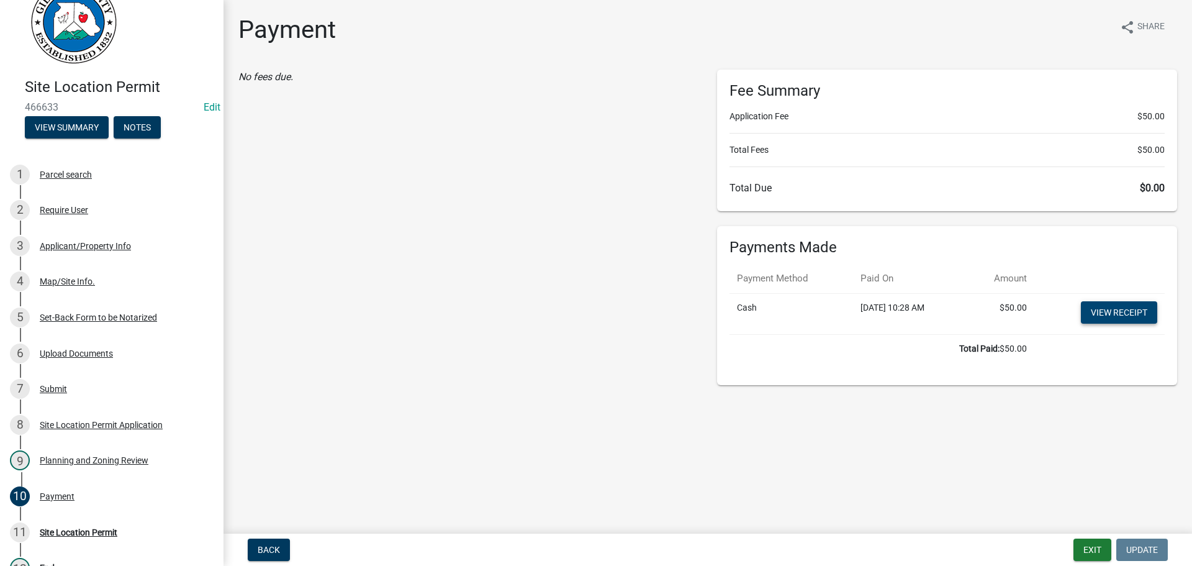
click at [1118, 312] on link "View receipt" at bounding box center [1119, 312] width 76 height 22
click at [458, 216] on div "No fees due." at bounding box center [468, 228] width 479 height 316
drag, startPoint x: 936, startPoint y: 465, endPoint x: 963, endPoint y: 413, distance: 58.9
click at [936, 465] on main "Payment share Share No fees due. Fee Summary Application Fee $50.00 Total Fees …" at bounding box center [708, 264] width 969 height 529
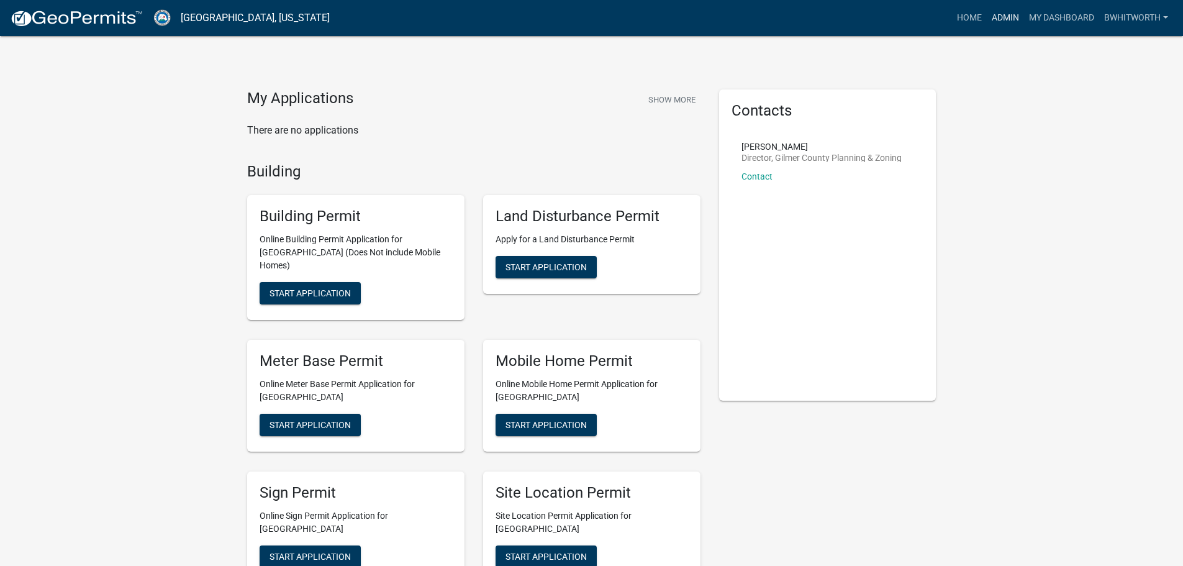
click at [1008, 15] on link "Admin" at bounding box center [1005, 18] width 37 height 24
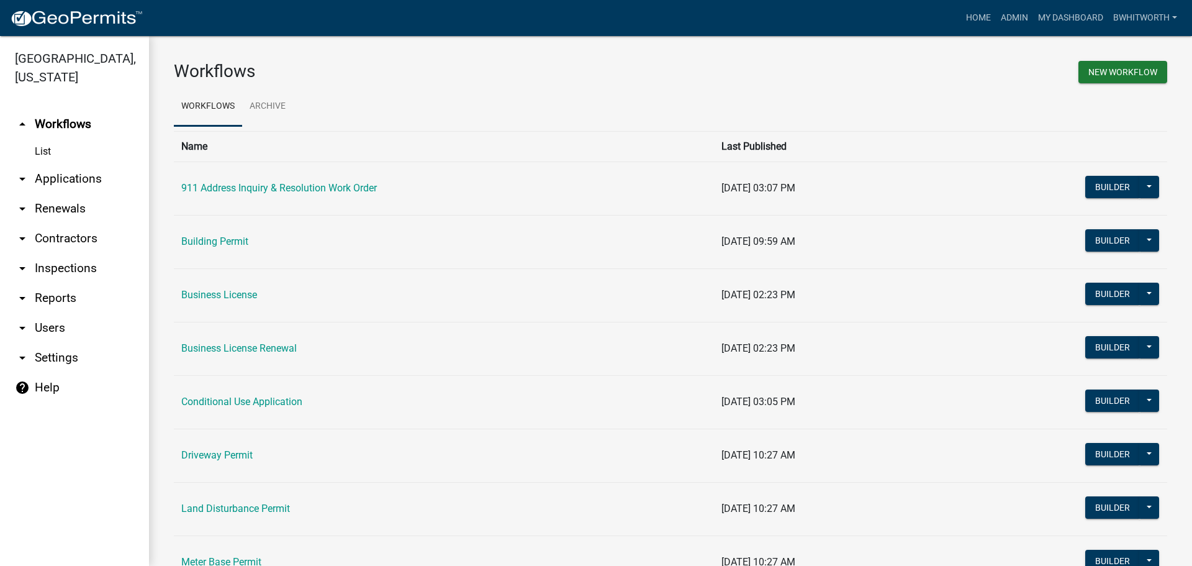
click at [60, 177] on link "arrow_drop_down Applications" at bounding box center [74, 179] width 149 height 30
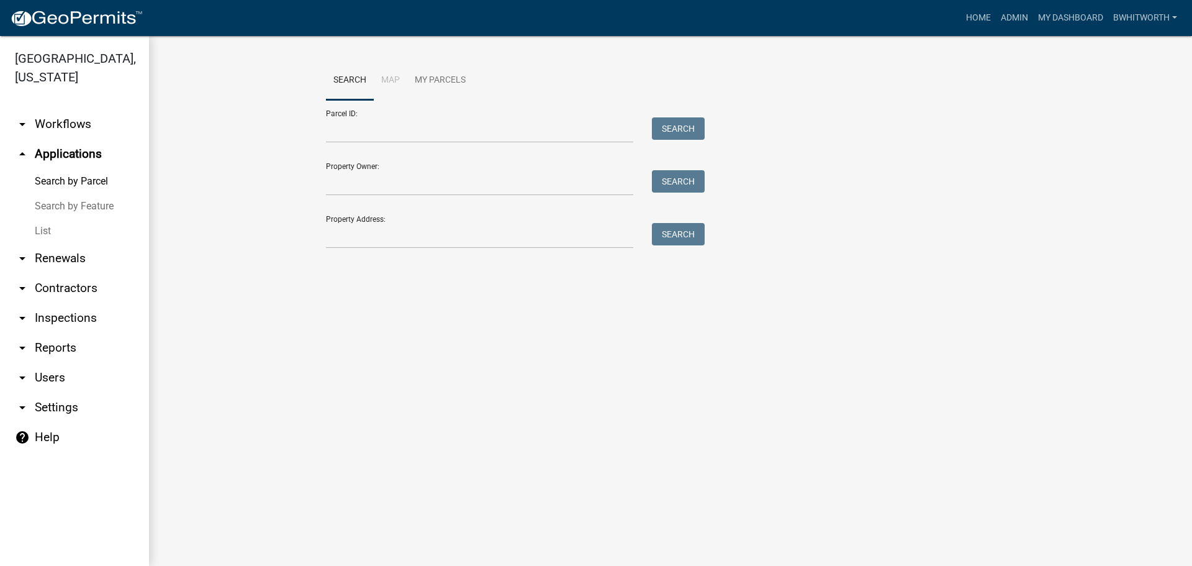
click at [46, 229] on link "List" at bounding box center [74, 231] width 149 height 25
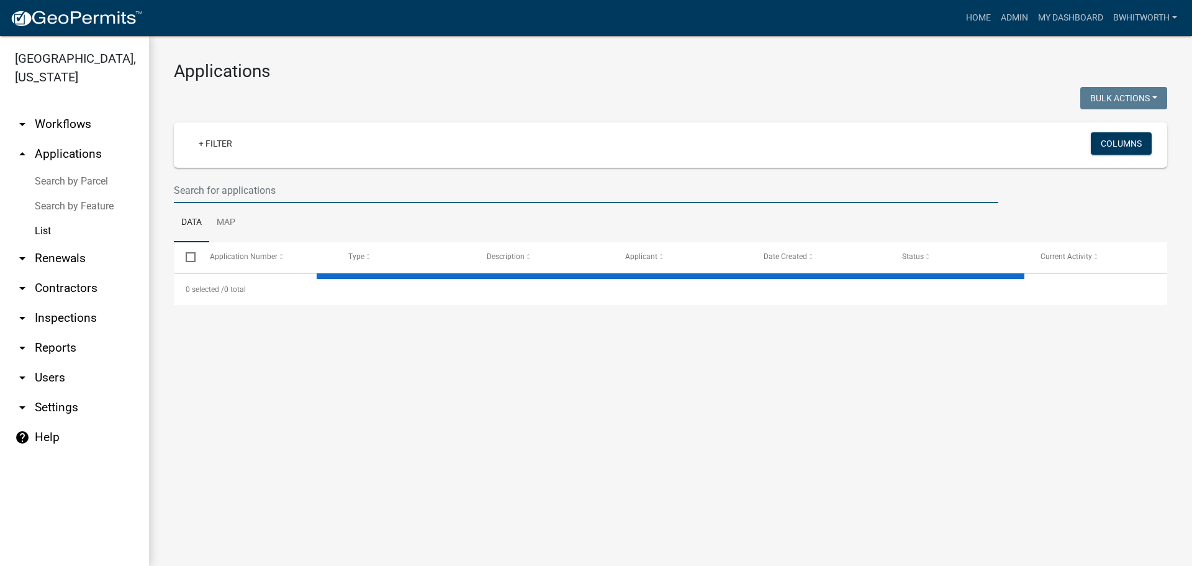
click at [314, 191] on input "text" at bounding box center [586, 190] width 825 height 25
select select "3: 100"
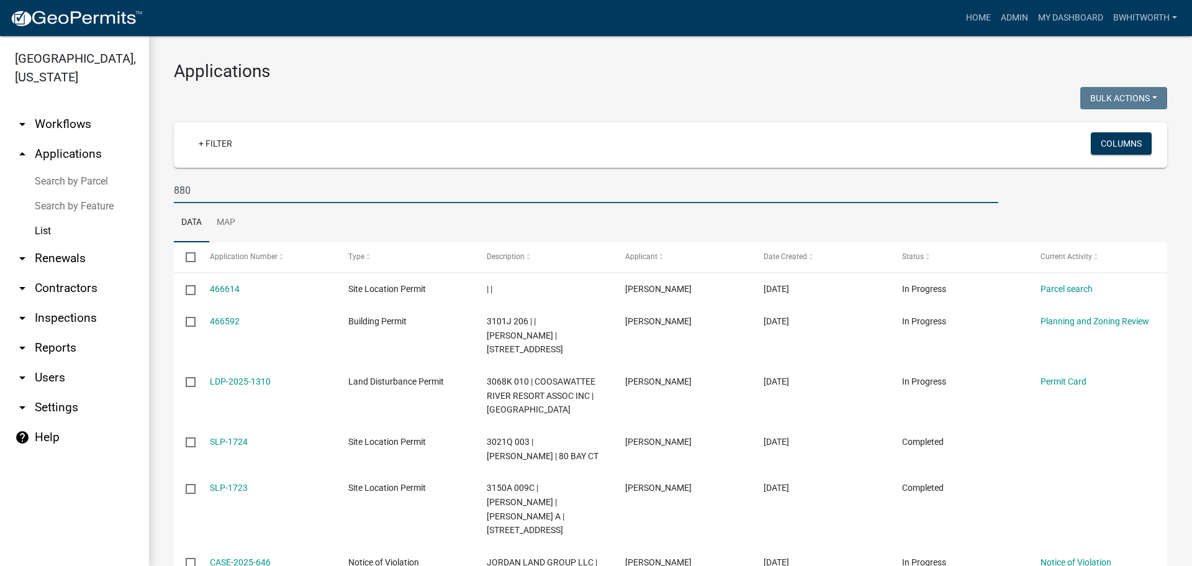
type input "880"
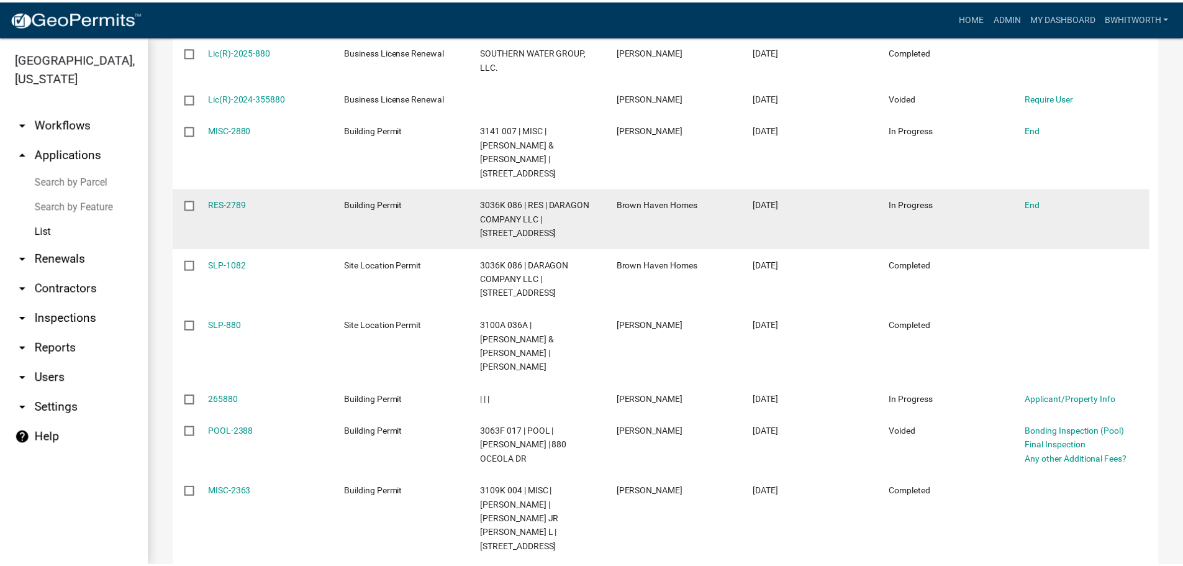
scroll to position [373, 0]
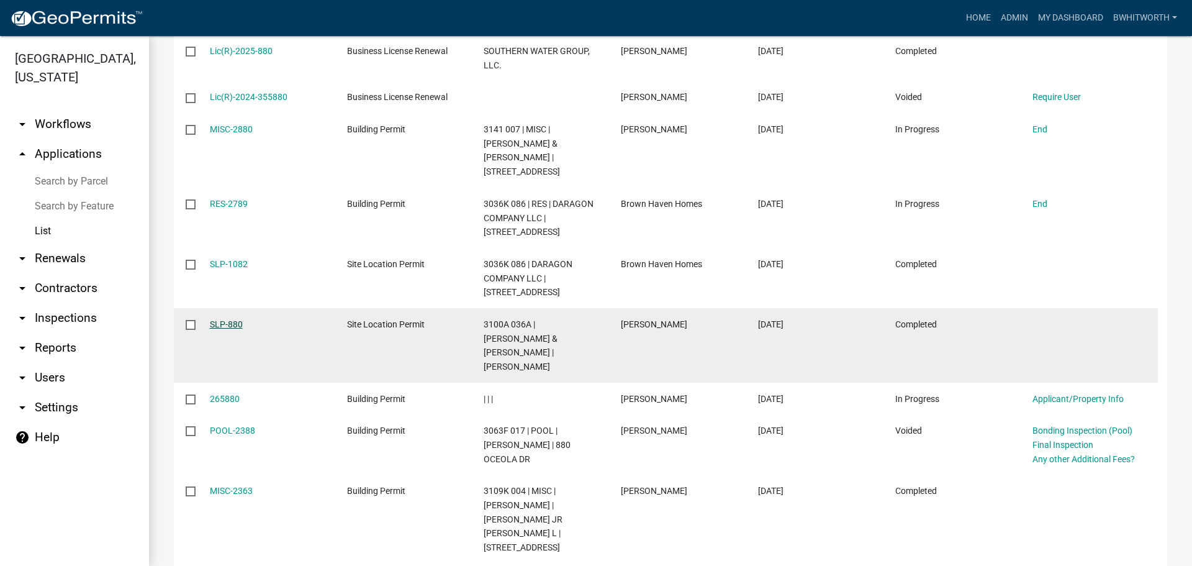
click at [235, 322] on link "SLP-880" at bounding box center [226, 324] width 33 height 10
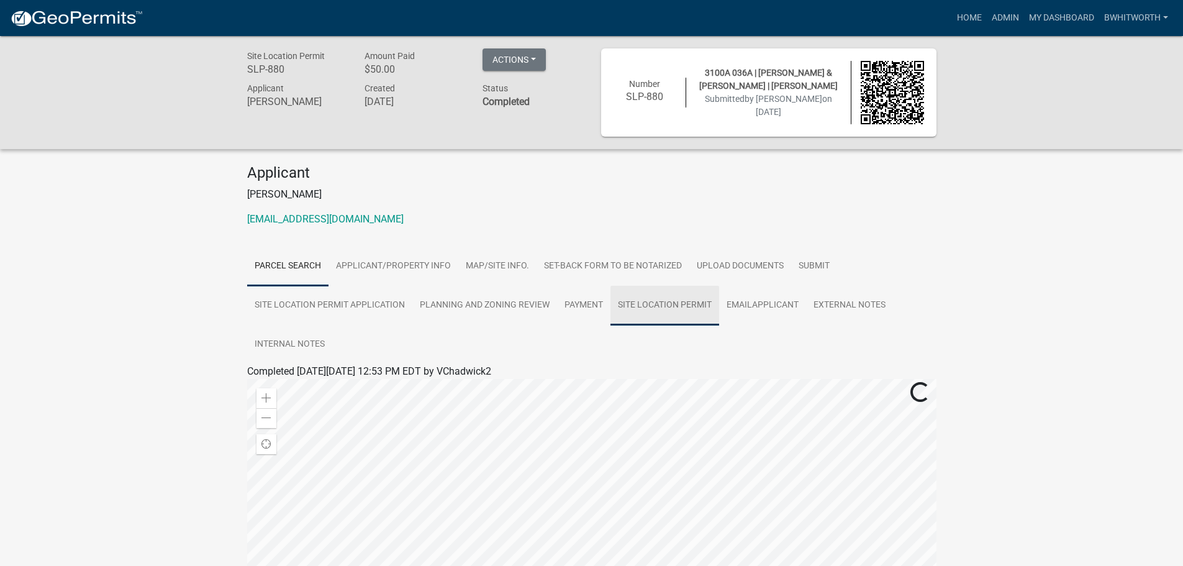
click at [699, 302] on link "Site Location Permit" at bounding box center [665, 306] width 109 height 40
click at [299, 381] on link "Site Location Permit" at bounding box center [291, 386] width 89 height 12
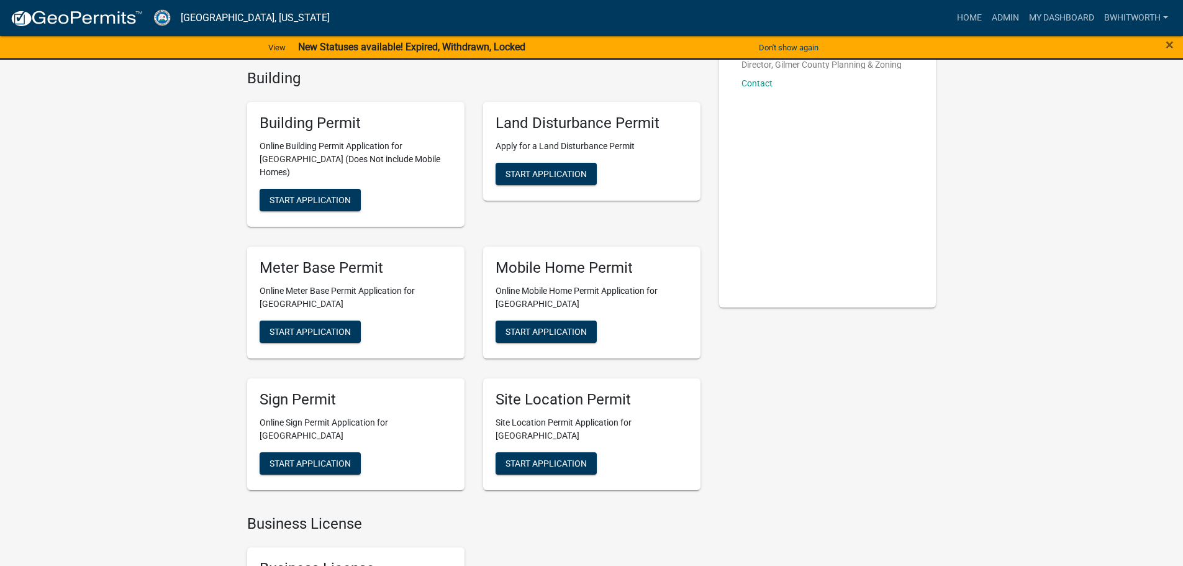
scroll to position [124, 0]
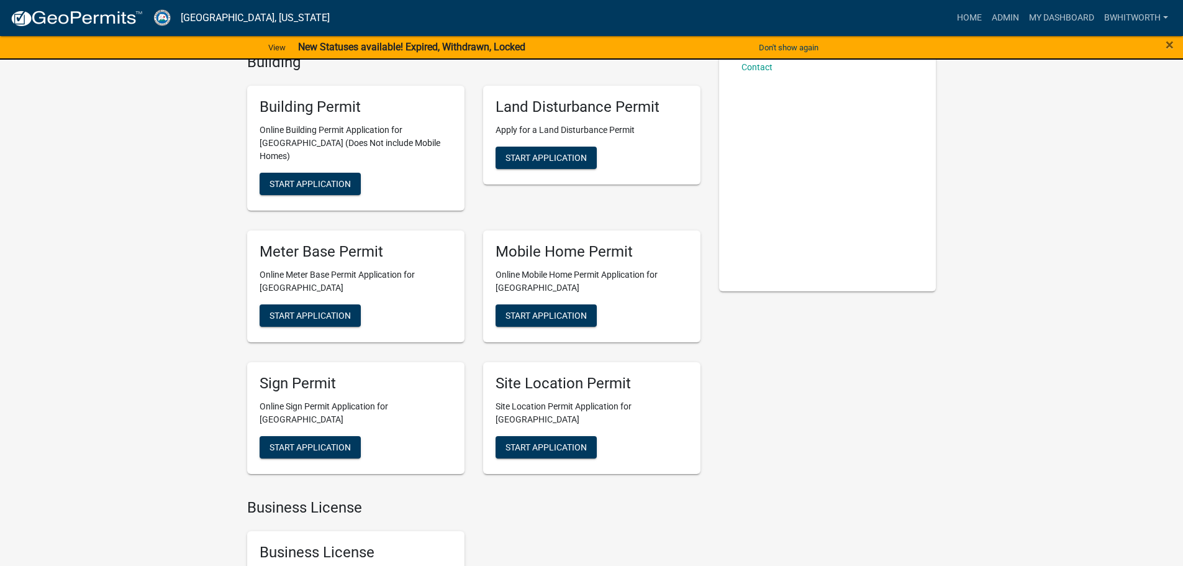
click at [543, 288] on div "Mobile Home Permit Online Mobile Home Permit Application for [GEOGRAPHIC_DATA] …" at bounding box center [591, 286] width 217 height 112
click at [542, 310] on span "Start Application" at bounding box center [546, 315] width 81 height 10
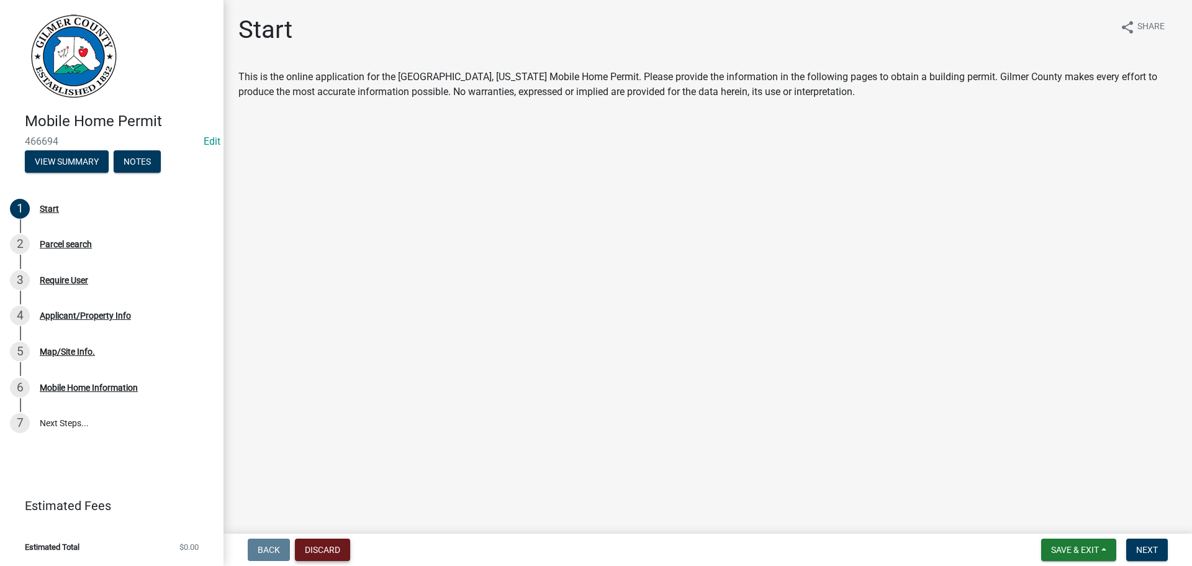
click at [307, 545] on button "Discard" at bounding box center [322, 549] width 55 height 22
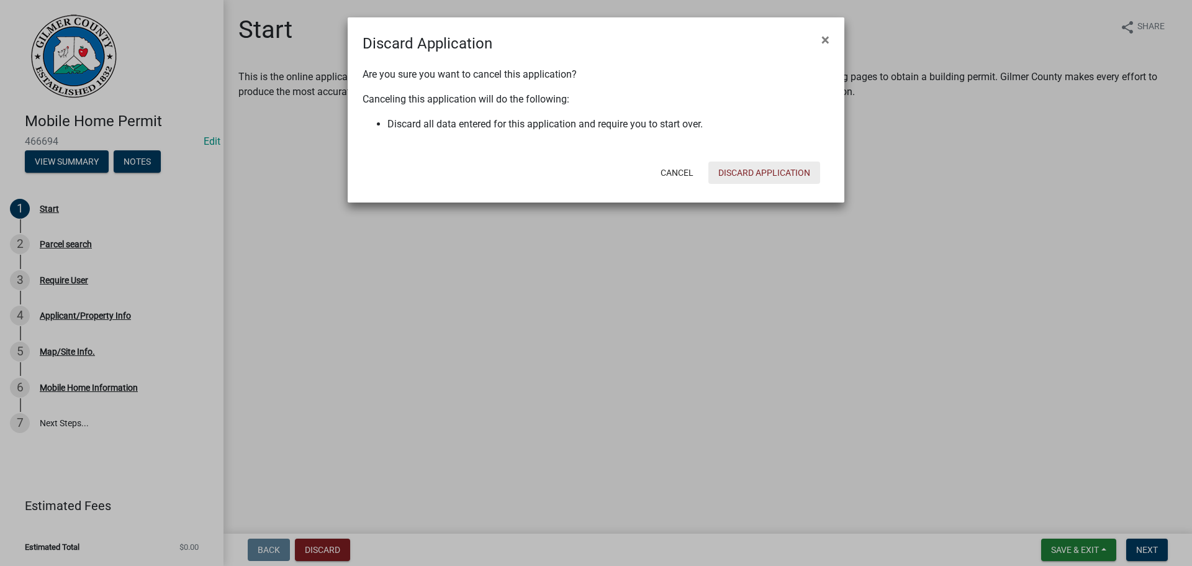
click at [776, 173] on button "Discard Application" at bounding box center [765, 172] width 112 height 22
